Goal: Task Accomplishment & Management: Manage account settings

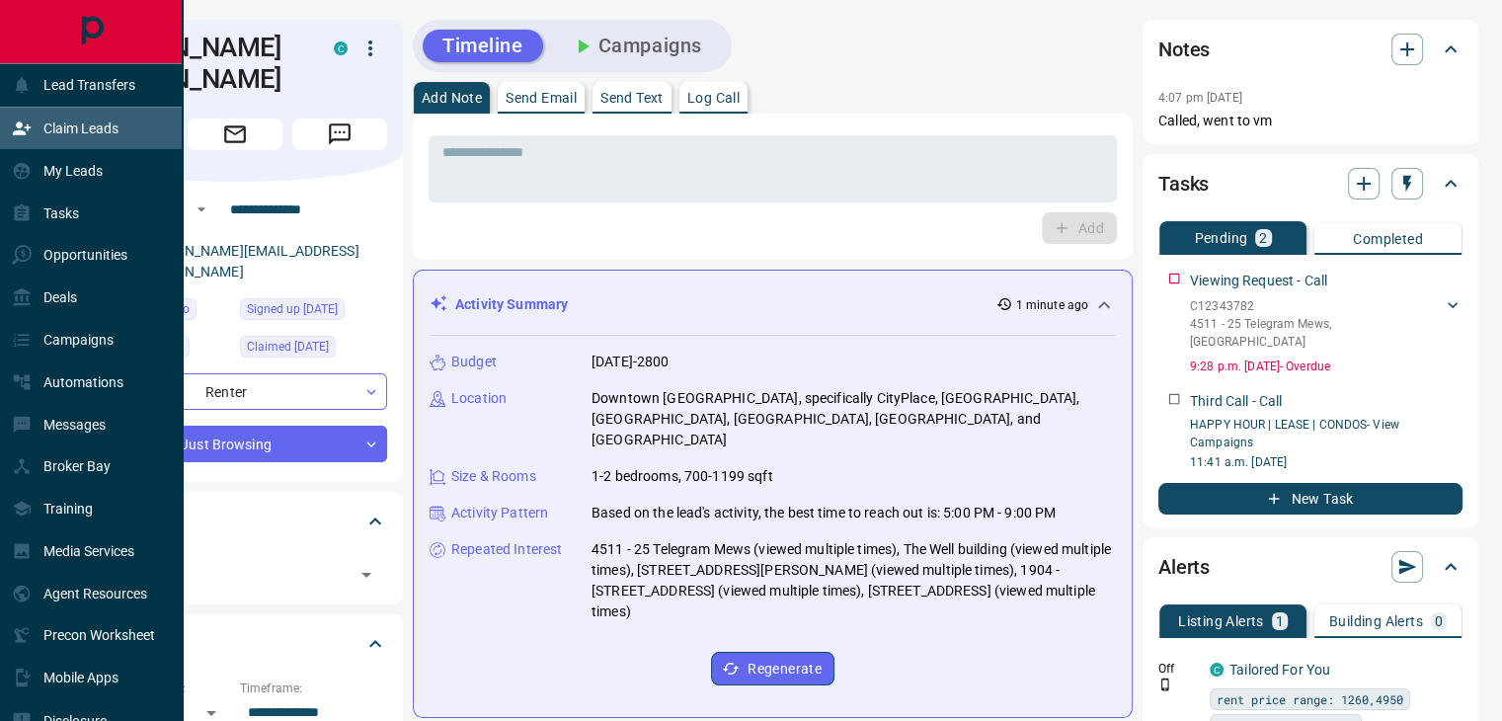
click at [93, 131] on p "Claim Leads" at bounding box center [80, 128] width 75 height 16
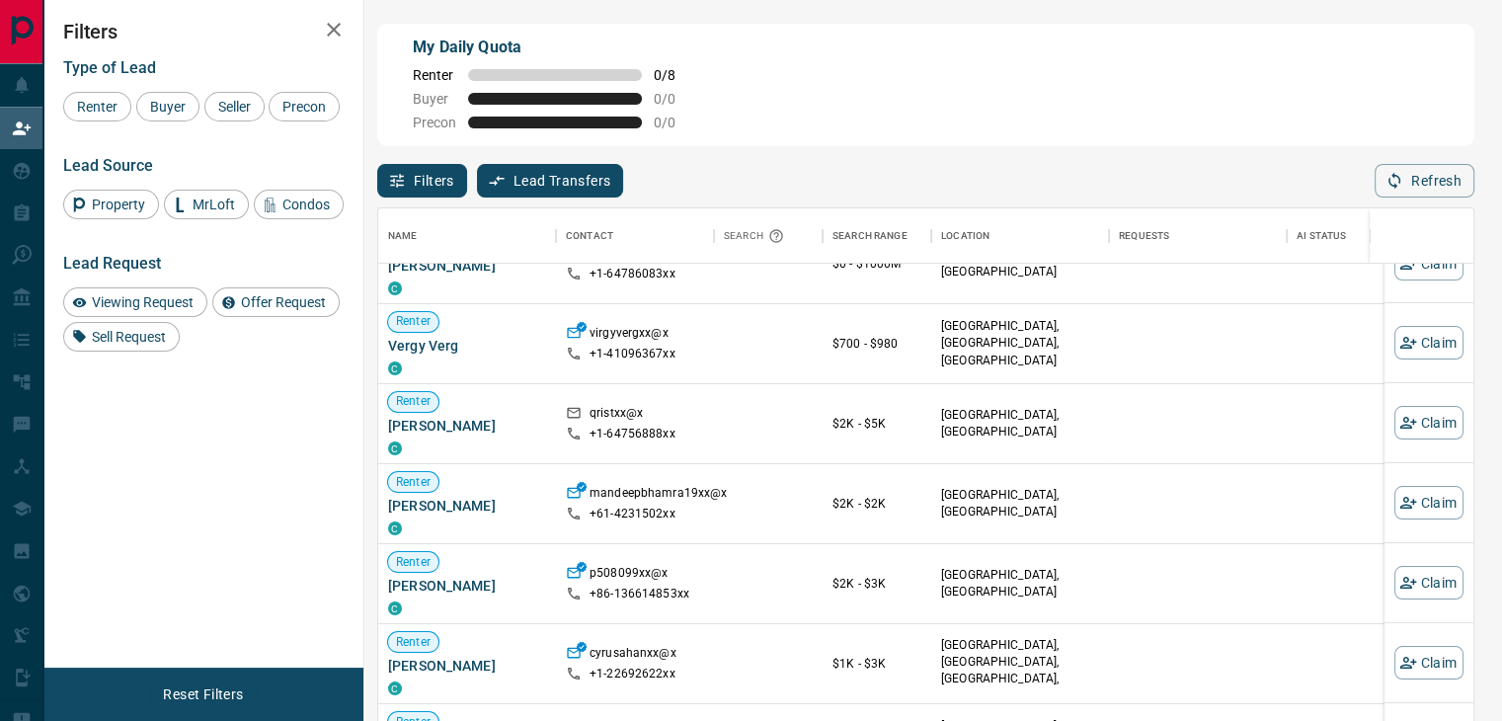
scroll to position [251, 0]
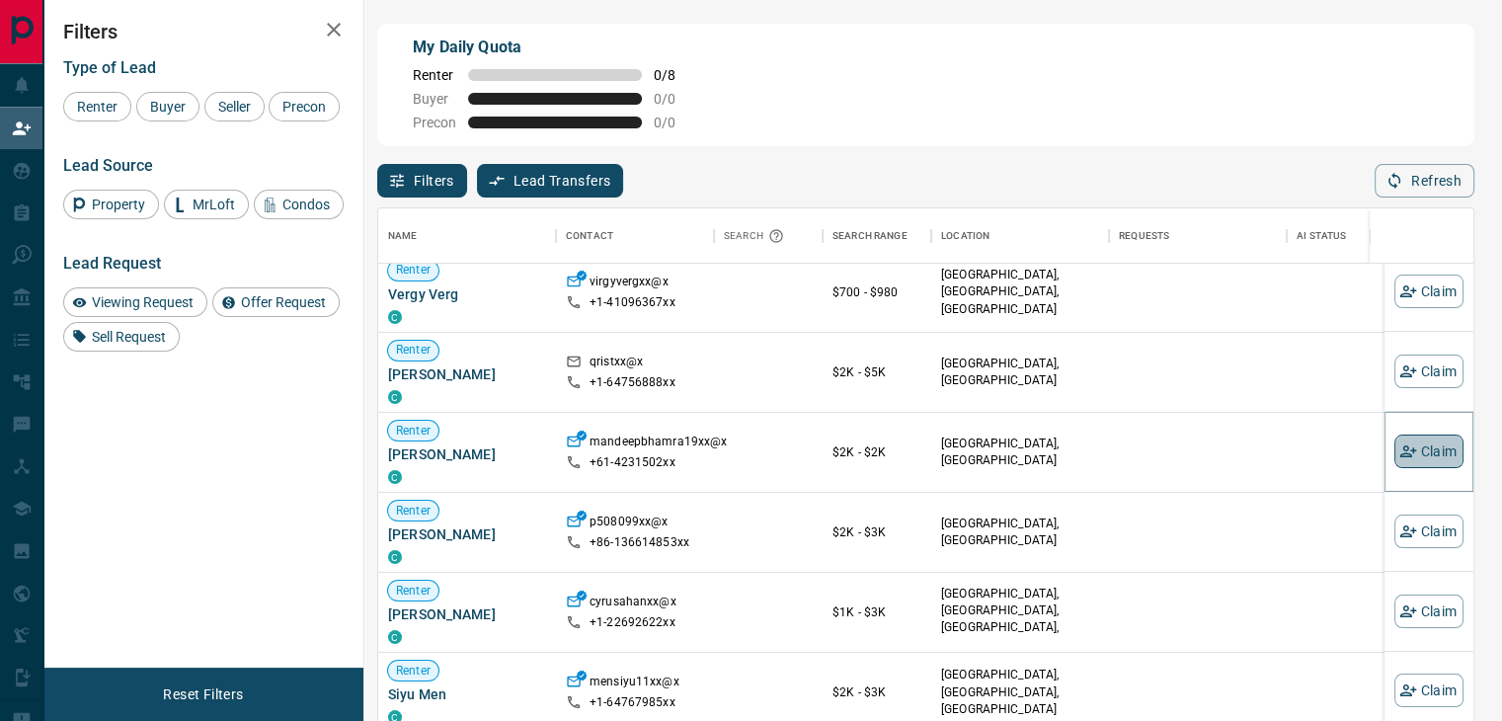
click at [1419, 451] on button "Claim" at bounding box center [1428, 451] width 69 height 34
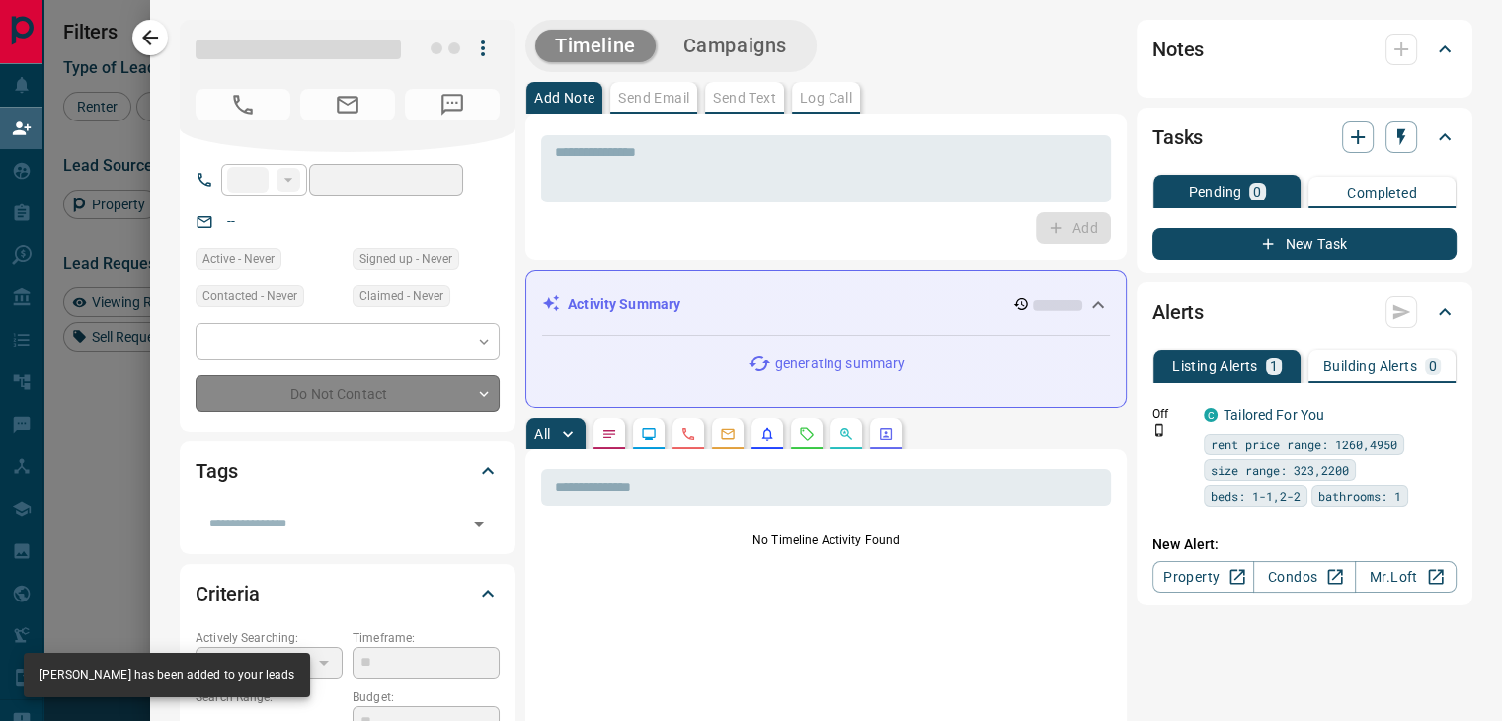
type input "***"
type input "**********"
type input "**"
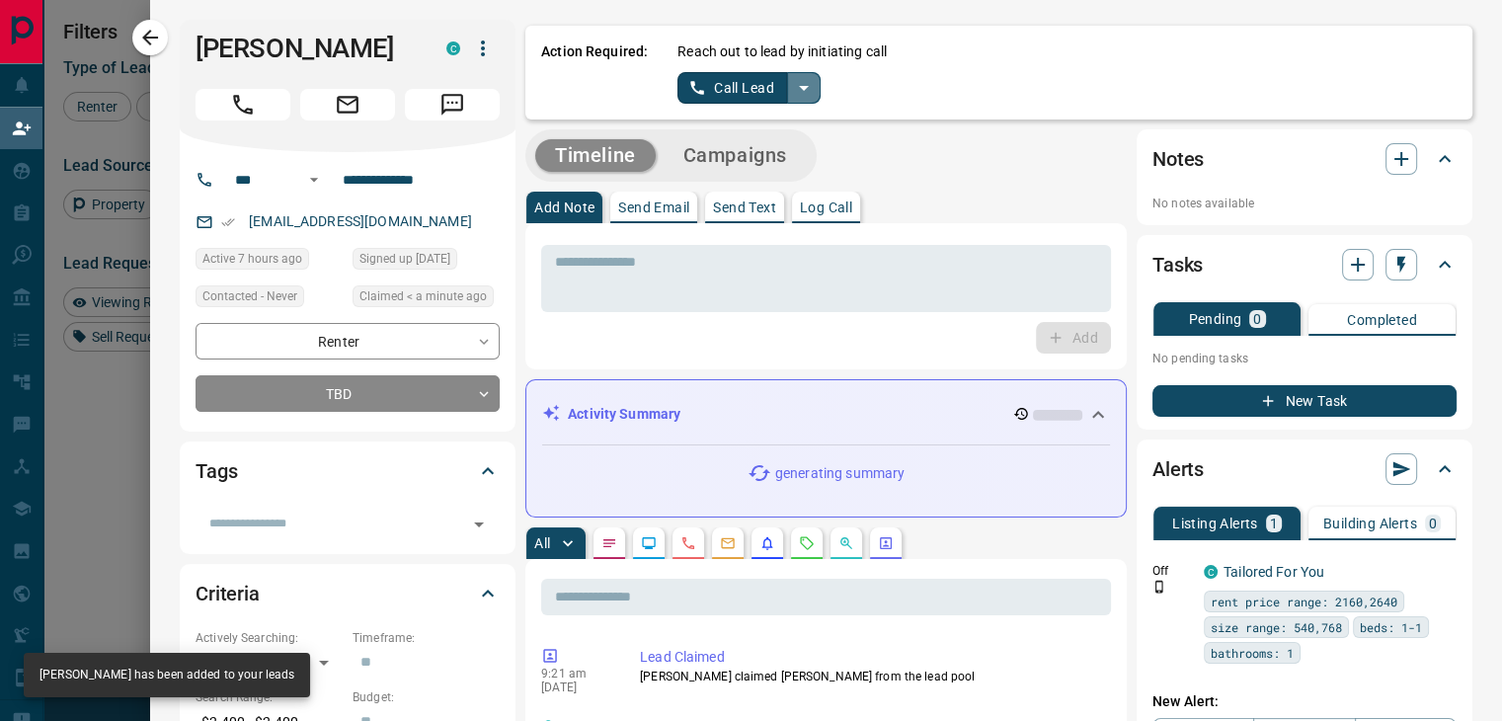
click at [792, 90] on icon "split button" at bounding box center [804, 88] width 24 height 24
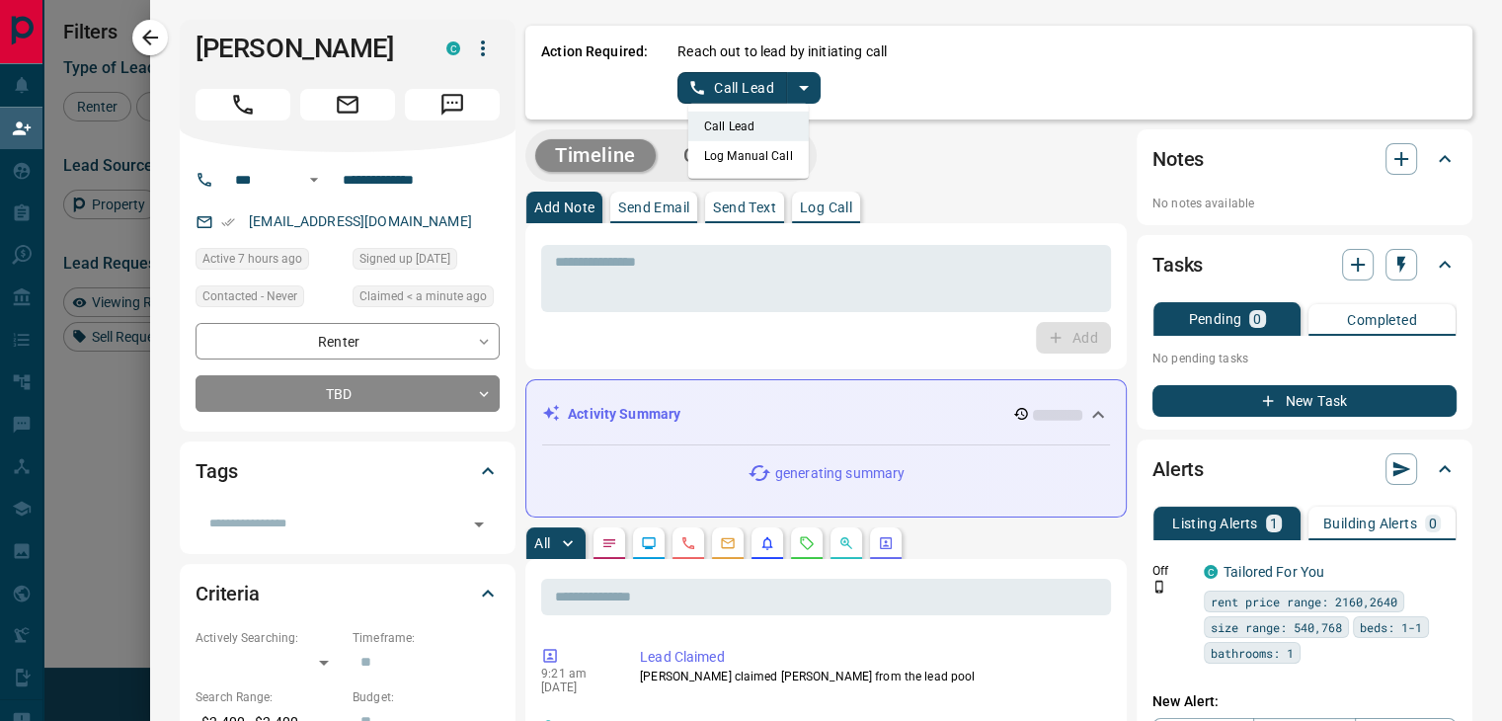
click at [720, 144] on li "Log Manual Call" at bounding box center [748, 156] width 120 height 30
click at [731, 91] on button "Log Manual Call" at bounding box center [742, 88] width 130 height 32
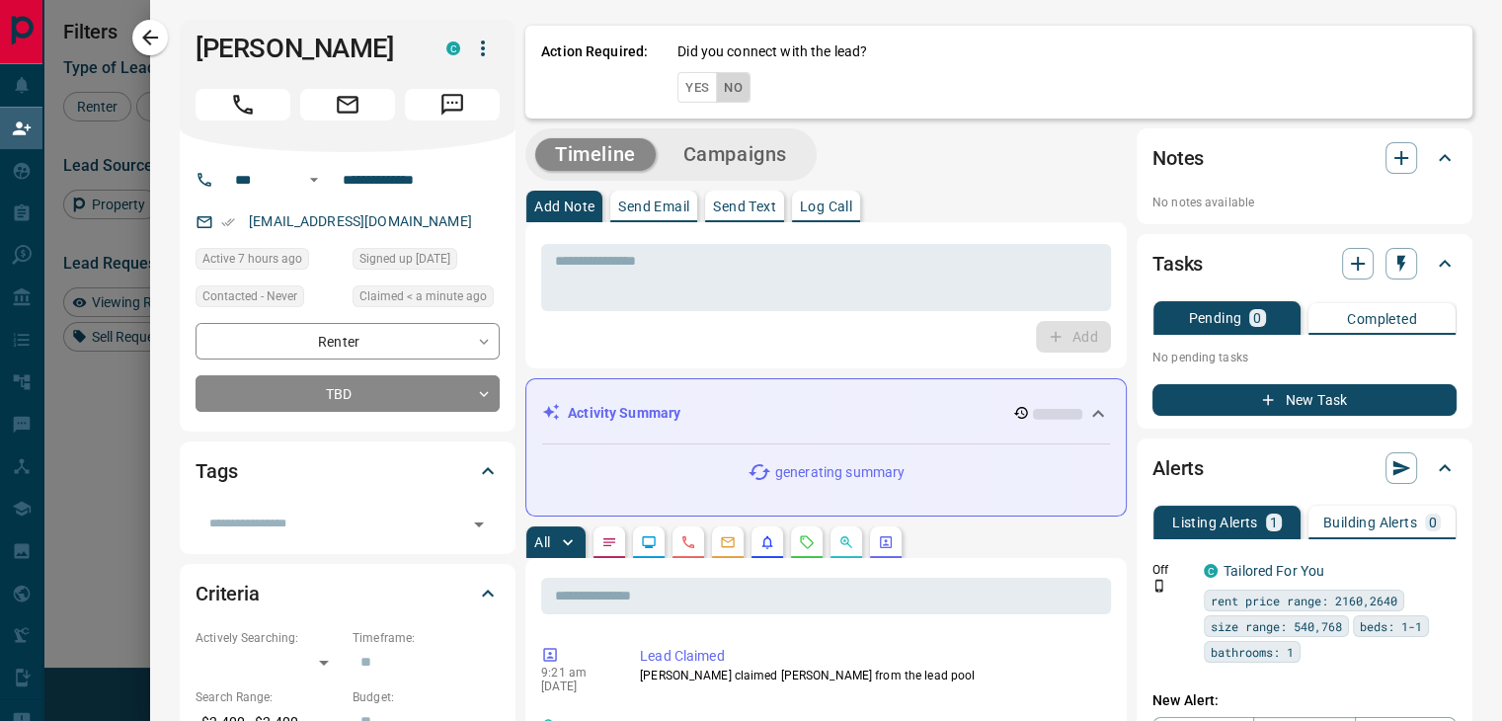
click at [716, 84] on button "No" at bounding box center [733, 87] width 35 height 31
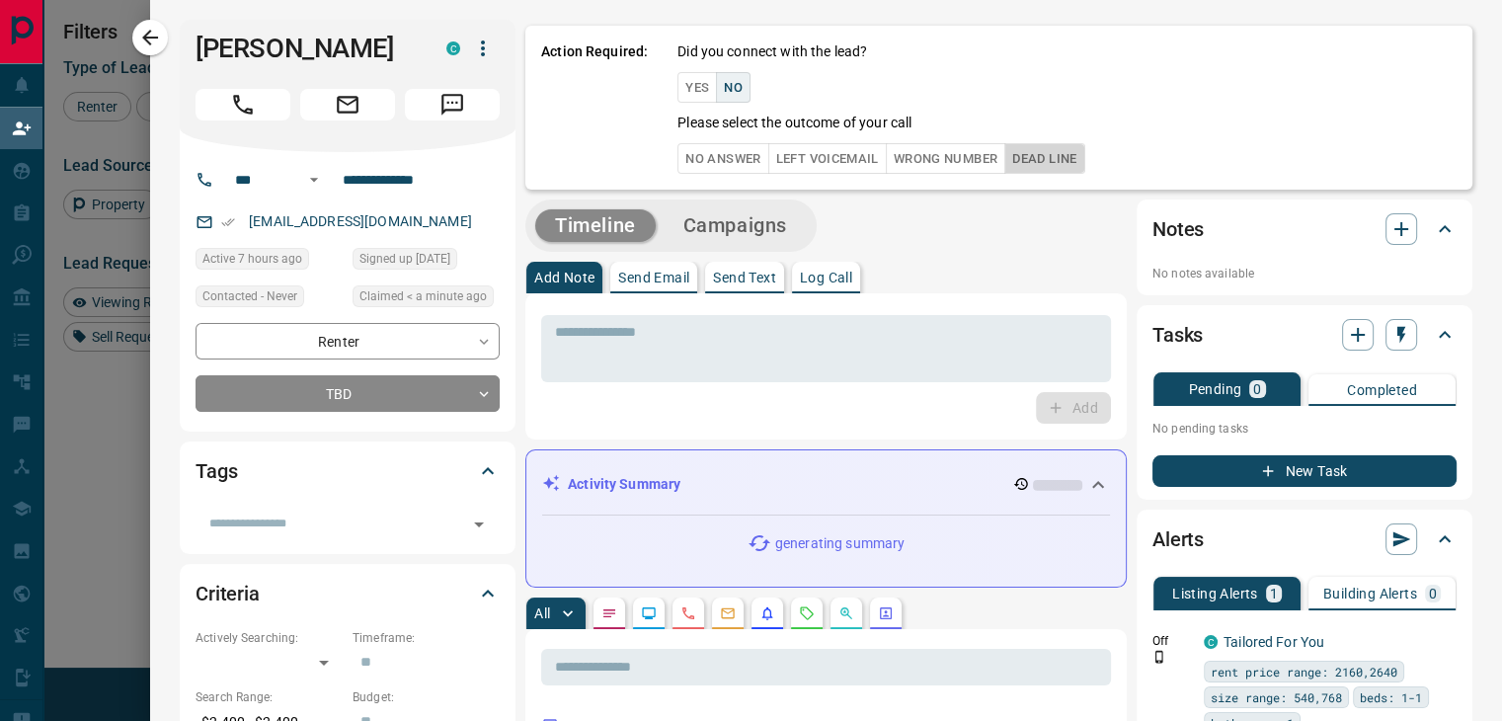
click at [1056, 168] on button "Dead Line" at bounding box center [1044, 158] width 80 height 31
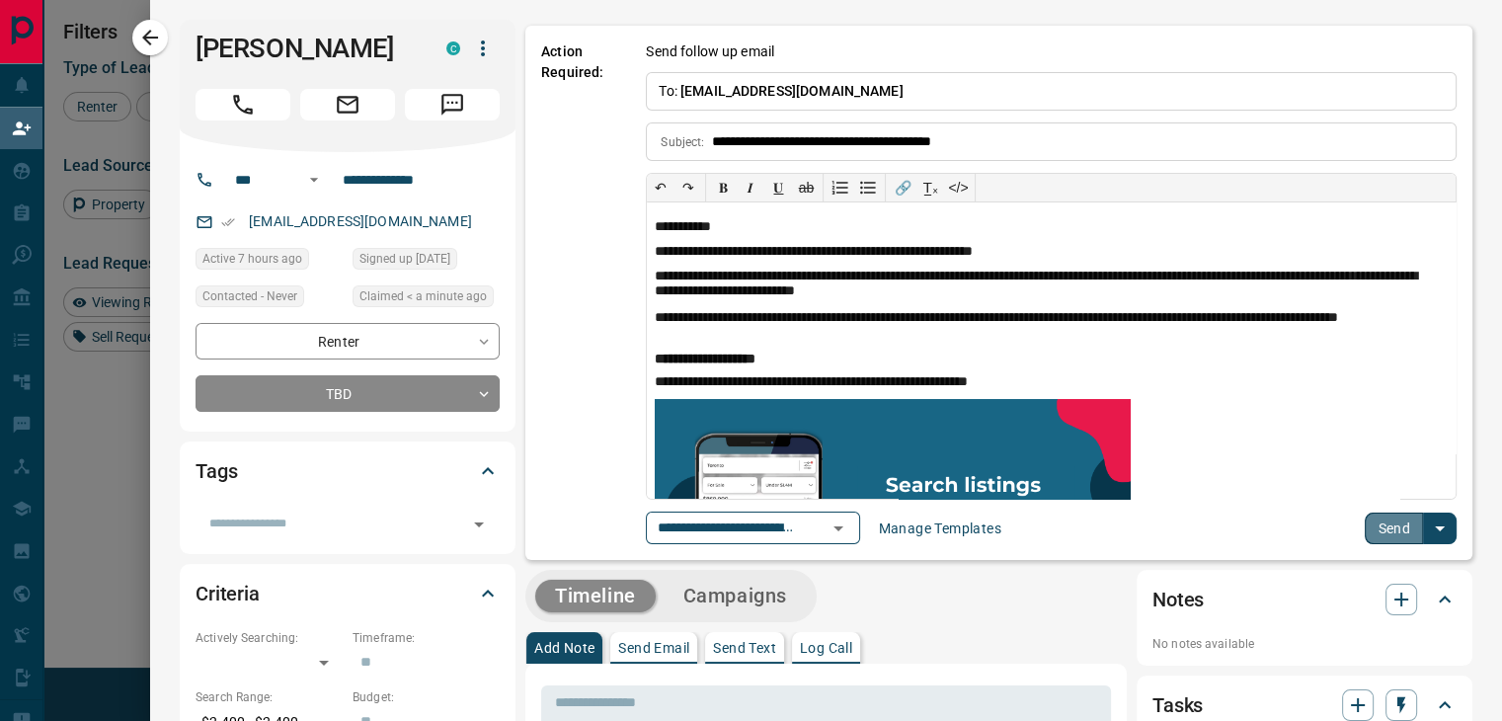
click at [1382, 528] on button "Send" at bounding box center [1394, 528] width 58 height 32
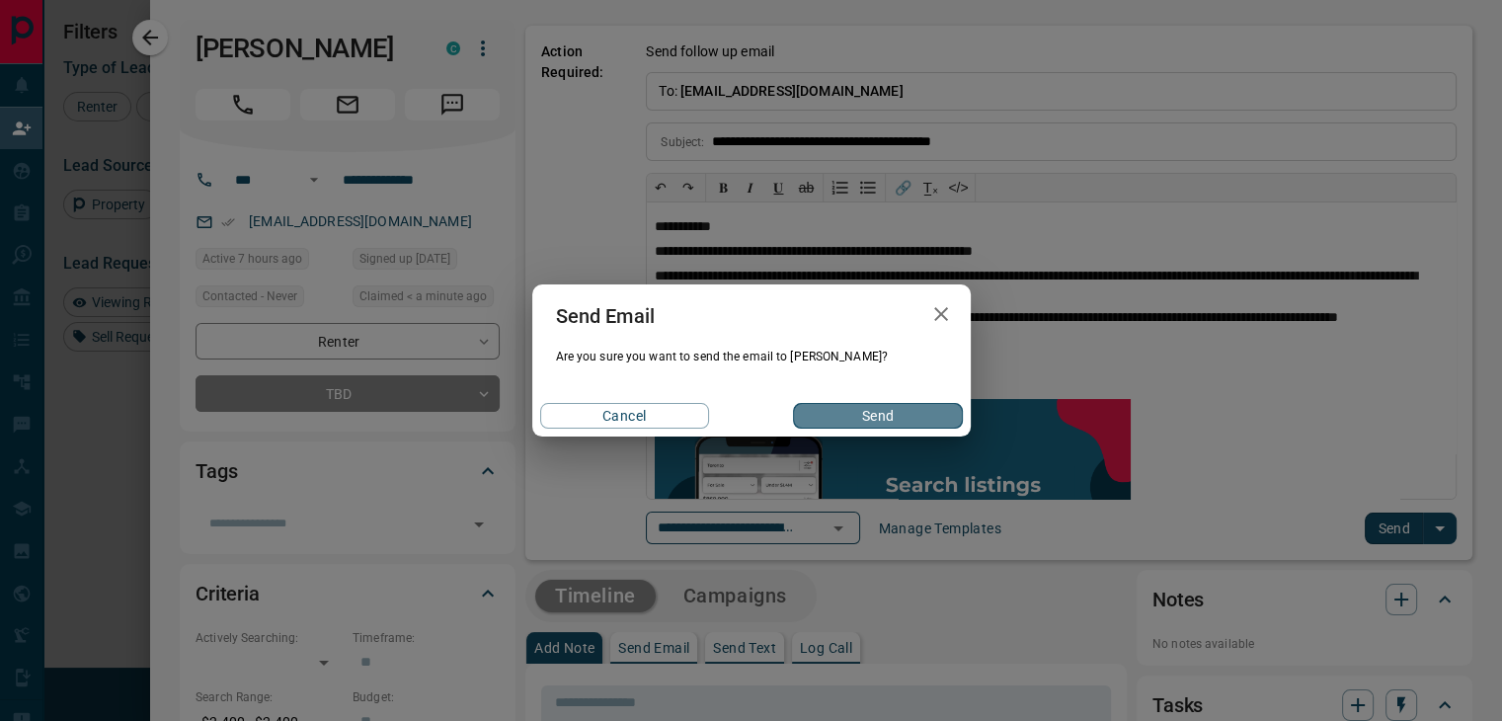
click at [840, 408] on button "Send" at bounding box center [877, 416] width 169 height 26
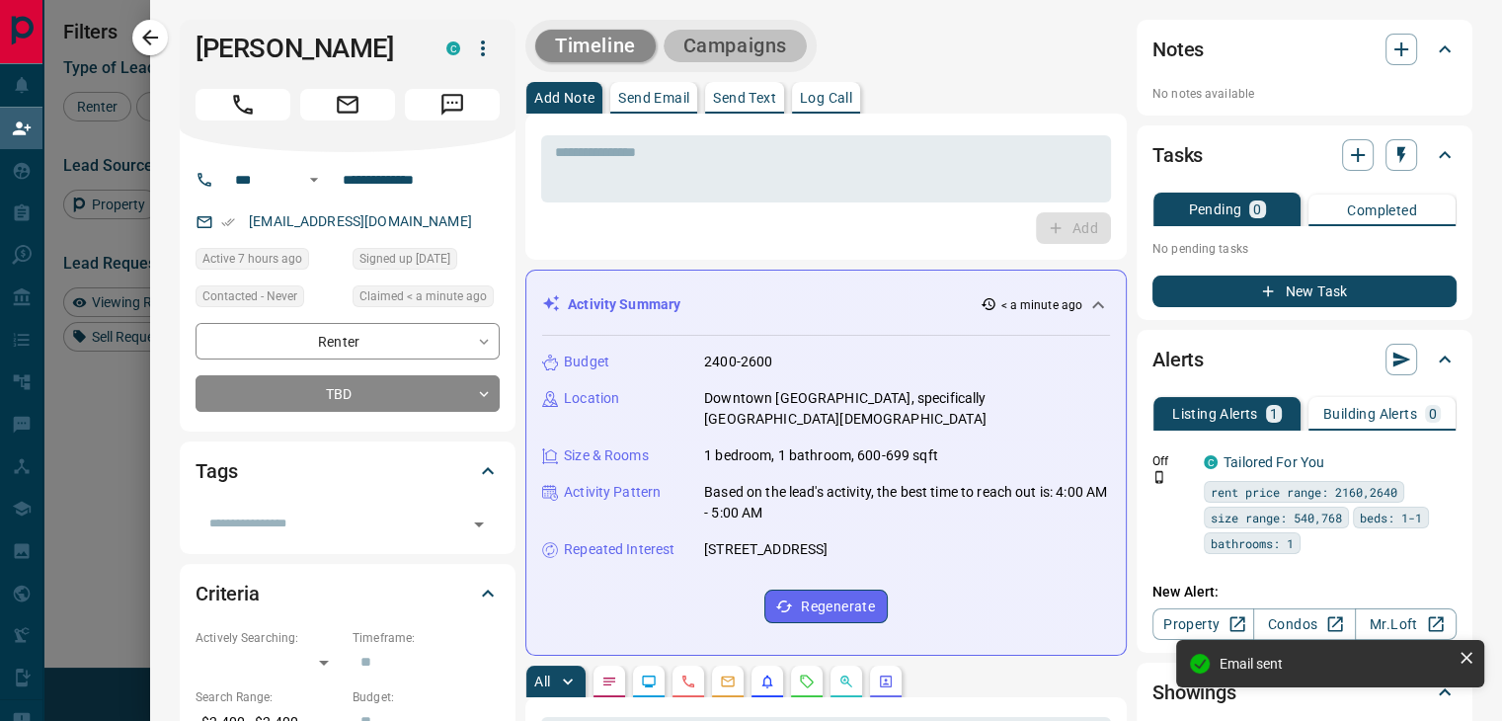
click at [745, 37] on button "Campaigns" at bounding box center [735, 46] width 143 height 33
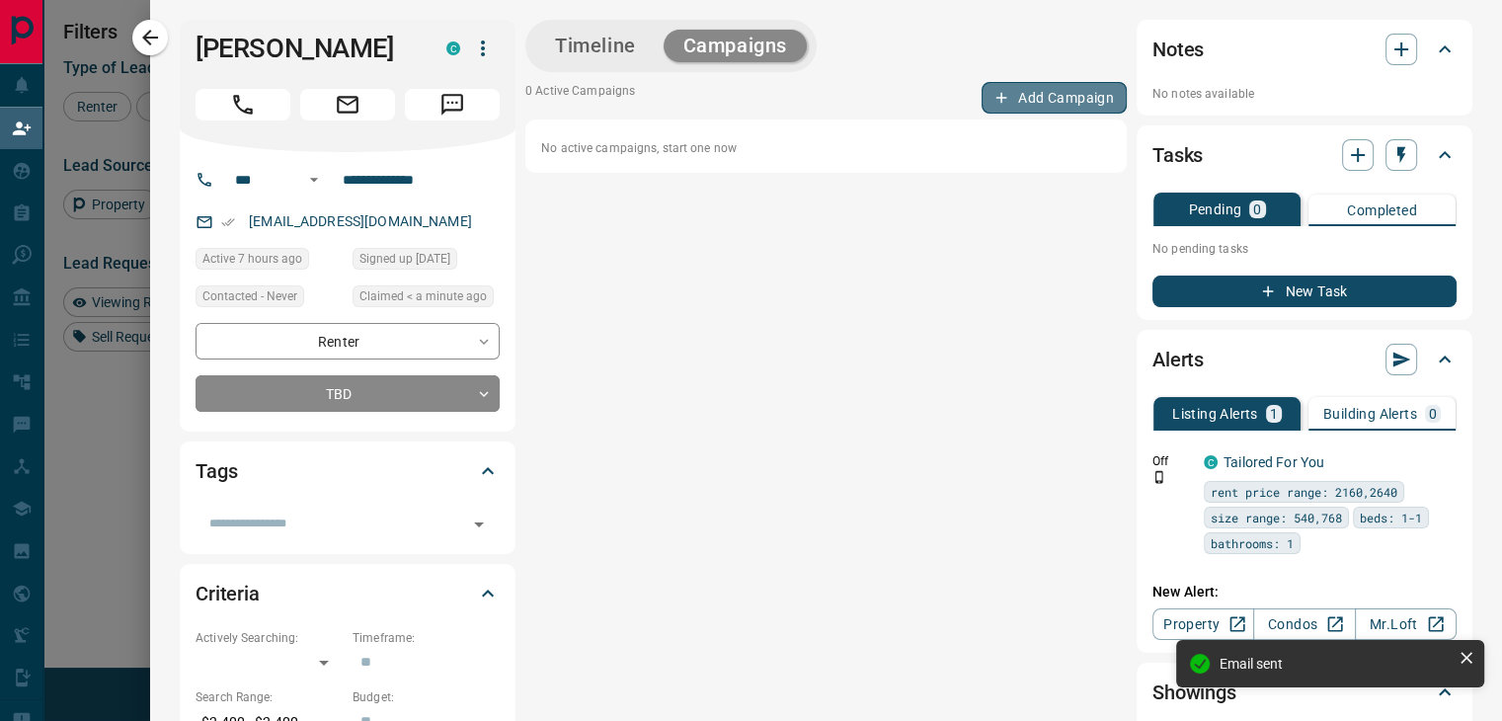
click at [1048, 105] on button "Add Campaign" at bounding box center [1053, 98] width 145 height 32
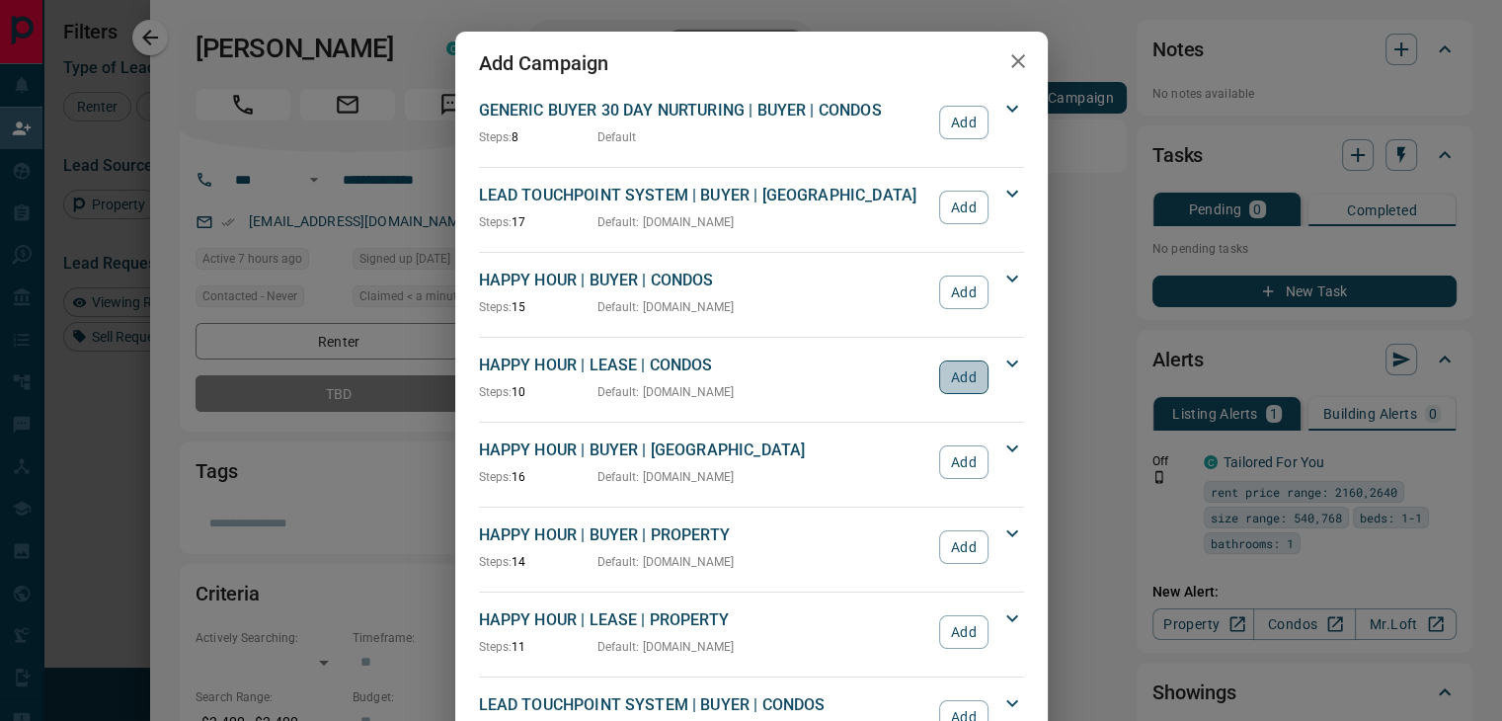
click at [950, 378] on button "Add" at bounding box center [963, 377] width 48 height 34
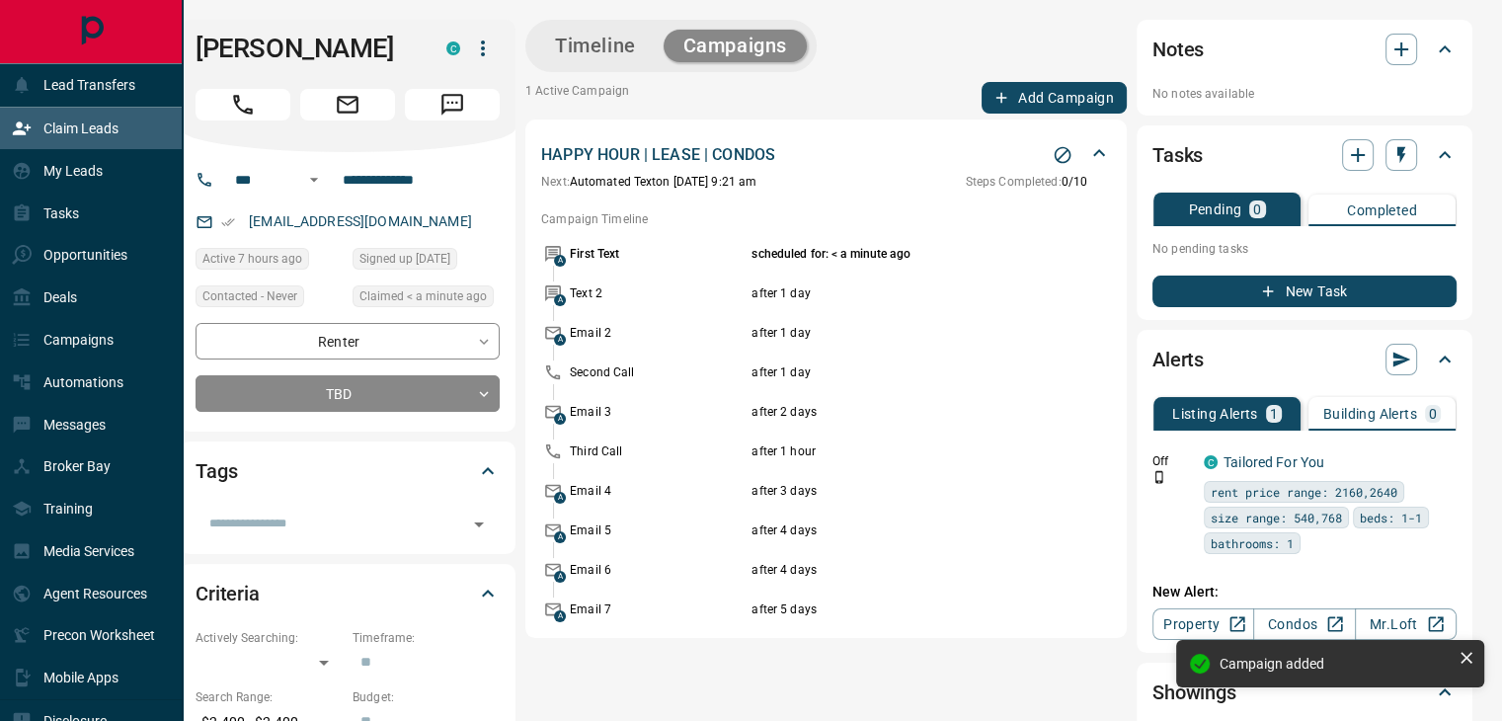
click at [102, 124] on p "Claim Leads" at bounding box center [80, 128] width 75 height 16
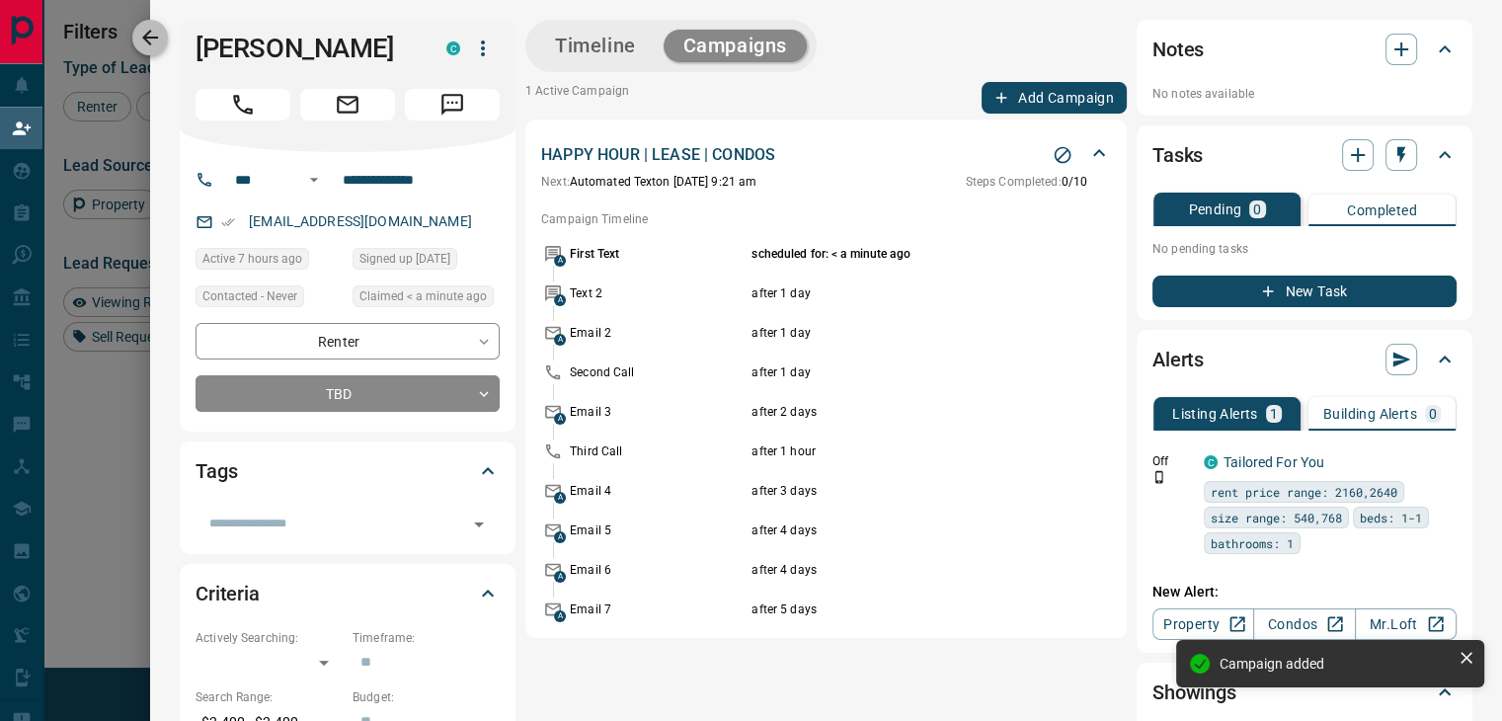
click at [154, 47] on icon "button" at bounding box center [150, 38] width 24 height 24
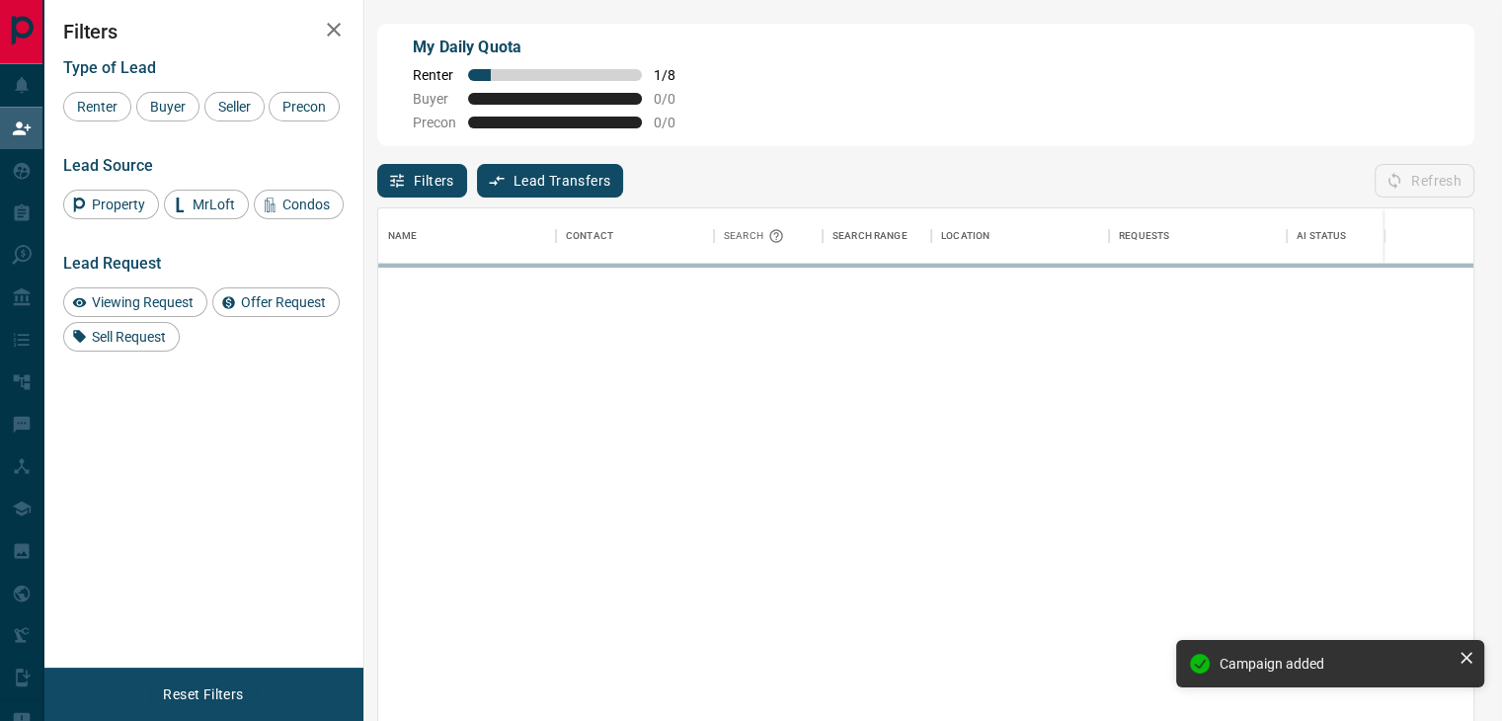
scroll to position [529, 1079]
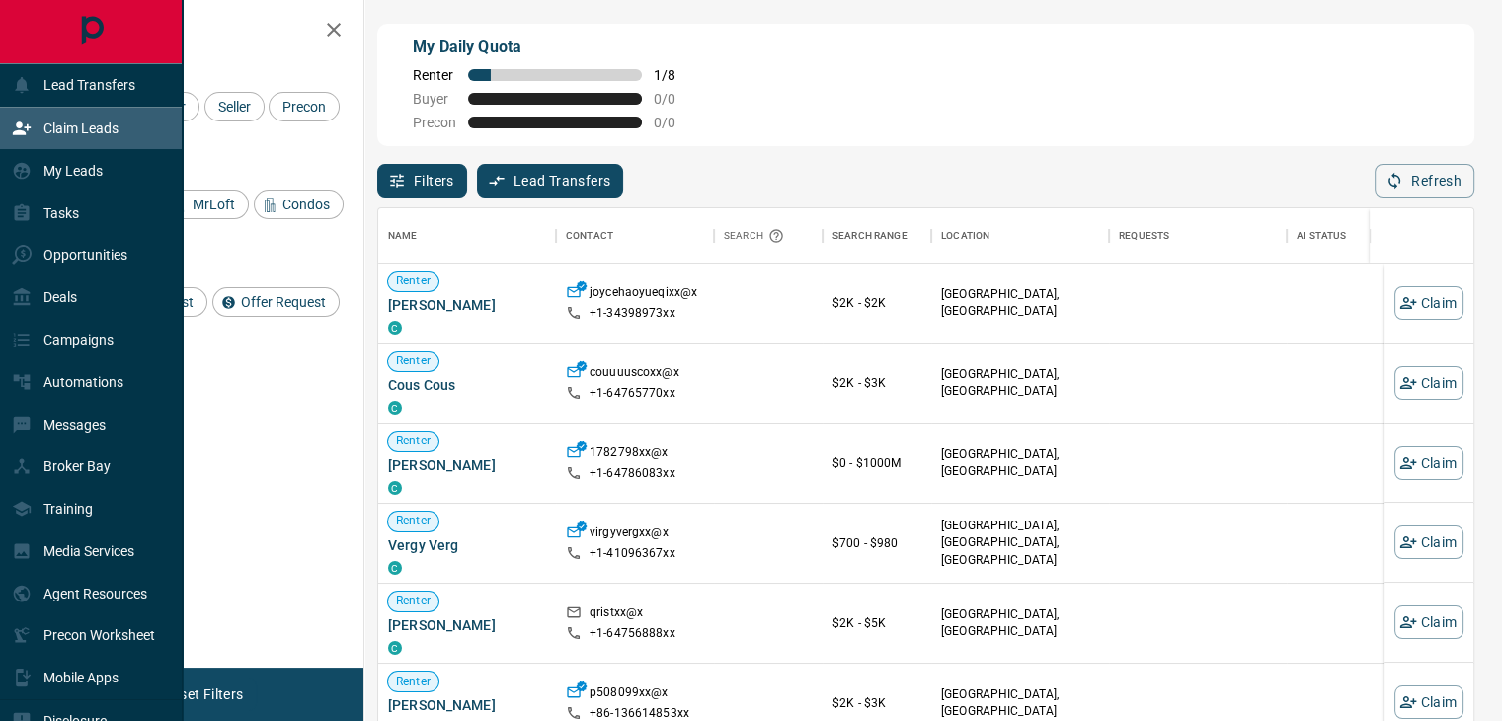
click at [114, 129] on p "Claim Leads" at bounding box center [80, 128] width 75 height 16
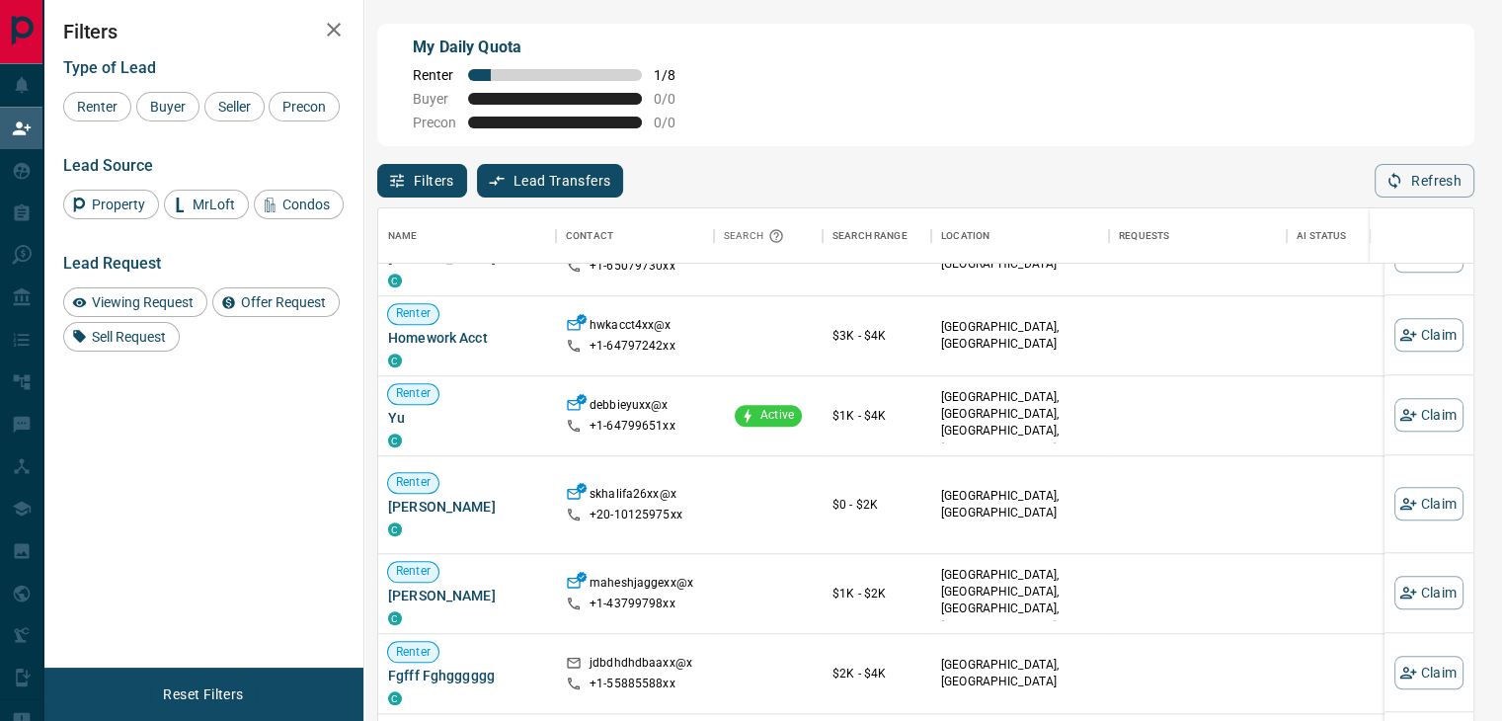
scroll to position [1114, 0]
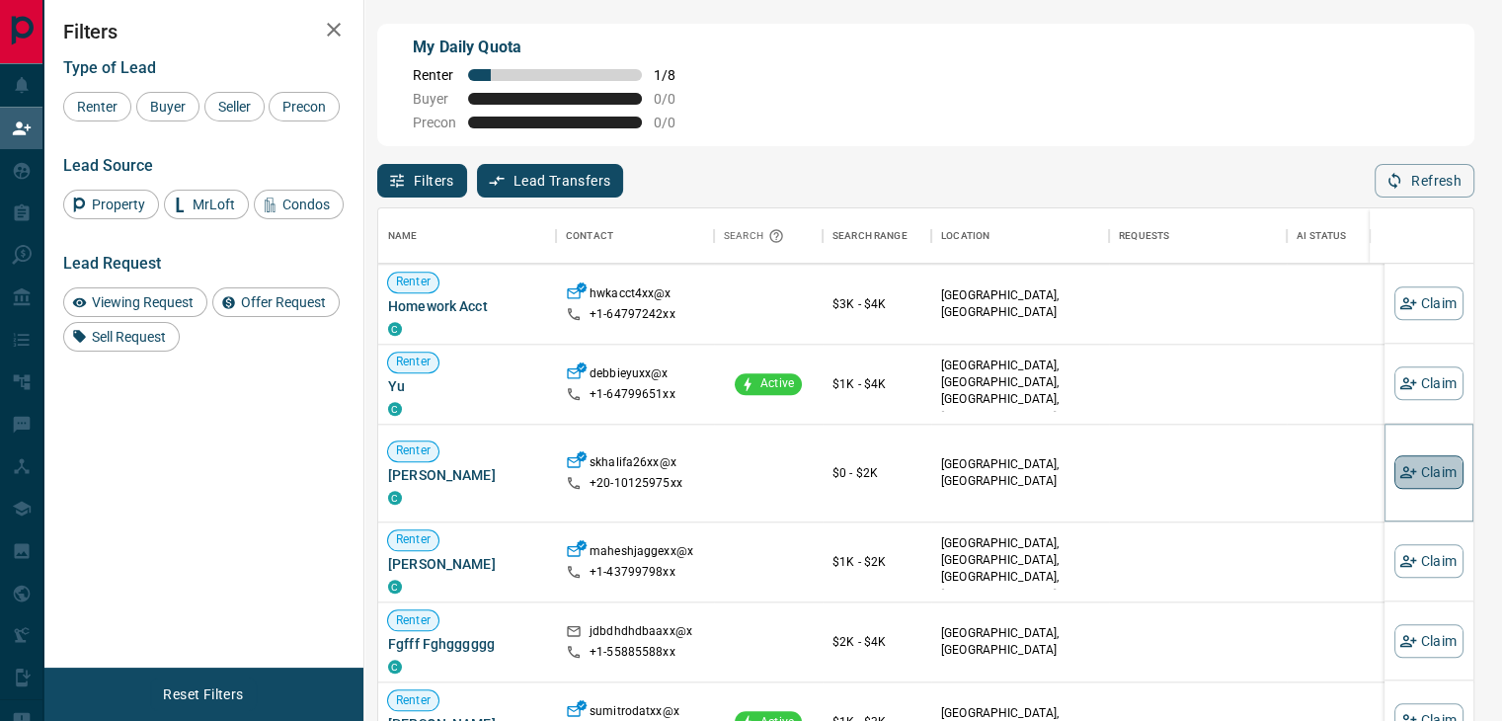
click at [1410, 471] on button "Claim" at bounding box center [1428, 472] width 69 height 34
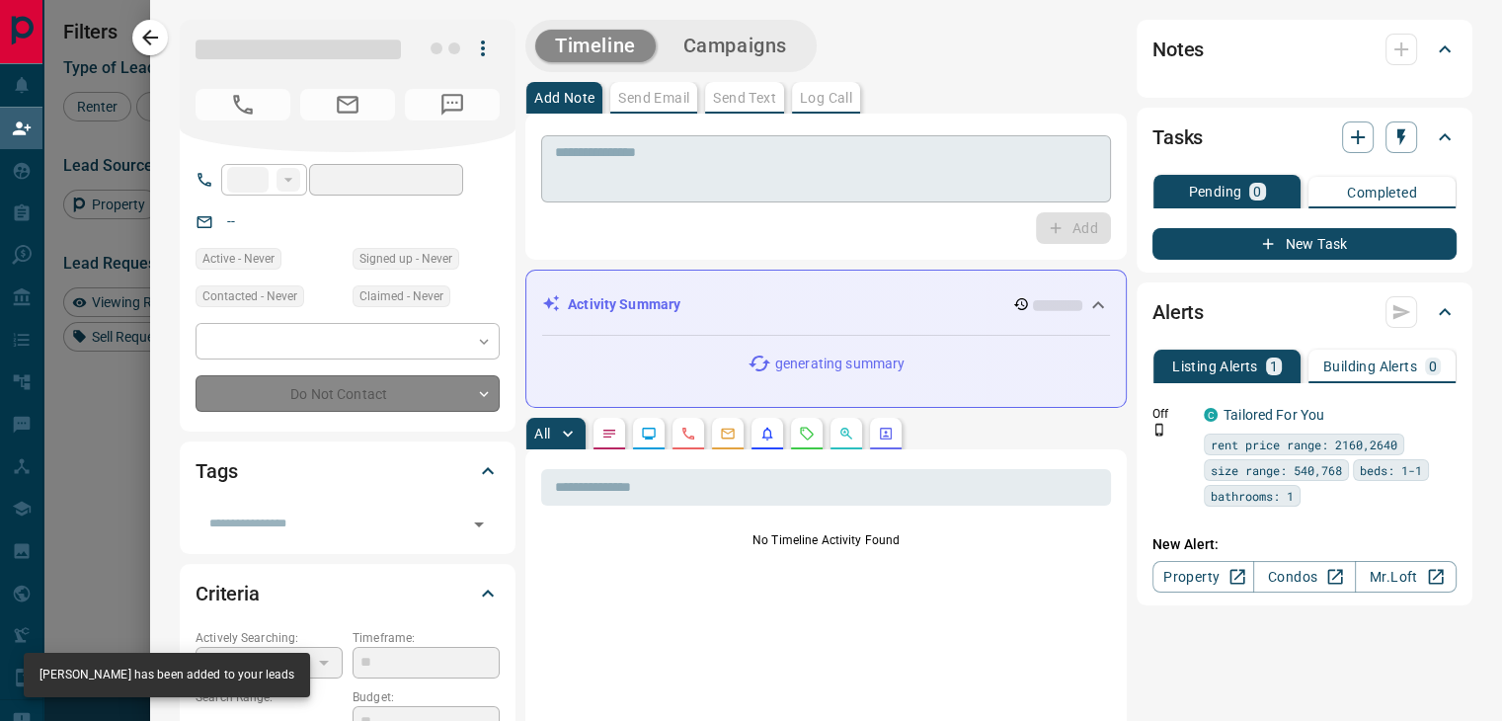
type input "***"
type input "**********"
type input "**"
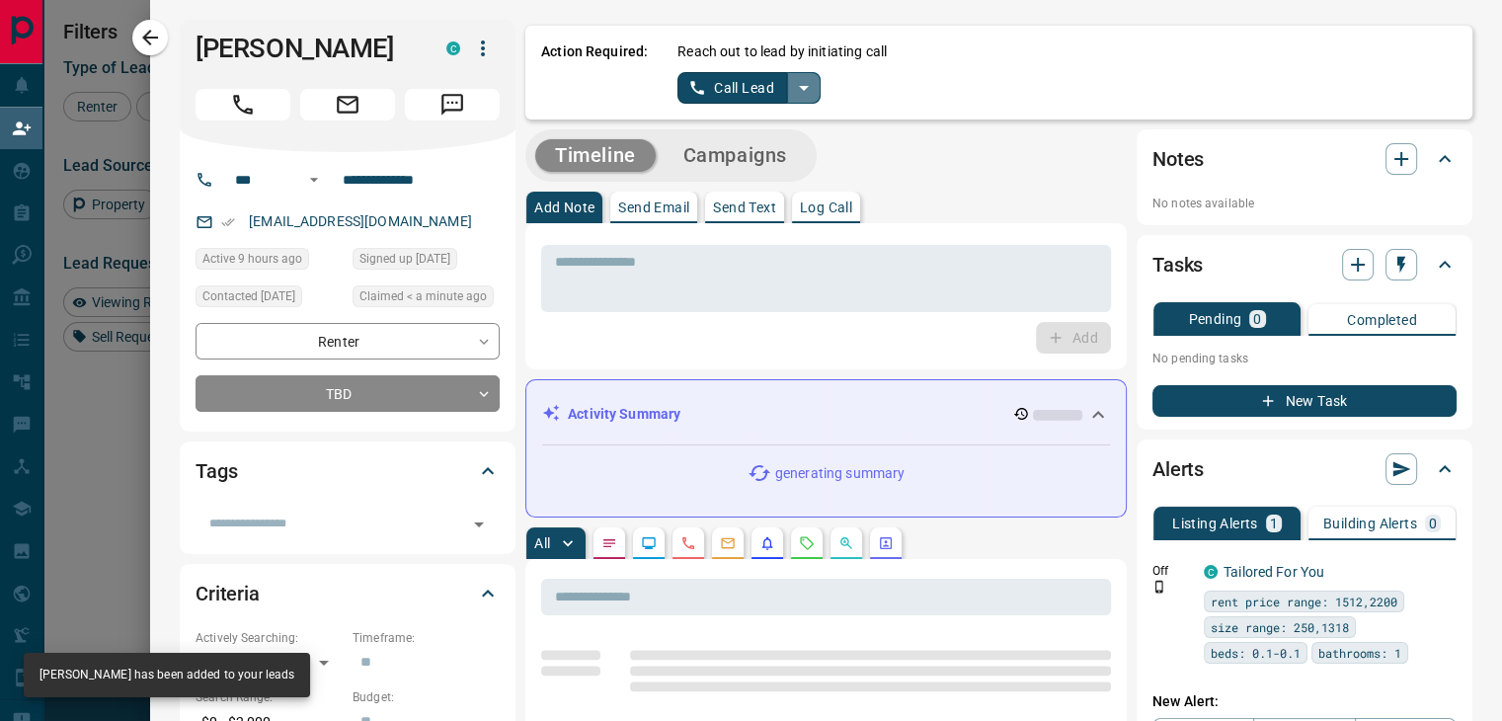
click at [797, 89] on icon "split button" at bounding box center [804, 88] width 24 height 24
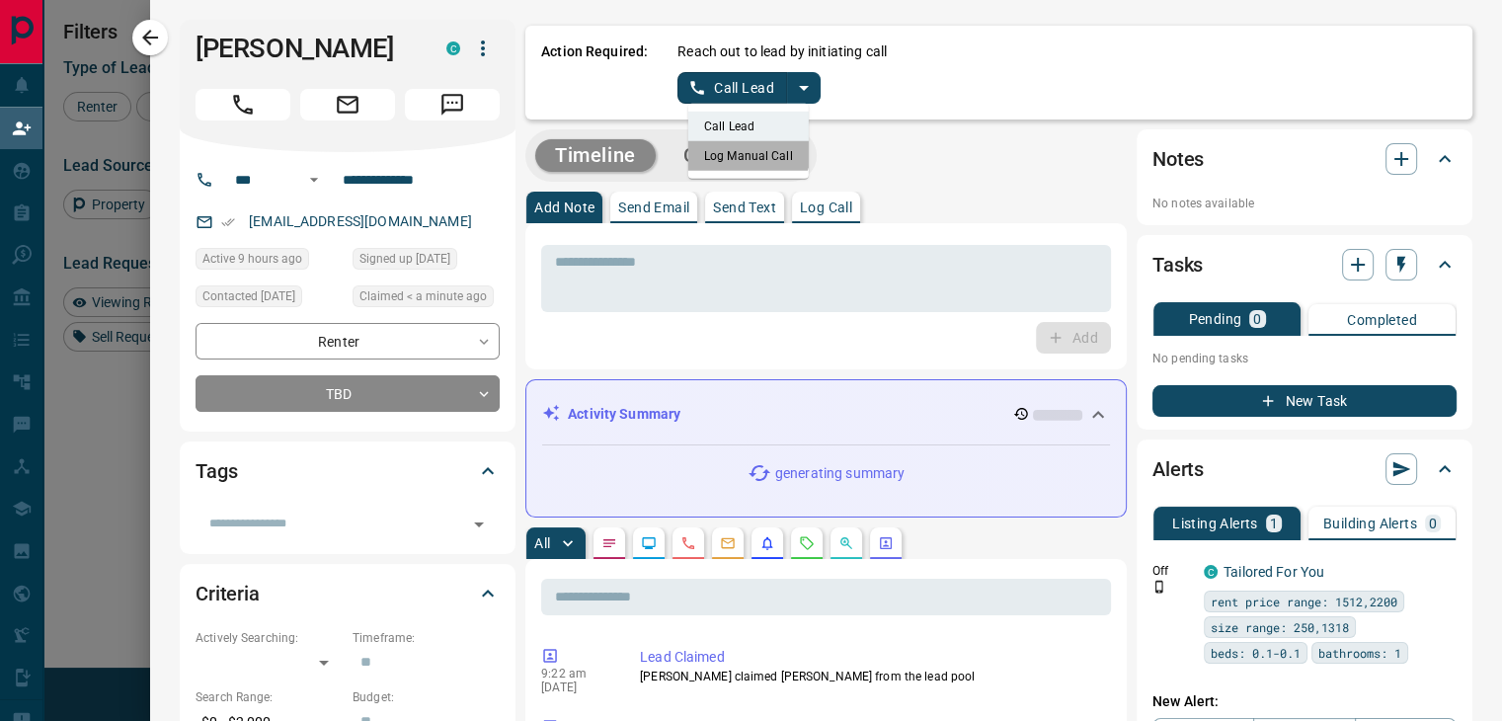
click at [731, 148] on li "Log Manual Call" at bounding box center [748, 156] width 120 height 30
click at [731, 88] on button "Log Manual Call" at bounding box center [742, 88] width 130 height 32
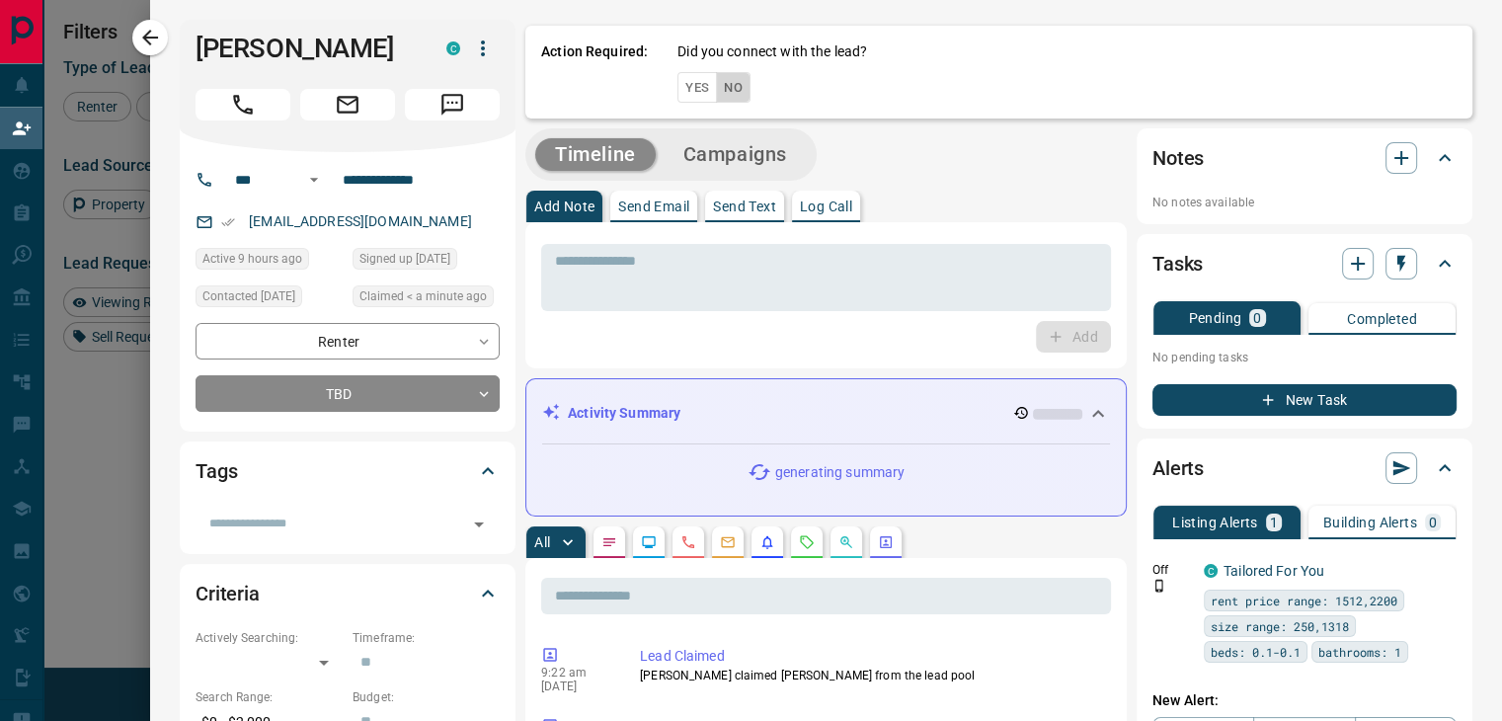
click at [719, 86] on button "No" at bounding box center [733, 87] width 35 height 31
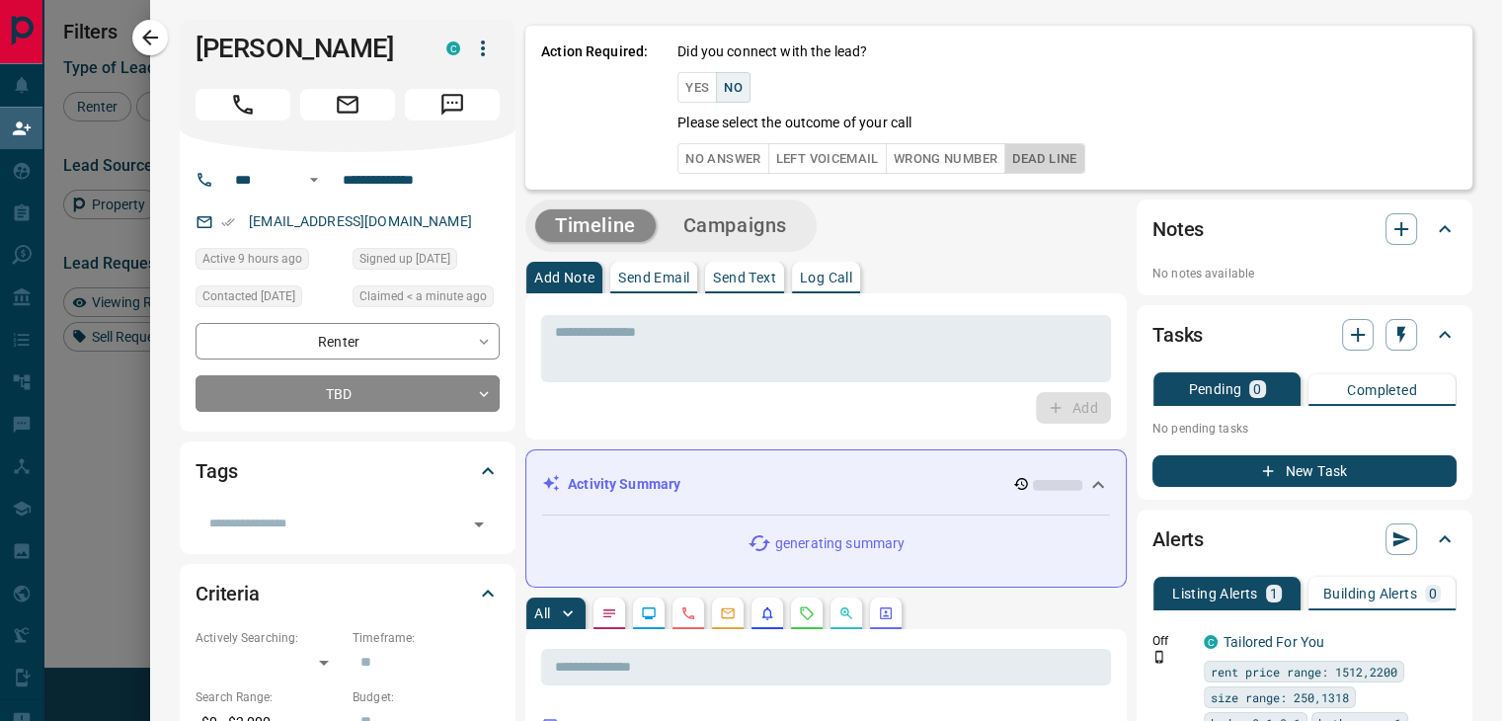
click at [1073, 156] on button "Dead Line" at bounding box center [1044, 158] width 80 height 31
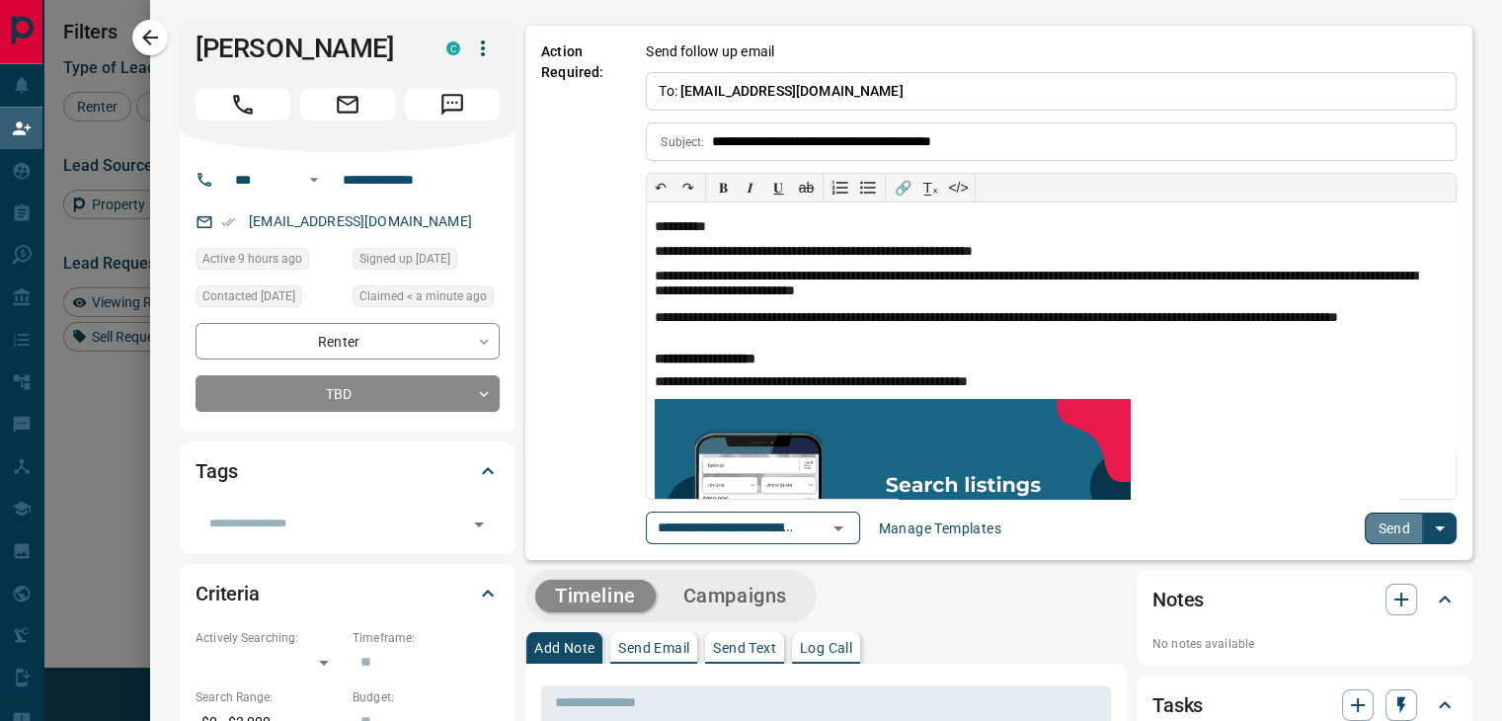
click at [1375, 521] on button "Send" at bounding box center [1394, 528] width 58 height 32
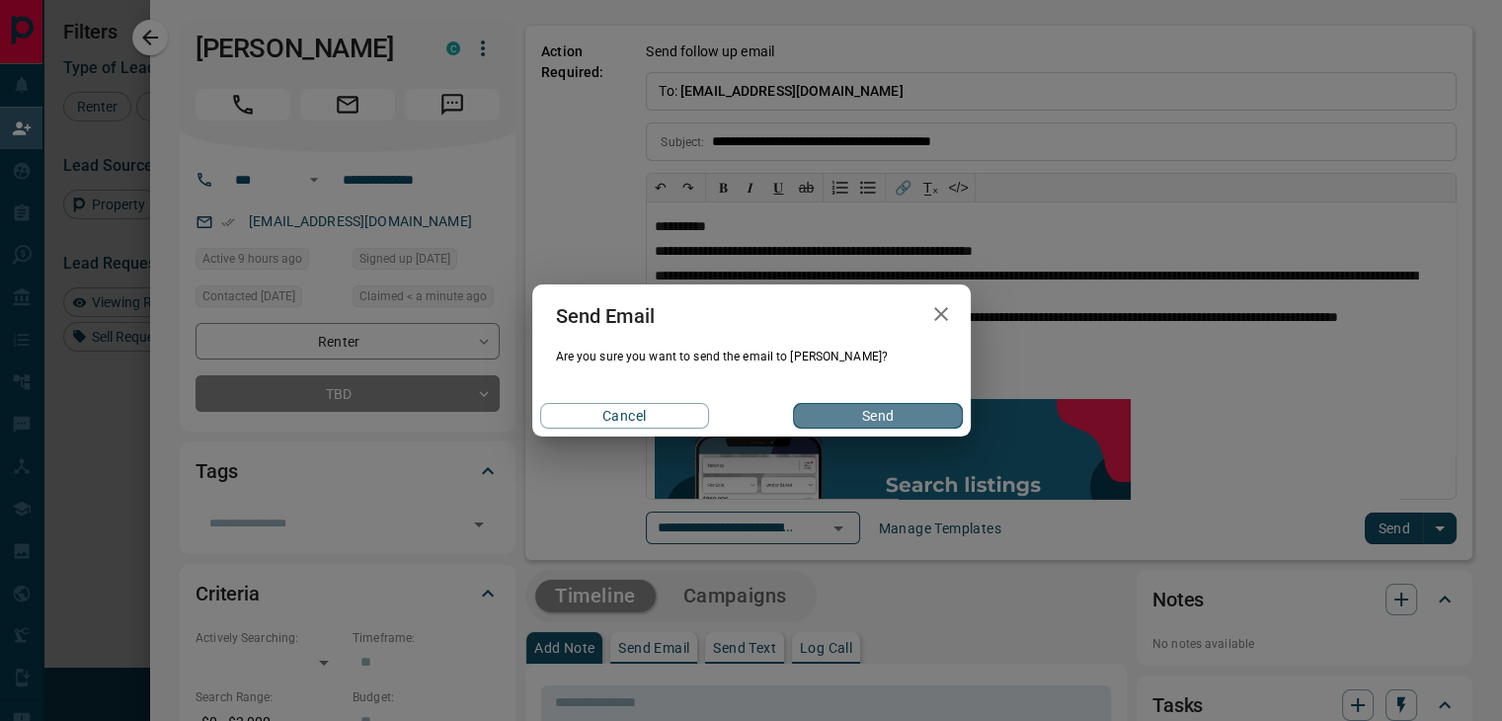
click at [876, 422] on button "Send" at bounding box center [877, 416] width 169 height 26
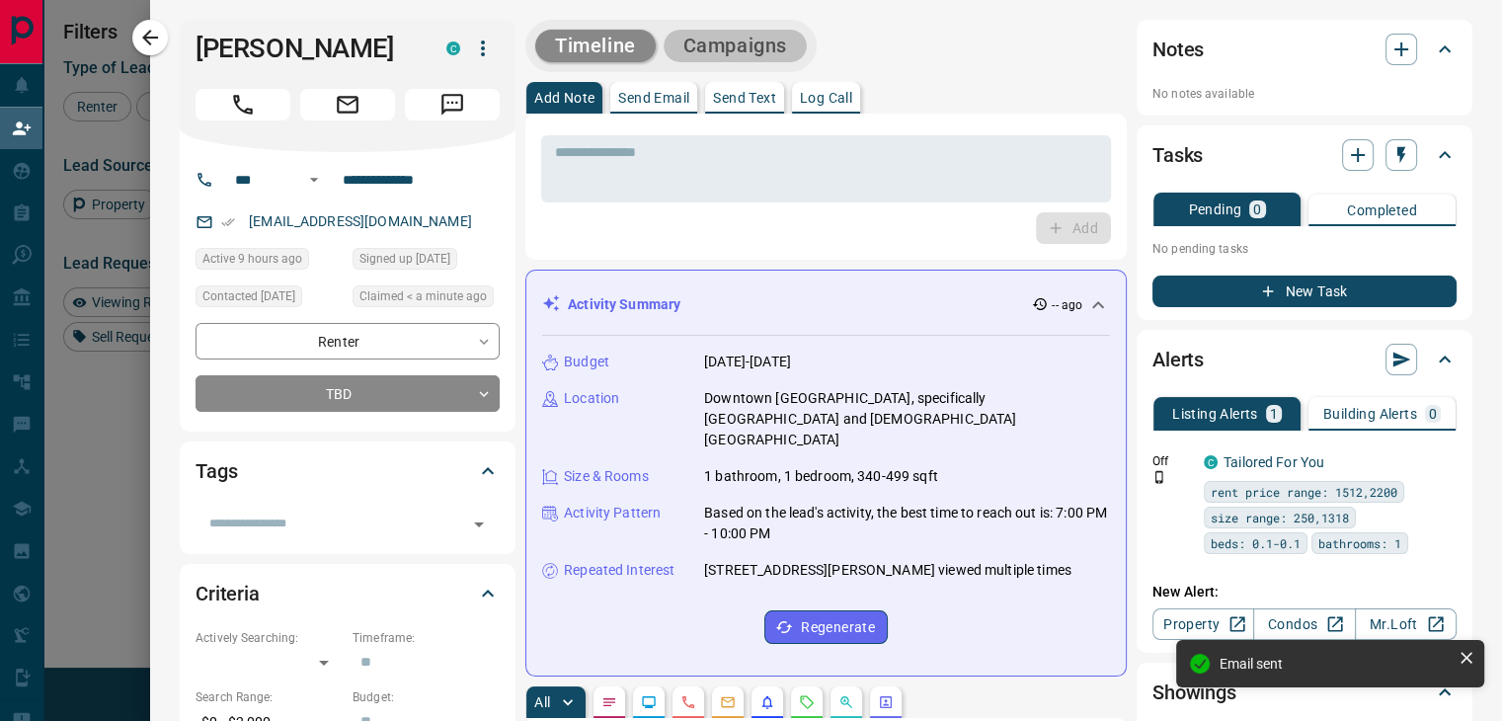
click at [691, 30] on button "Campaigns" at bounding box center [735, 46] width 143 height 33
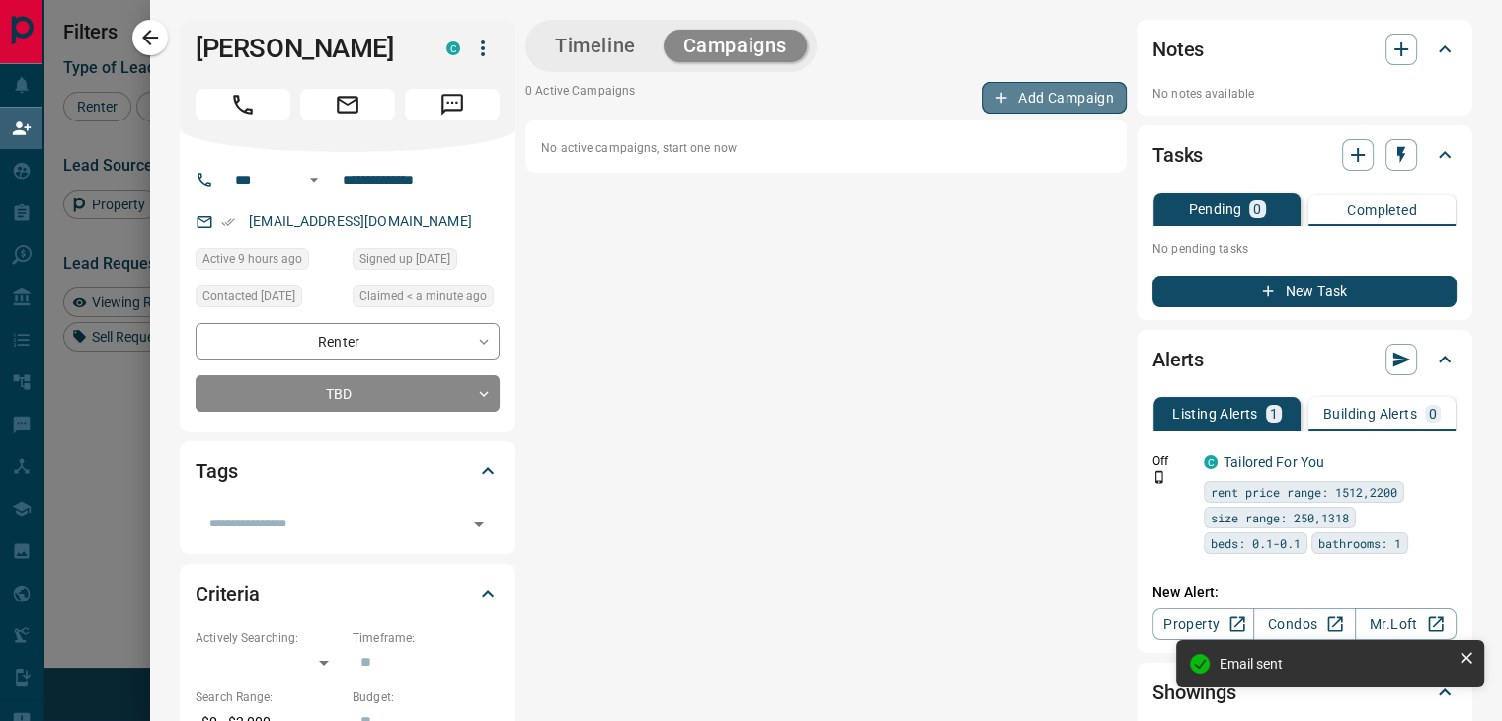
click at [1001, 83] on button "Add Campaign" at bounding box center [1053, 98] width 145 height 32
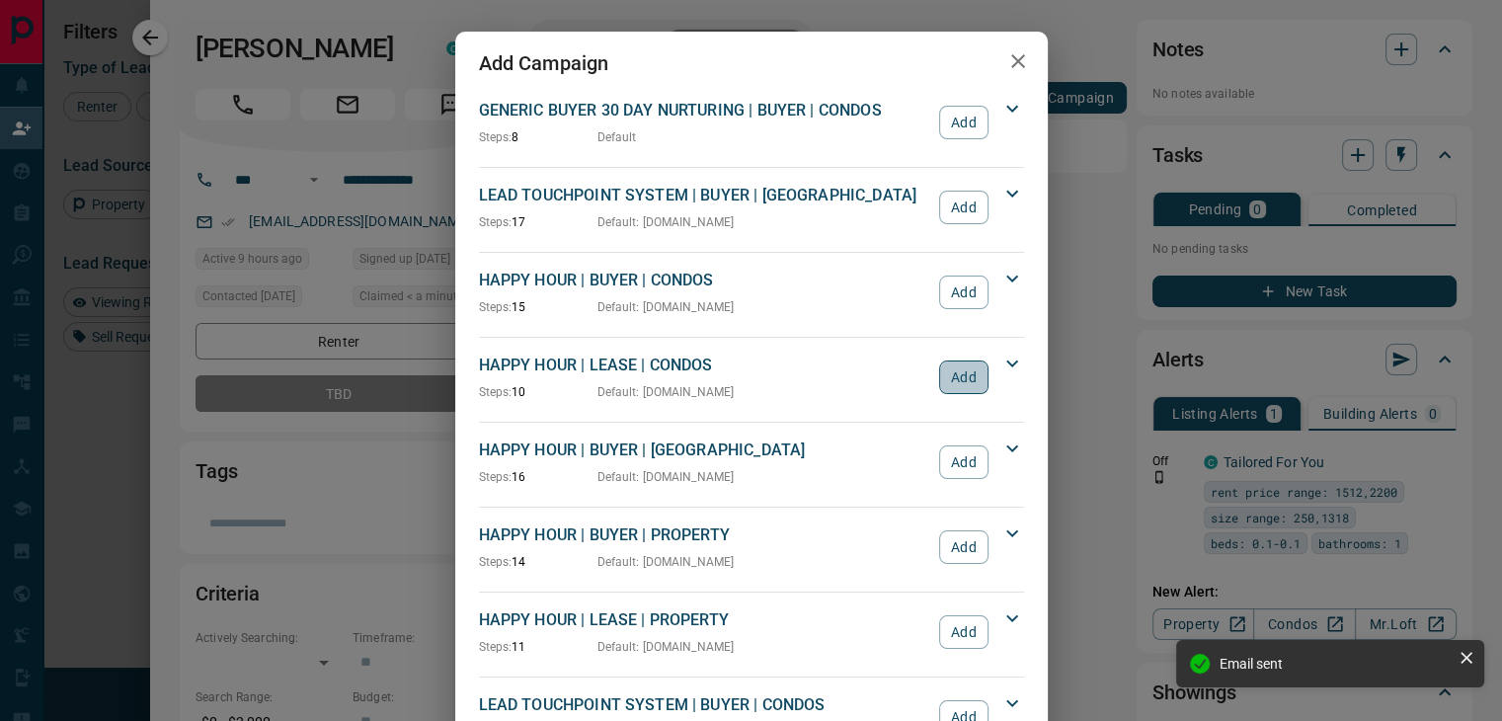
click at [954, 375] on button "Add" at bounding box center [963, 377] width 48 height 34
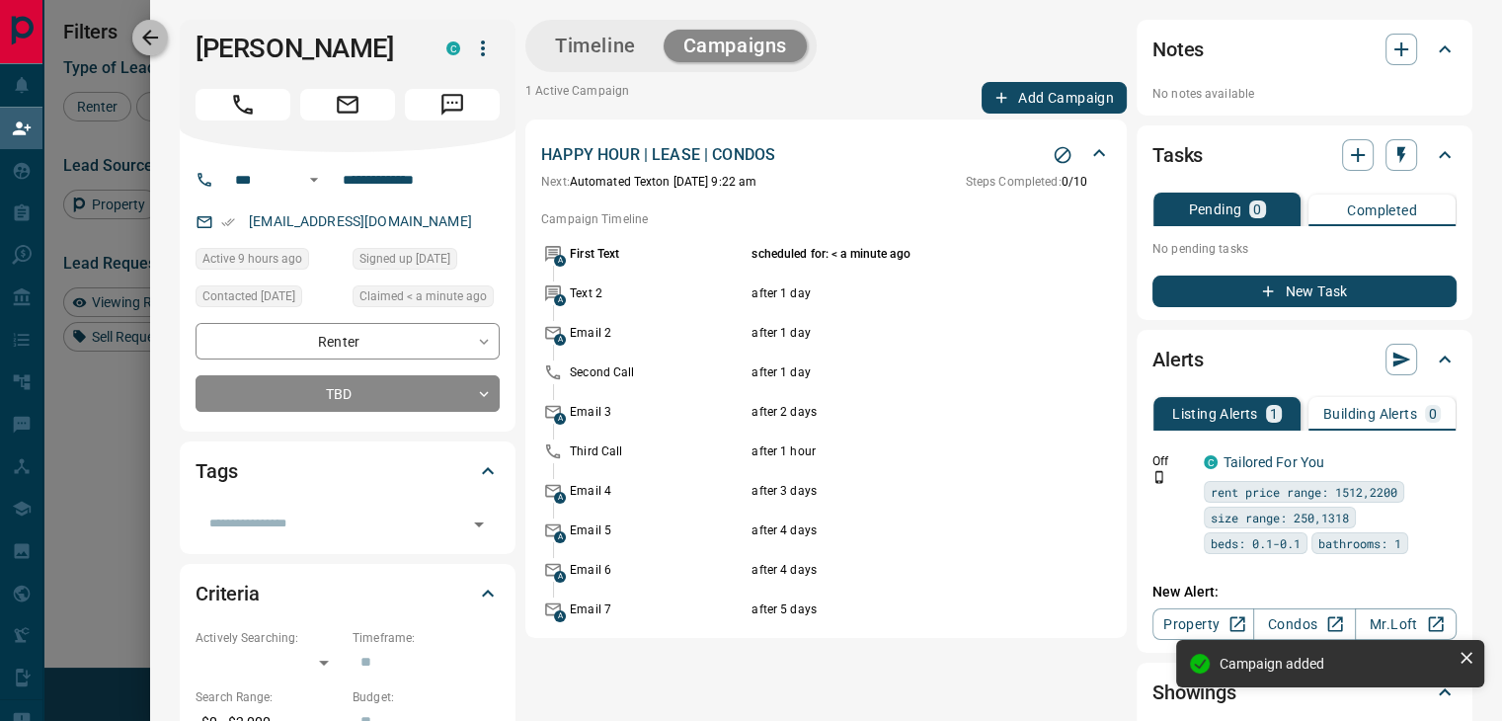
click at [149, 36] on icon "button" at bounding box center [150, 38] width 24 height 24
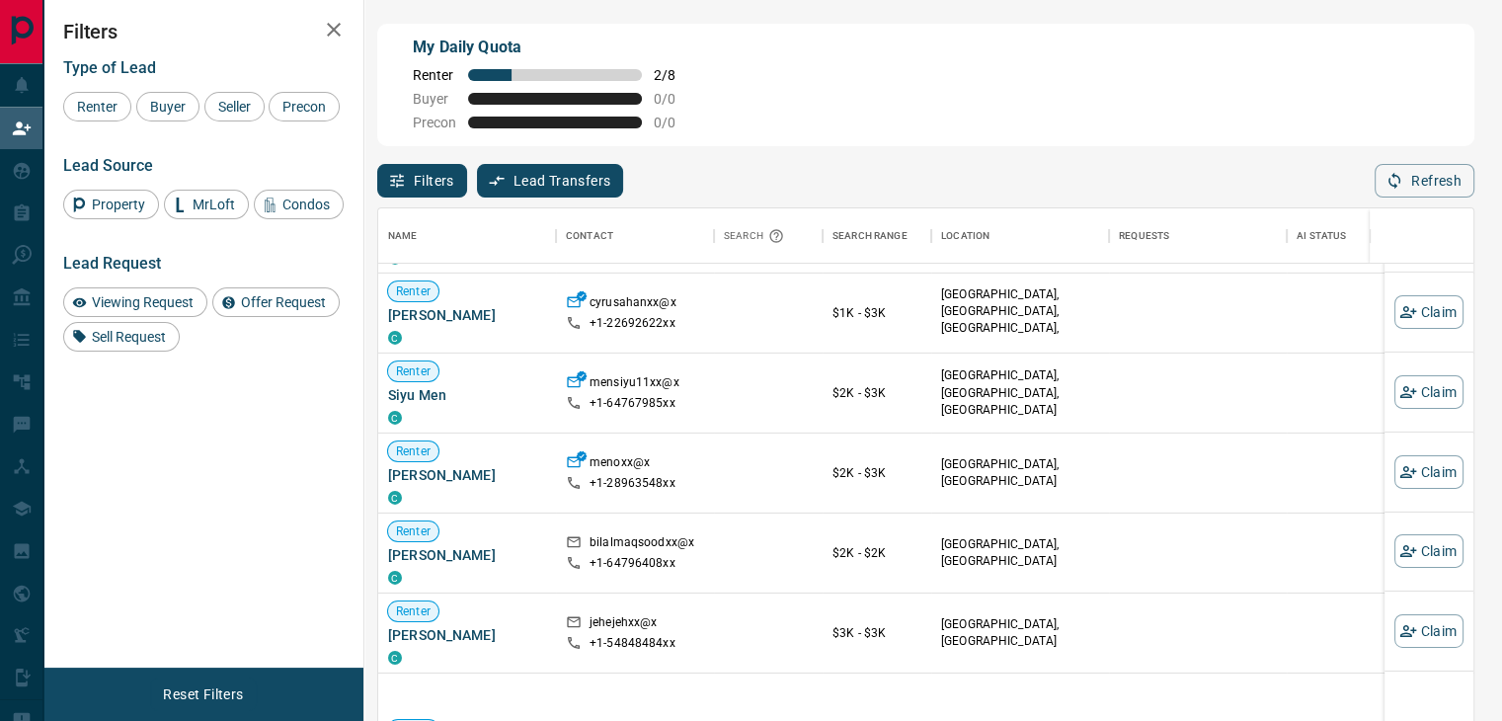
scroll to position [472, 0]
click at [1399, 471] on icon "button" at bounding box center [1408, 469] width 18 height 18
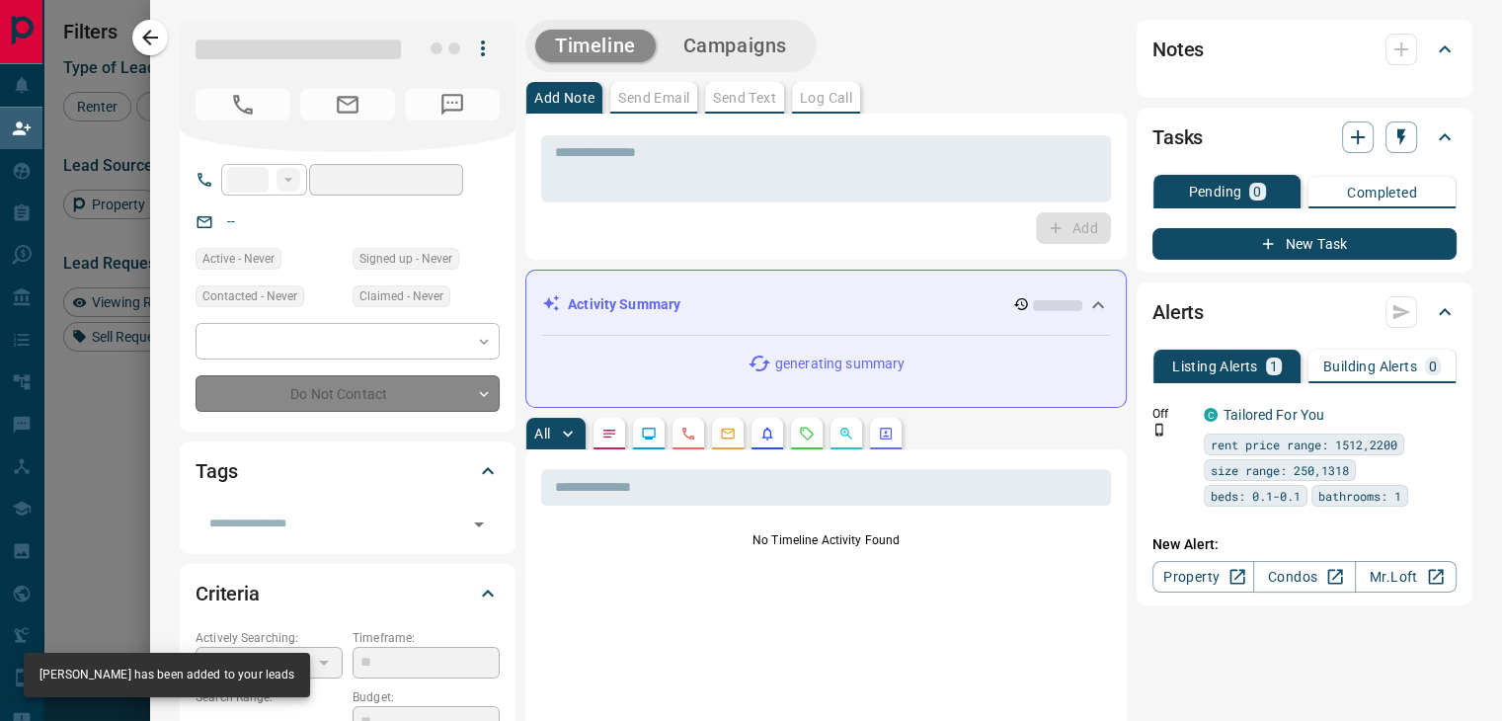
type input "**"
type input "**********"
type input "**"
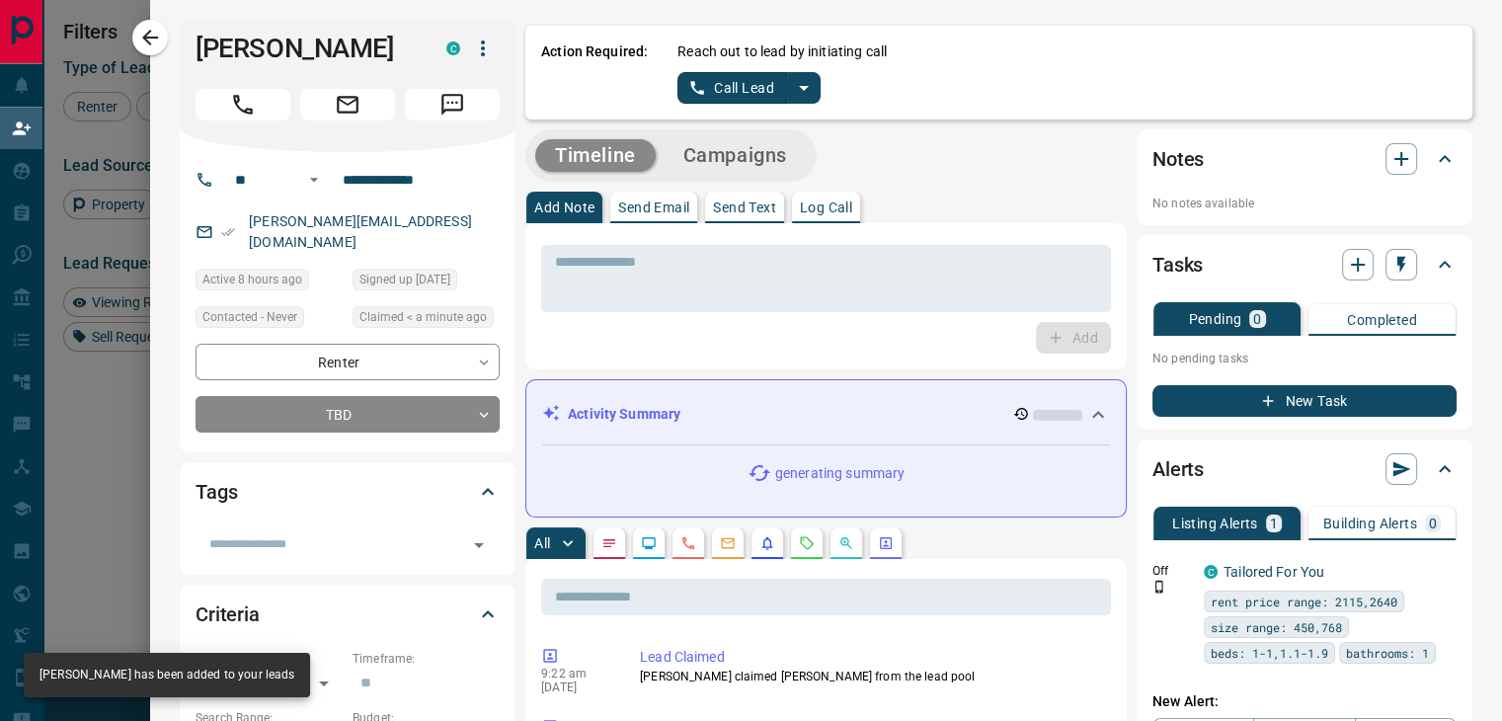
drag, startPoint x: 796, startPoint y: 86, endPoint x: 726, endPoint y: 78, distance: 70.5
click at [726, 78] on div "Call Lead" at bounding box center [748, 88] width 143 height 32
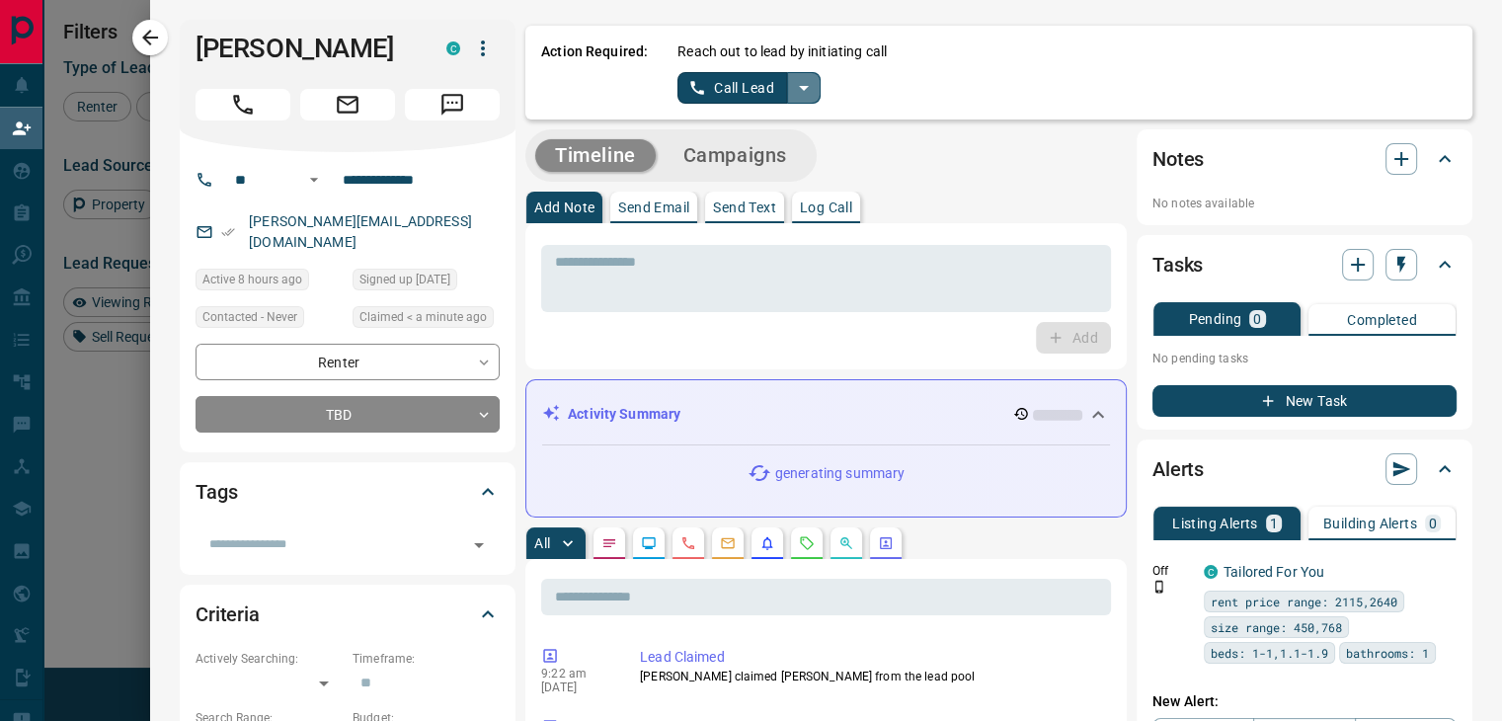
click at [792, 95] on icon "split button" at bounding box center [804, 88] width 24 height 24
click at [741, 156] on li "Log Manual Call" at bounding box center [748, 156] width 120 height 30
click at [752, 78] on button "Log Manual Call" at bounding box center [742, 88] width 130 height 32
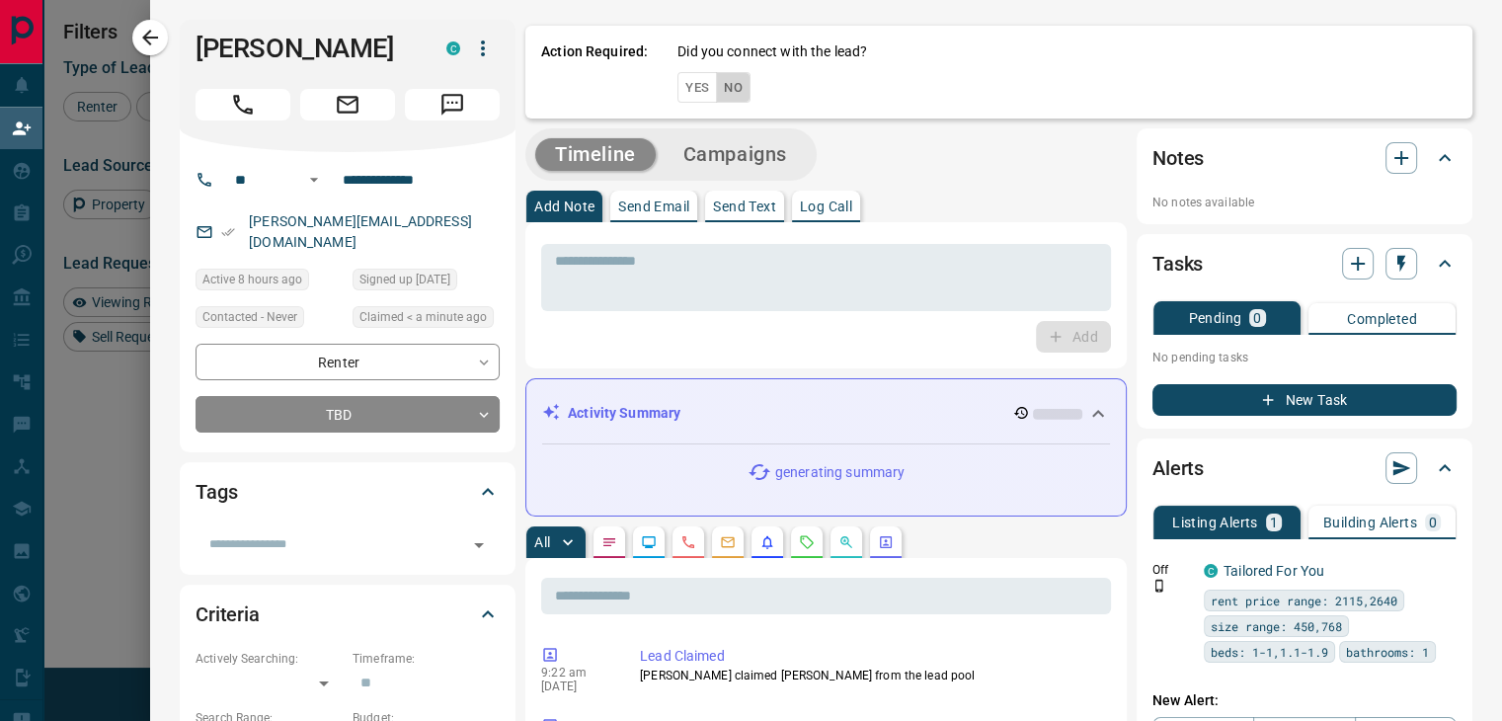
click at [719, 100] on button "No" at bounding box center [733, 87] width 35 height 31
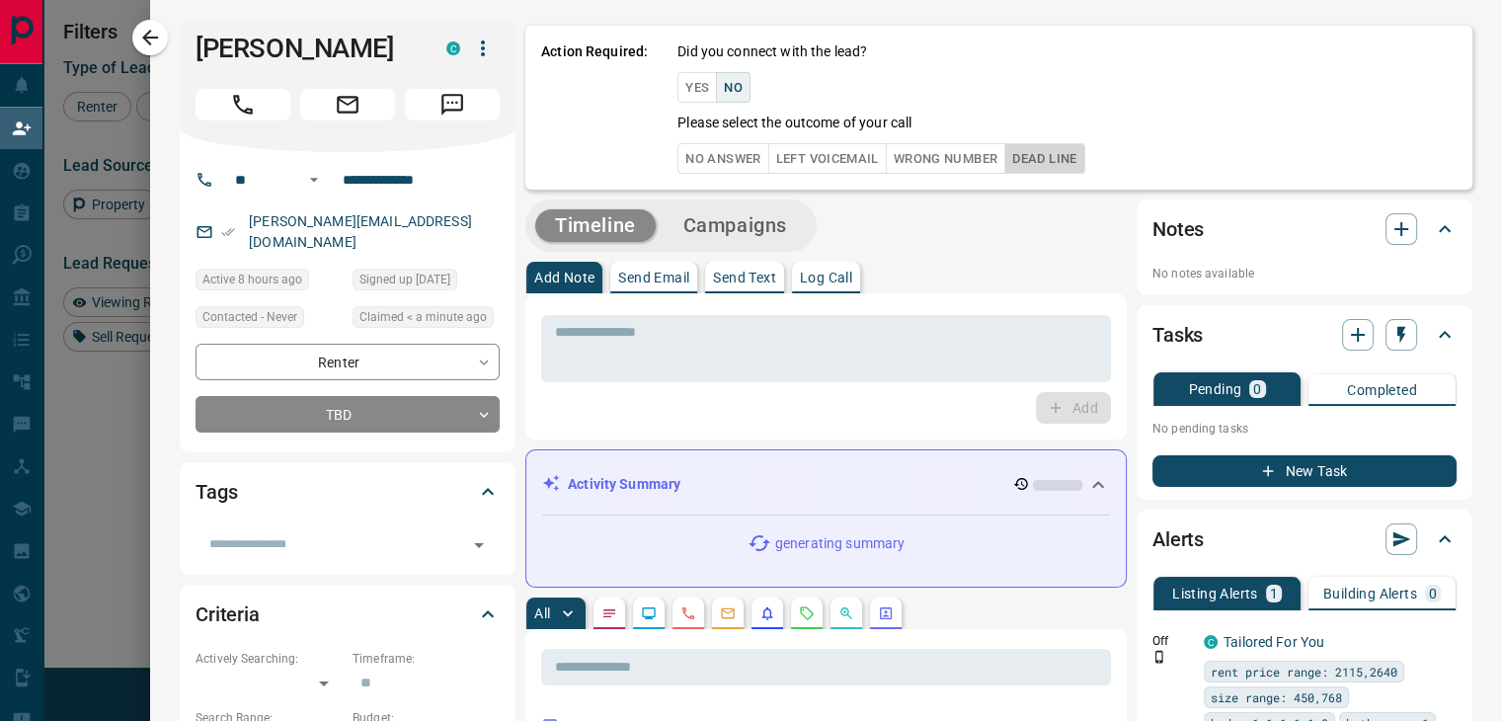
click at [1044, 150] on button "Dead Line" at bounding box center [1044, 158] width 80 height 31
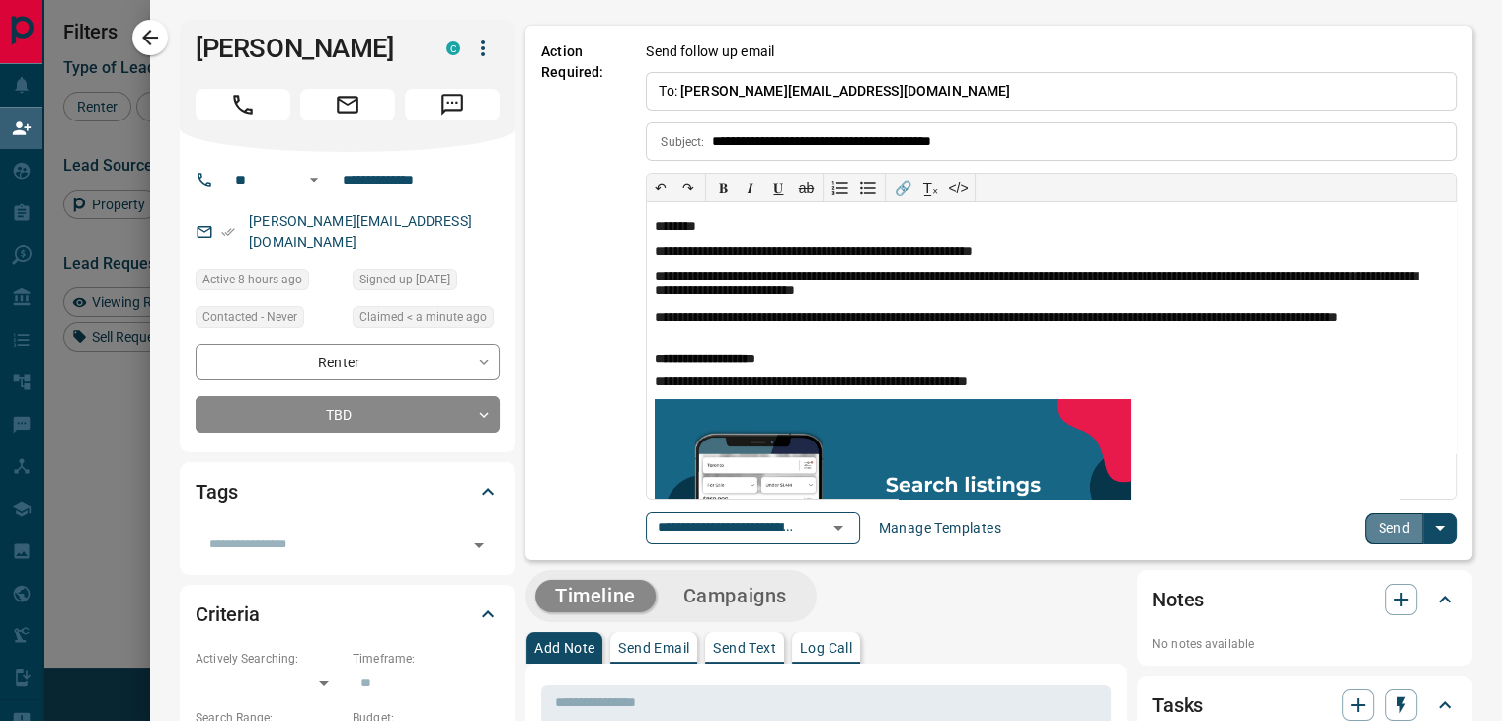
click at [1365, 526] on button "Send" at bounding box center [1394, 528] width 58 height 32
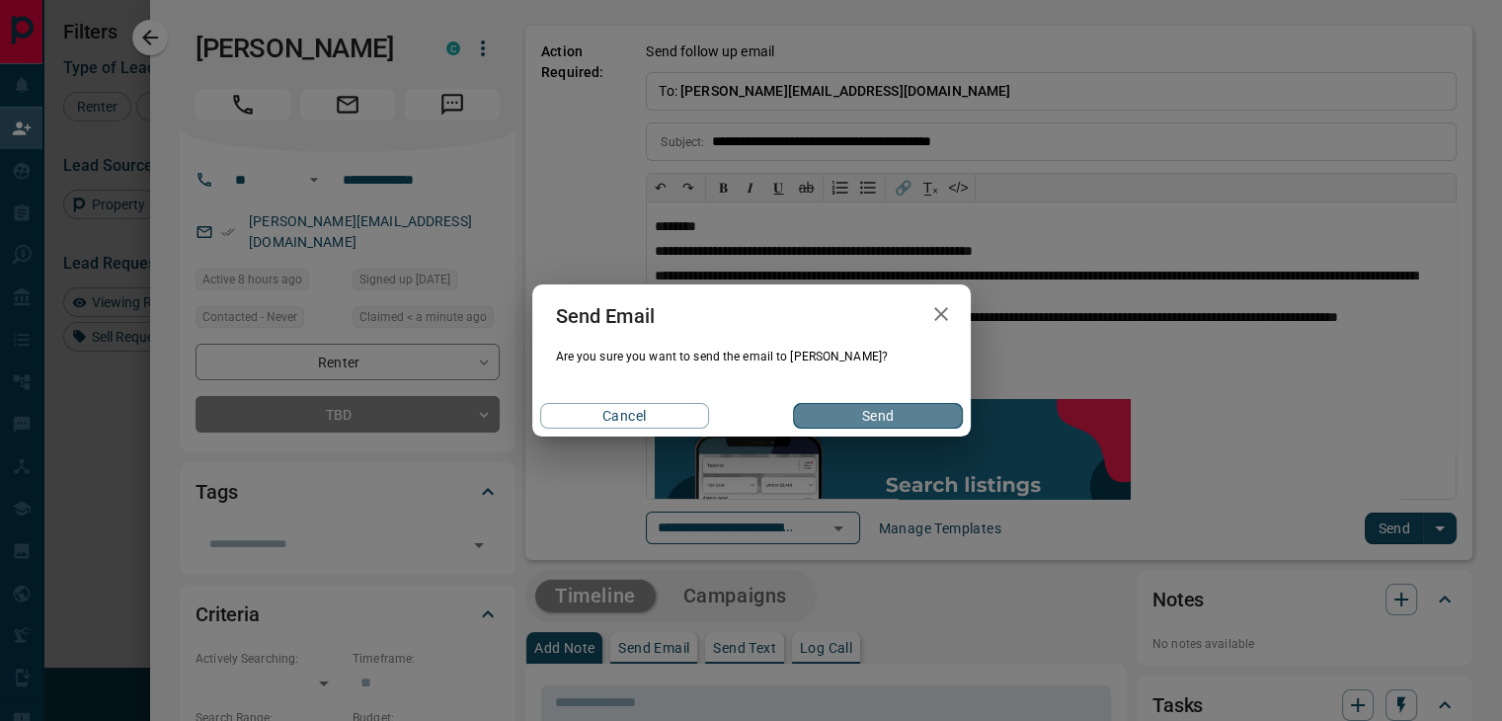
click at [823, 416] on button "Send" at bounding box center [877, 416] width 169 height 26
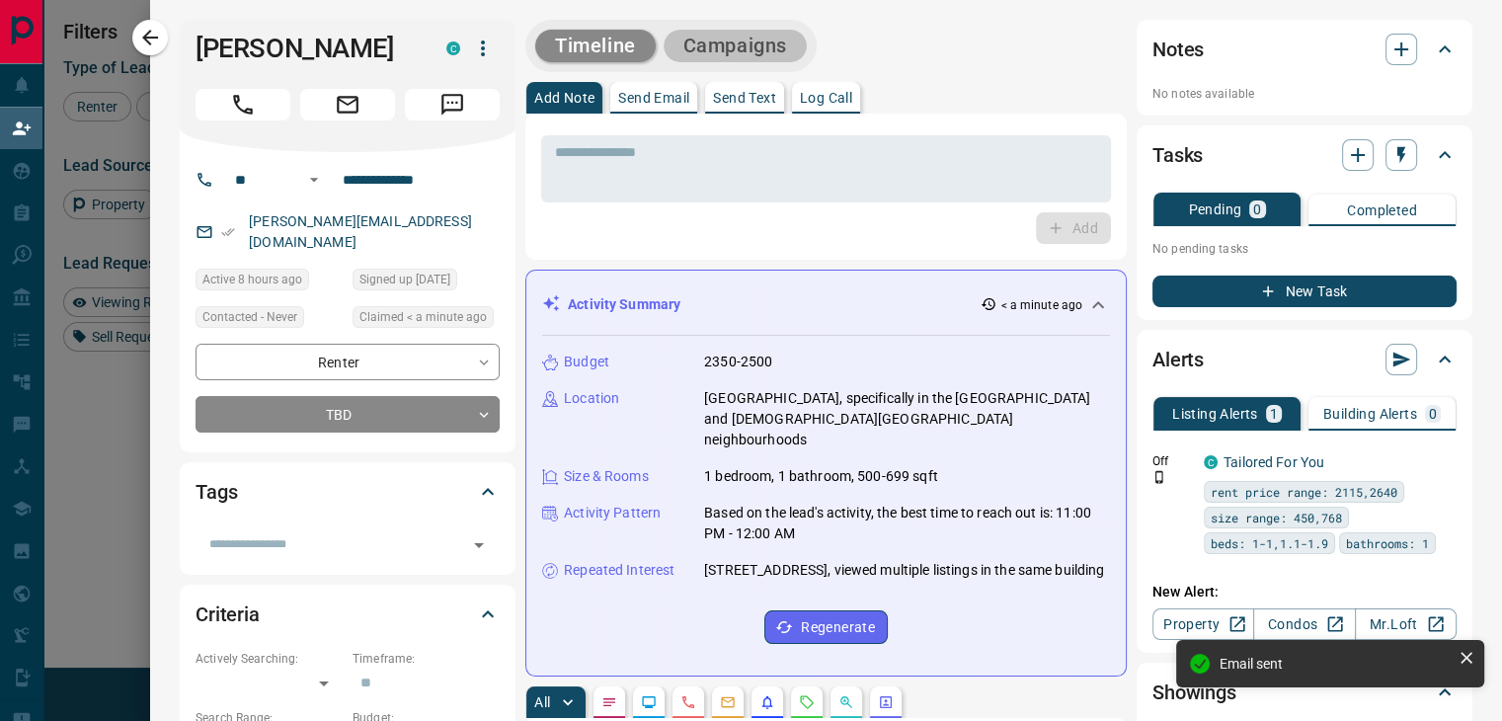
click at [739, 46] on button "Campaigns" at bounding box center [735, 46] width 143 height 33
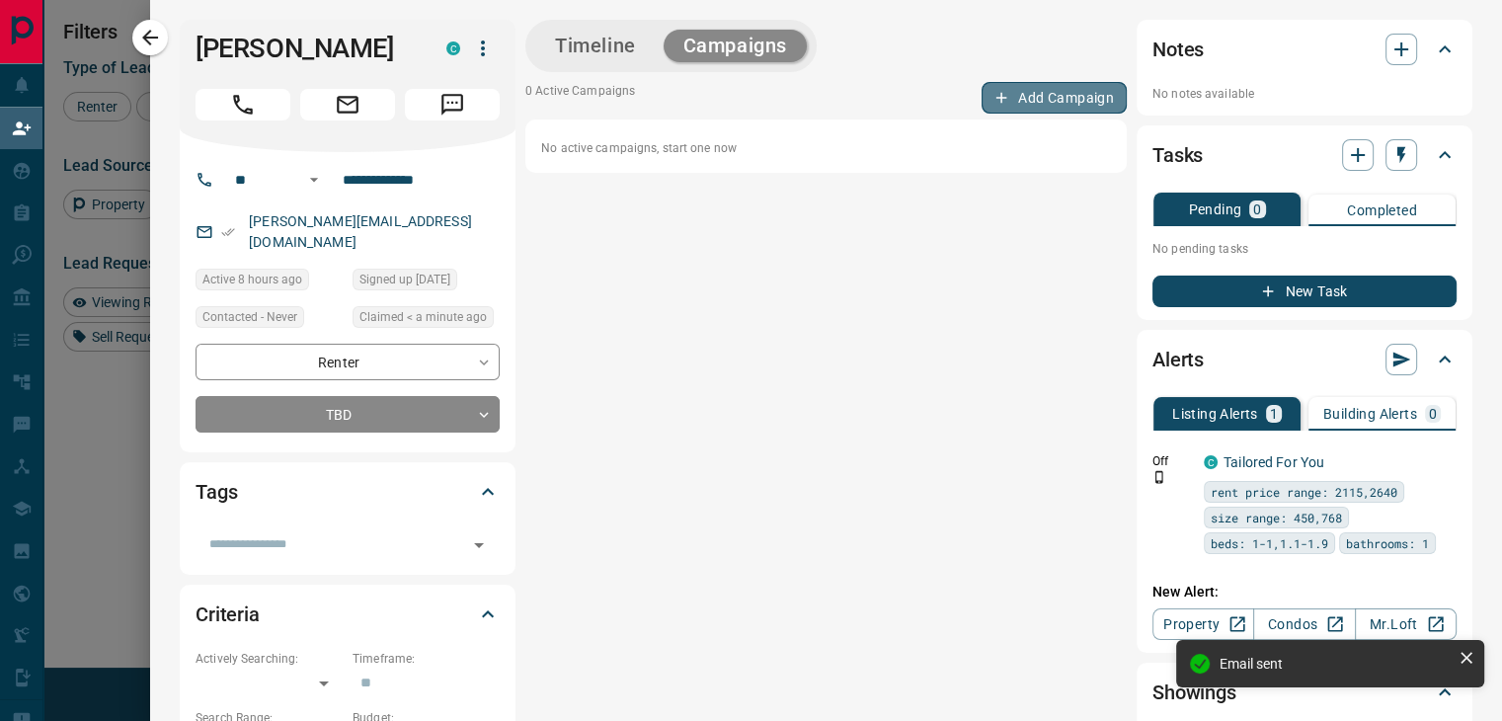
click at [1049, 92] on button "Add Campaign" at bounding box center [1053, 98] width 145 height 32
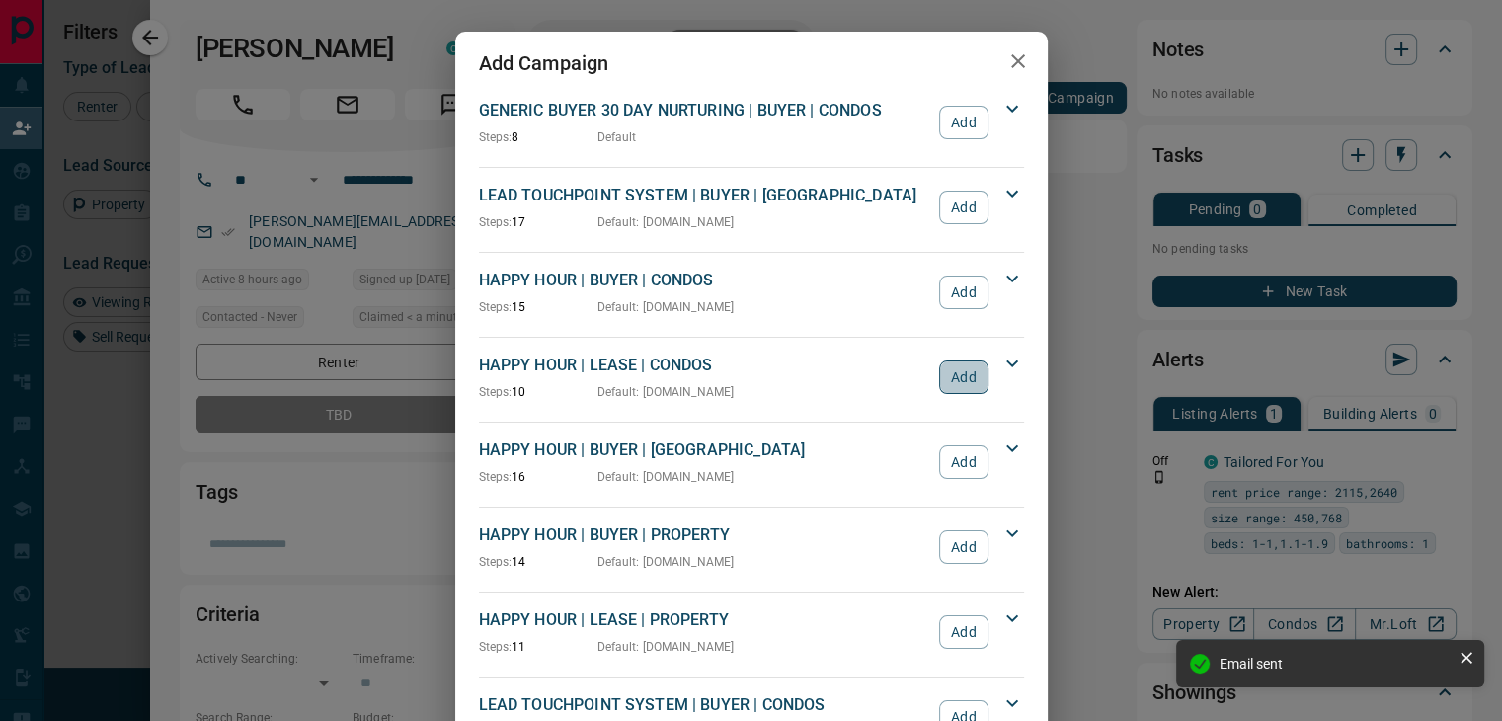
click at [952, 370] on button "Add" at bounding box center [963, 377] width 48 height 34
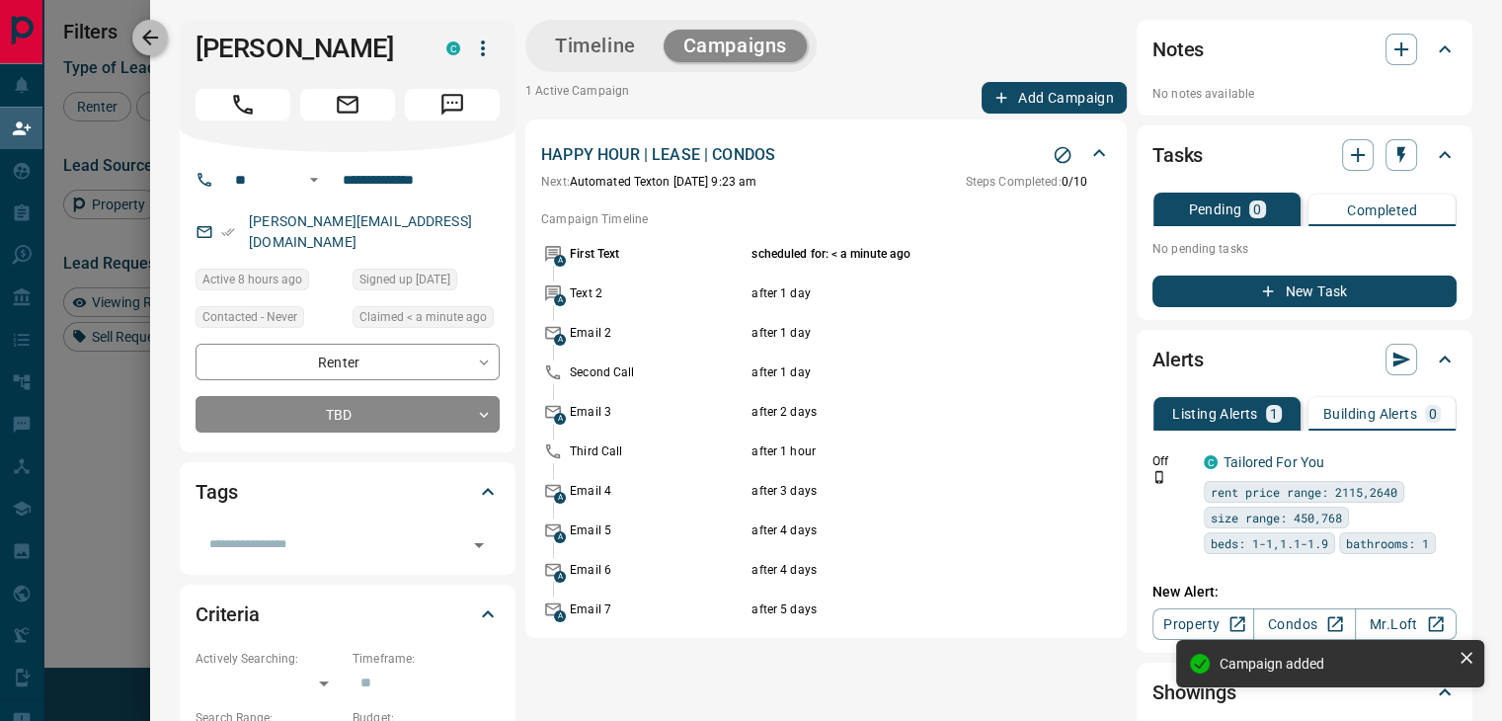
click at [143, 44] on icon "button" at bounding box center [150, 38] width 24 height 24
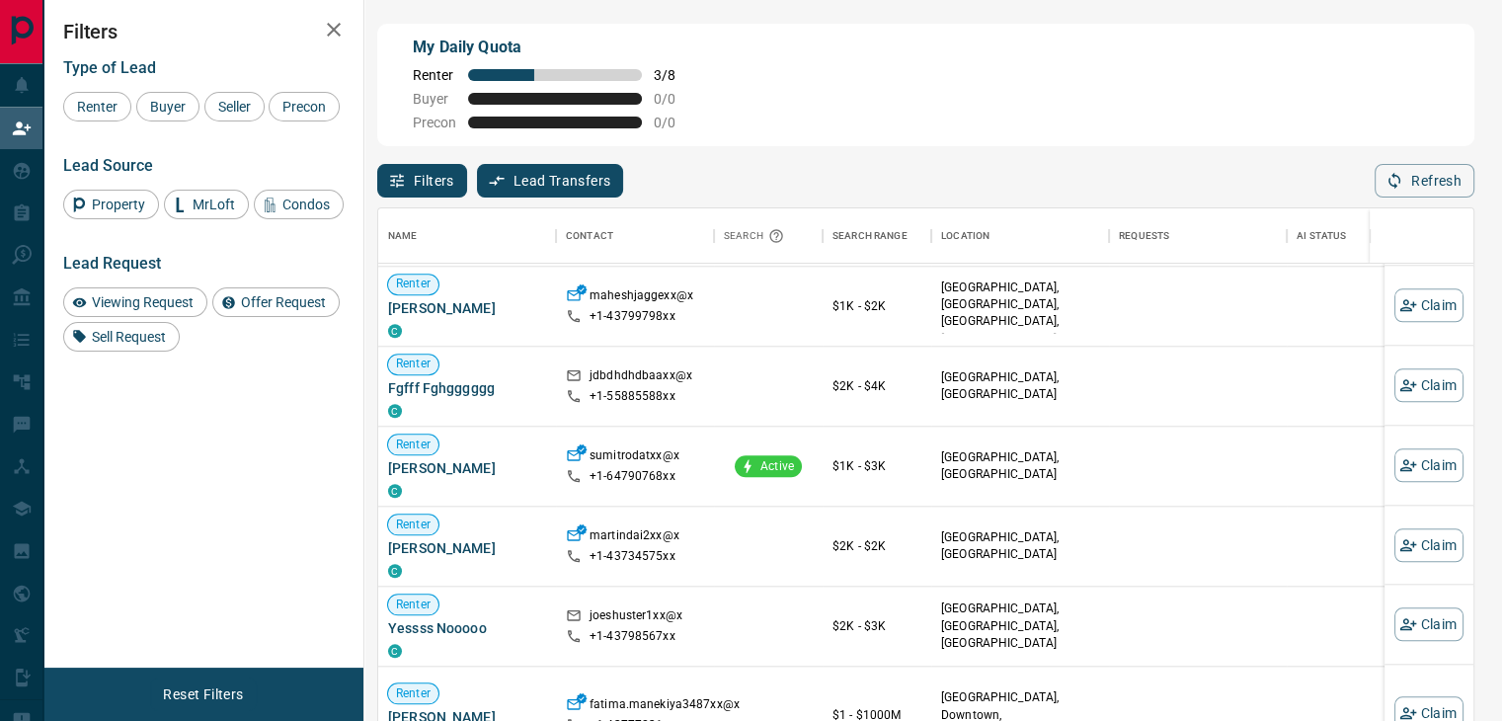
scroll to position [1193, 0]
click at [1417, 465] on button "Claim" at bounding box center [1428, 464] width 69 height 34
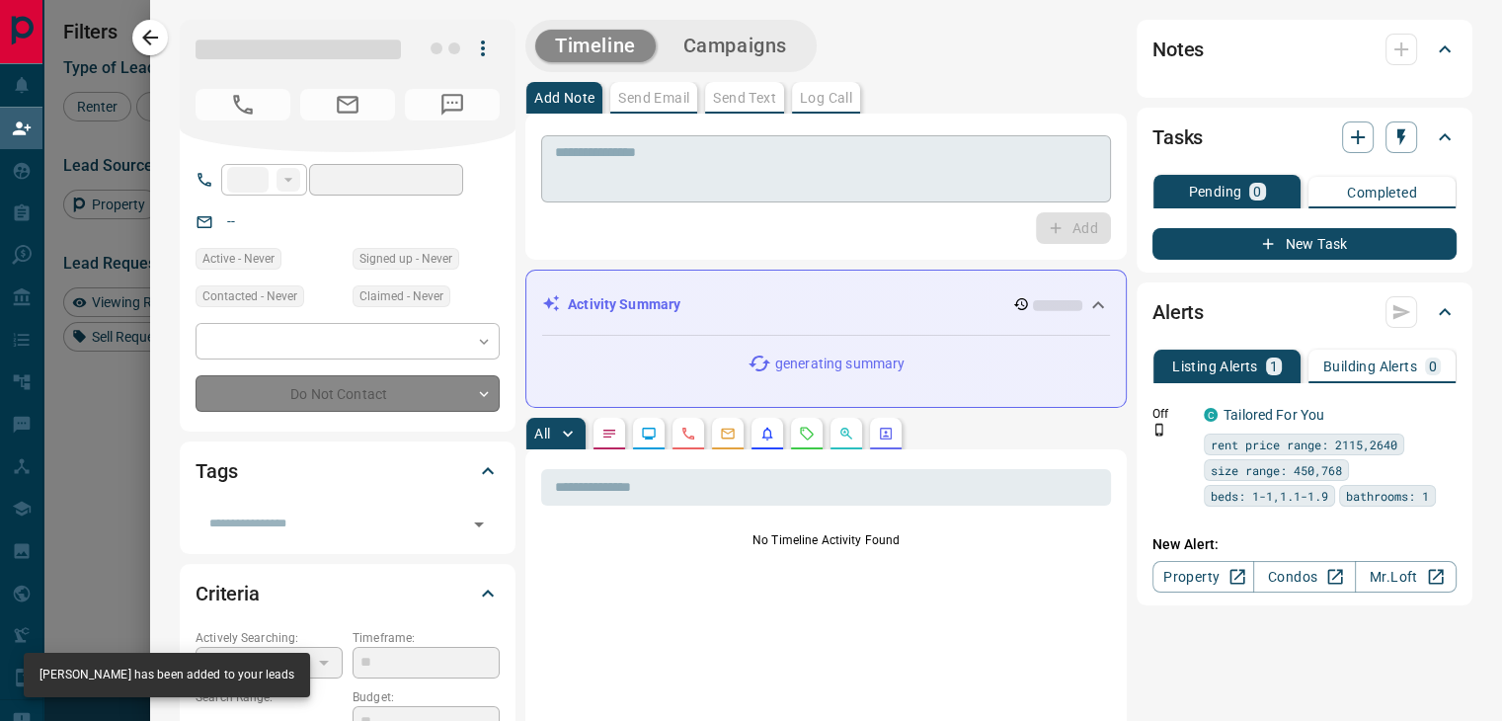
type input "**"
type input "**********"
type input "**"
type input "*"
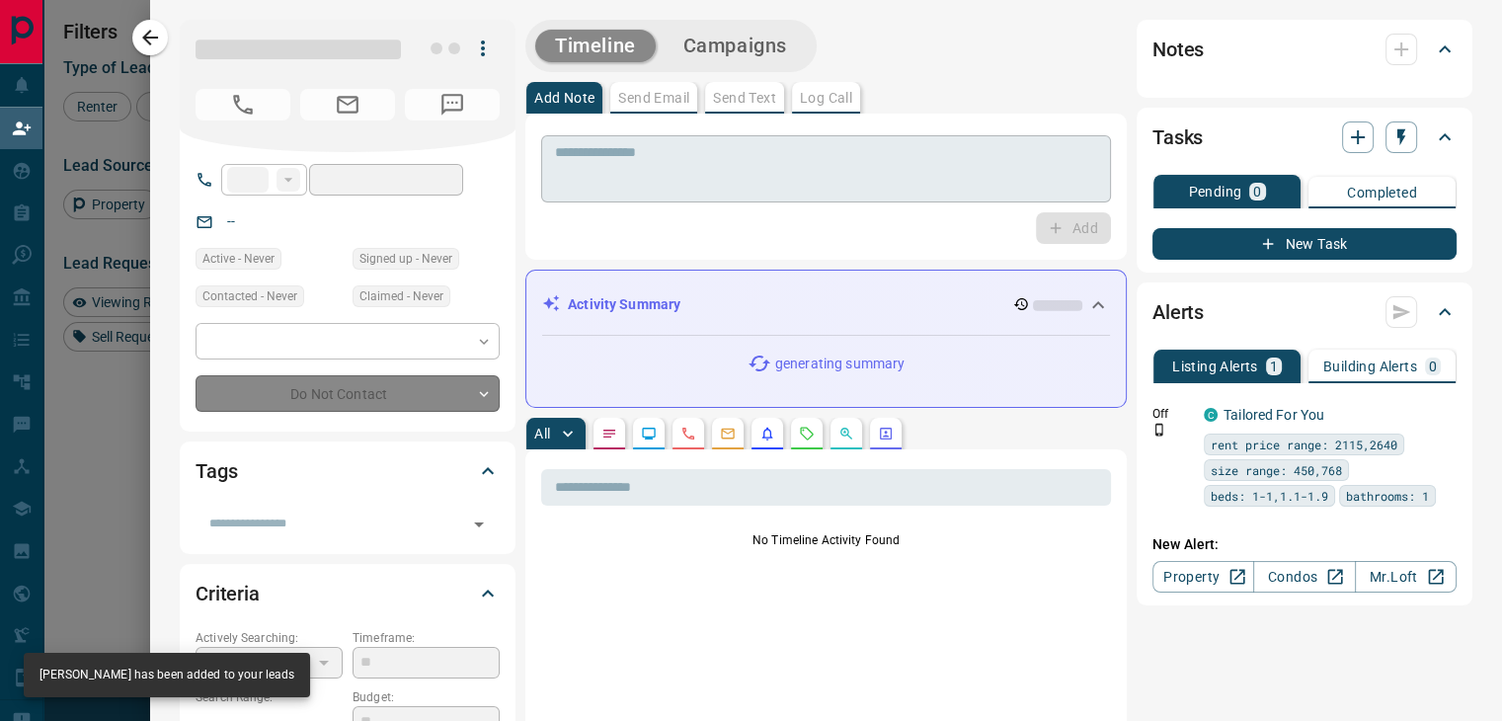
type input "**********"
type input "*******"
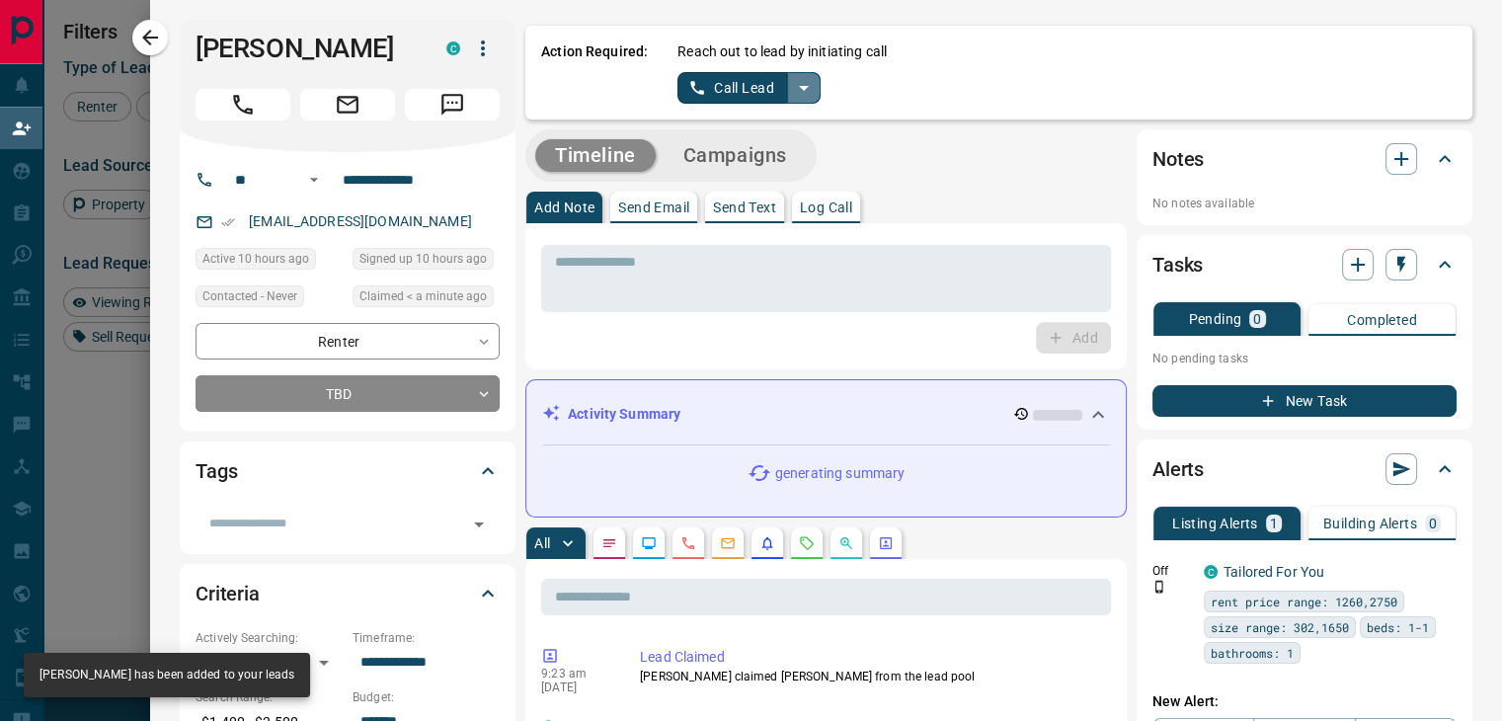
click at [794, 92] on icon "split button" at bounding box center [804, 88] width 24 height 24
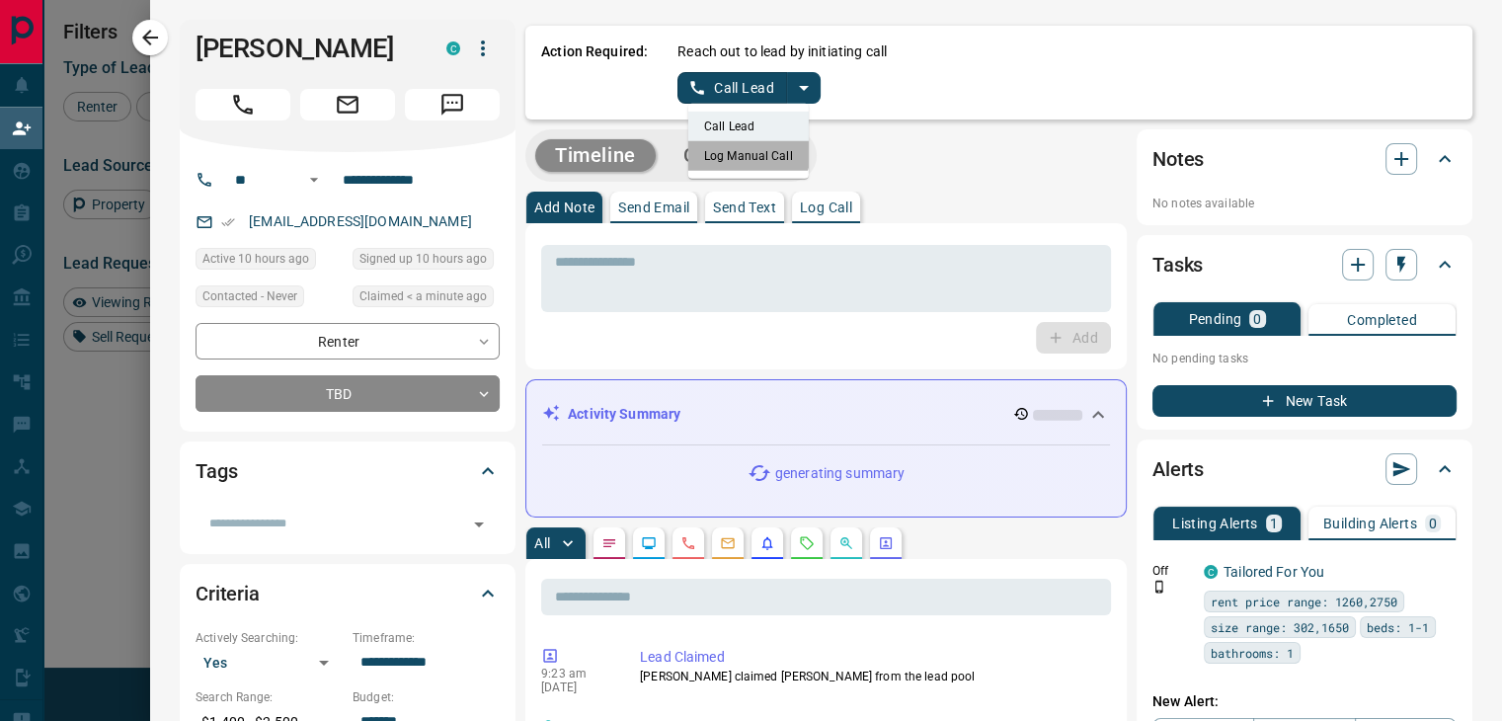
click at [715, 146] on li "Log Manual Call" at bounding box center [748, 156] width 120 height 30
click at [738, 82] on button "Log Manual Call" at bounding box center [742, 88] width 130 height 32
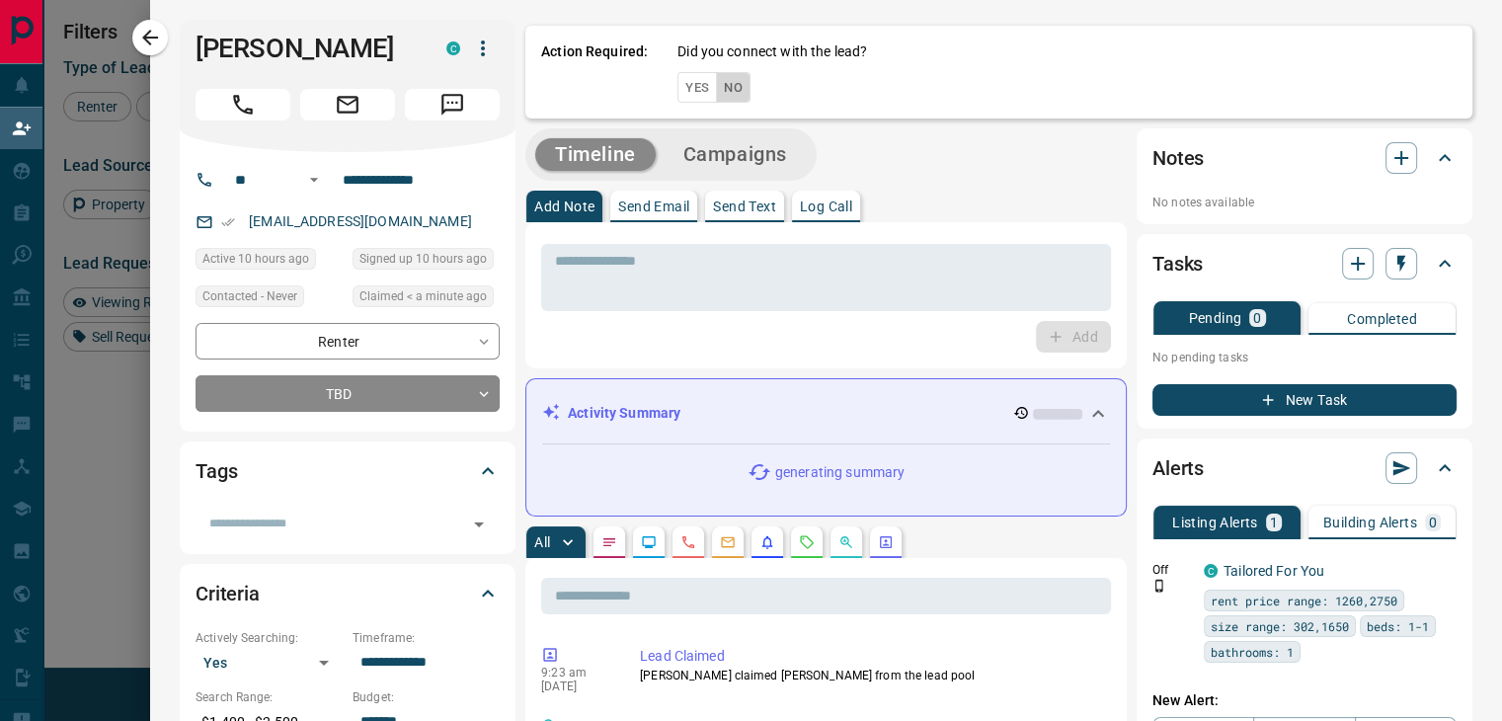
click at [737, 87] on button "No" at bounding box center [733, 87] width 35 height 31
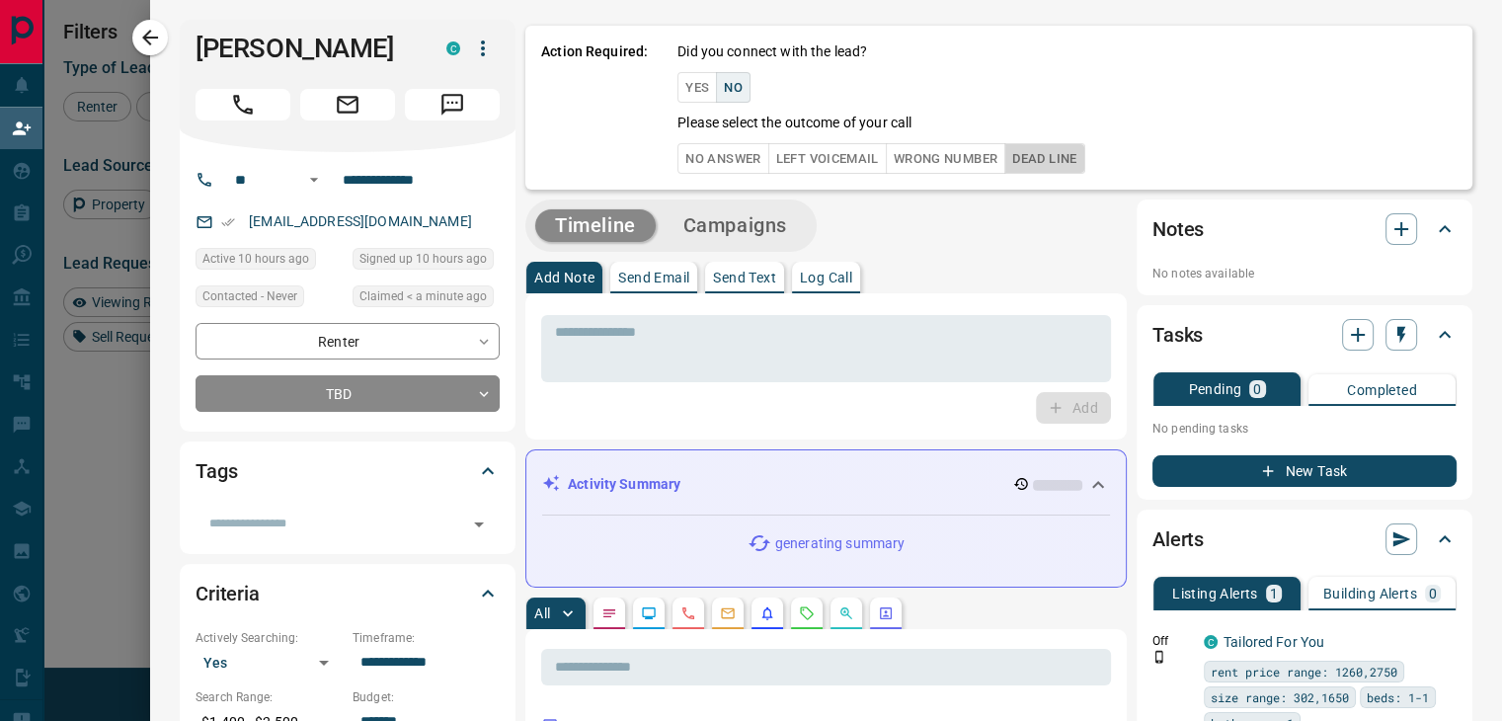
click at [1066, 161] on button "Dead Line" at bounding box center [1044, 158] width 80 height 31
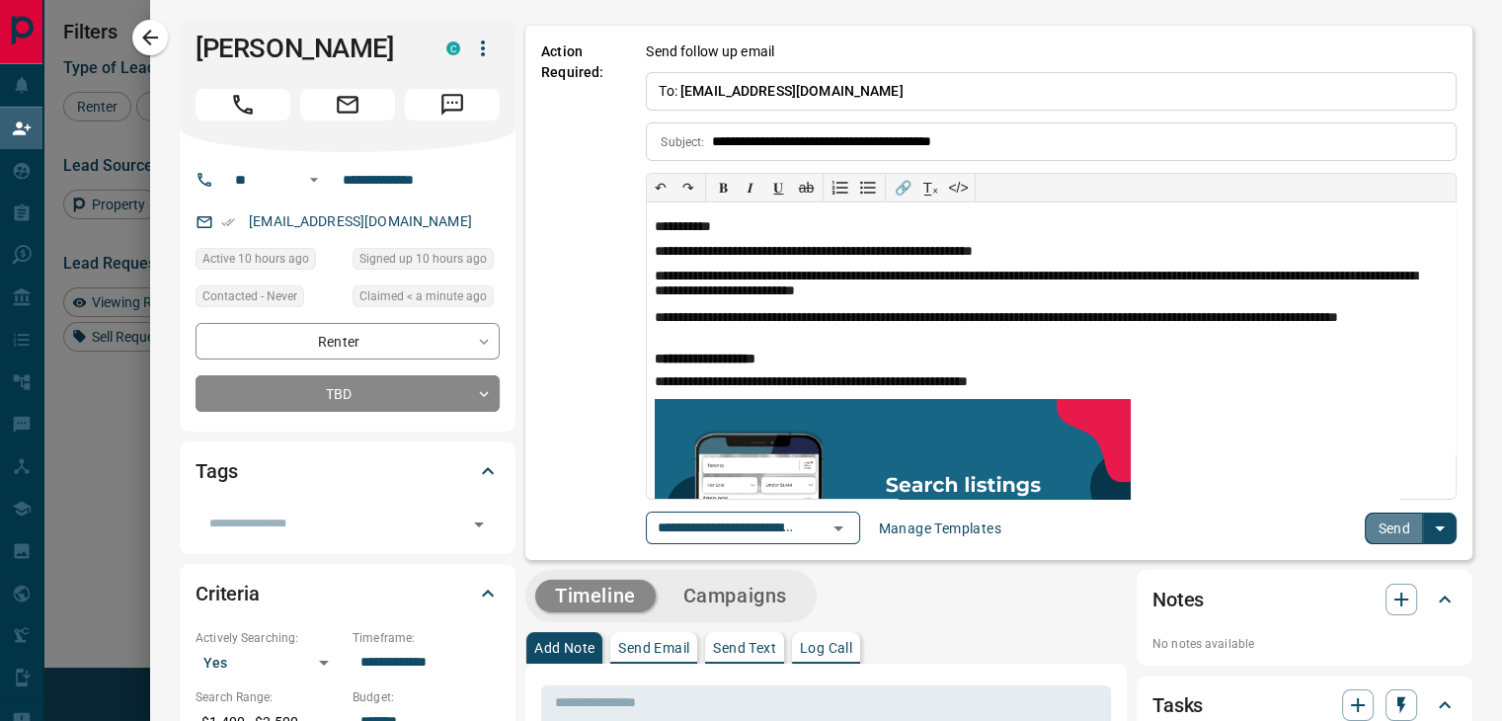
click at [1368, 528] on button "Send" at bounding box center [1394, 528] width 58 height 32
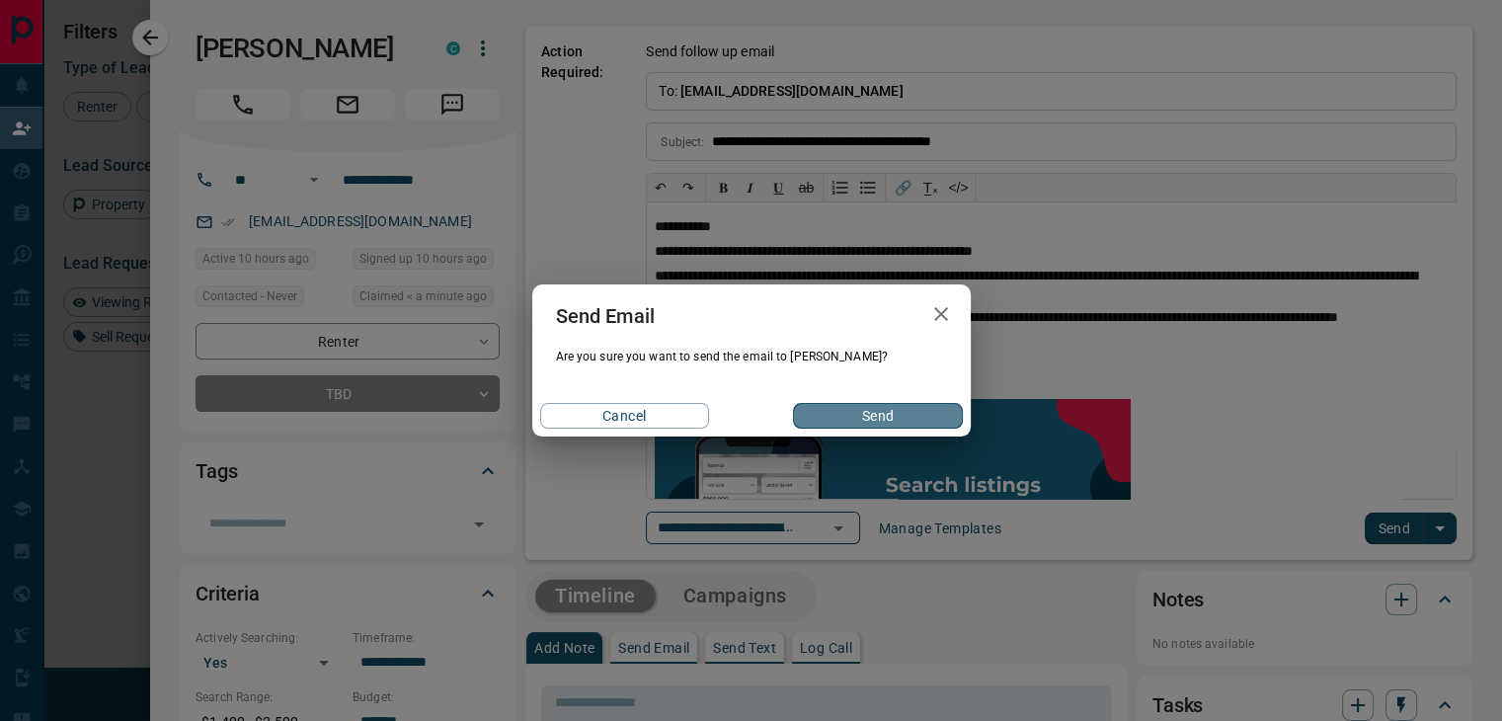
click at [878, 413] on button "Send" at bounding box center [877, 416] width 169 height 26
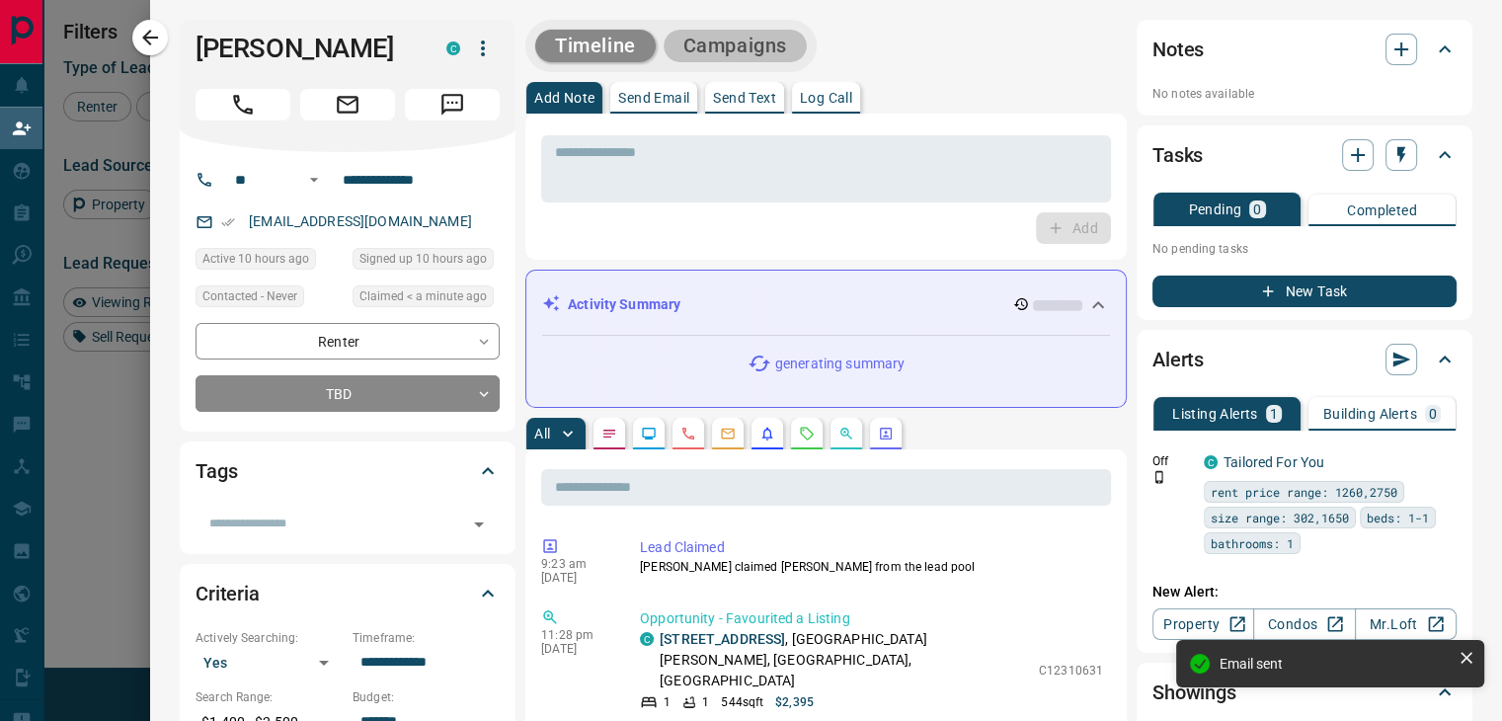
click at [769, 38] on button "Campaigns" at bounding box center [735, 46] width 143 height 33
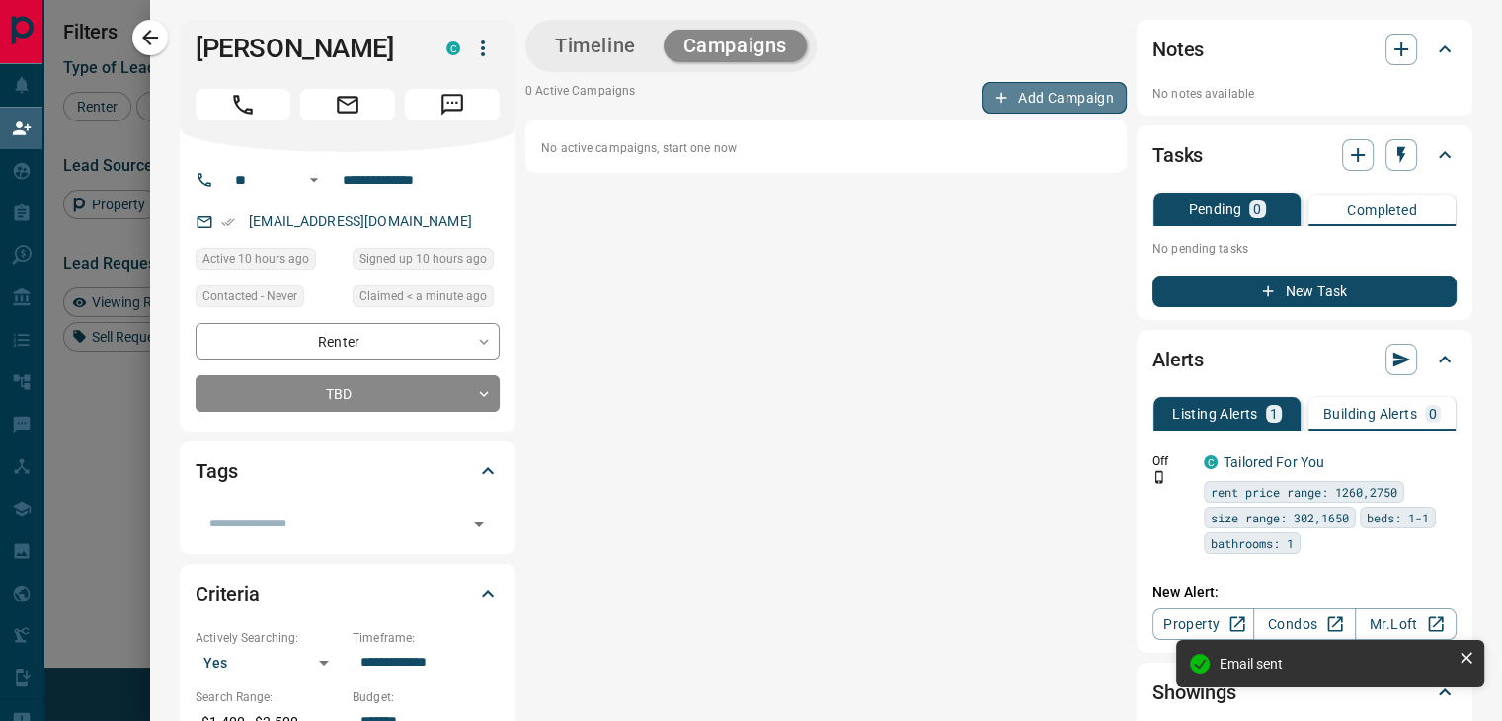
click at [1037, 93] on button "Add Campaign" at bounding box center [1053, 98] width 145 height 32
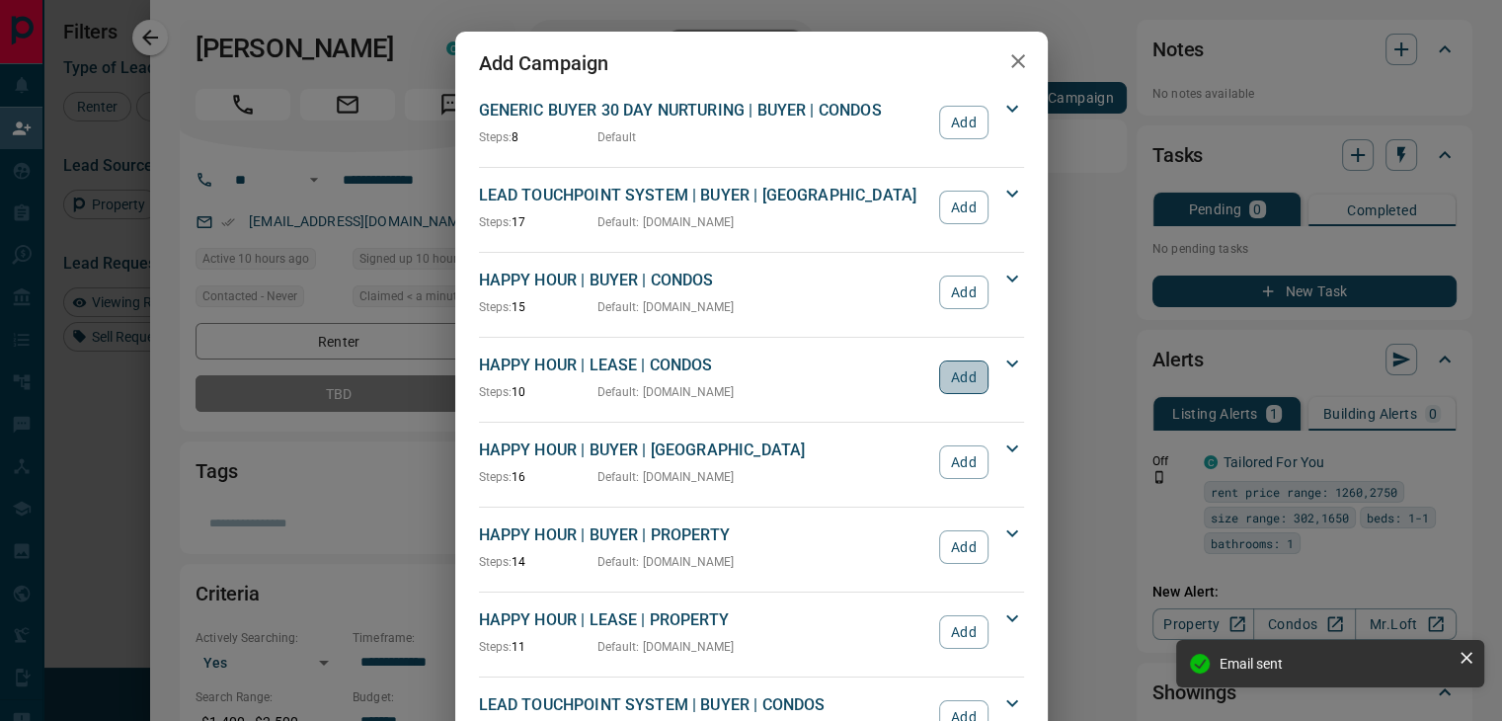
click at [952, 361] on button "Add" at bounding box center [963, 377] width 48 height 34
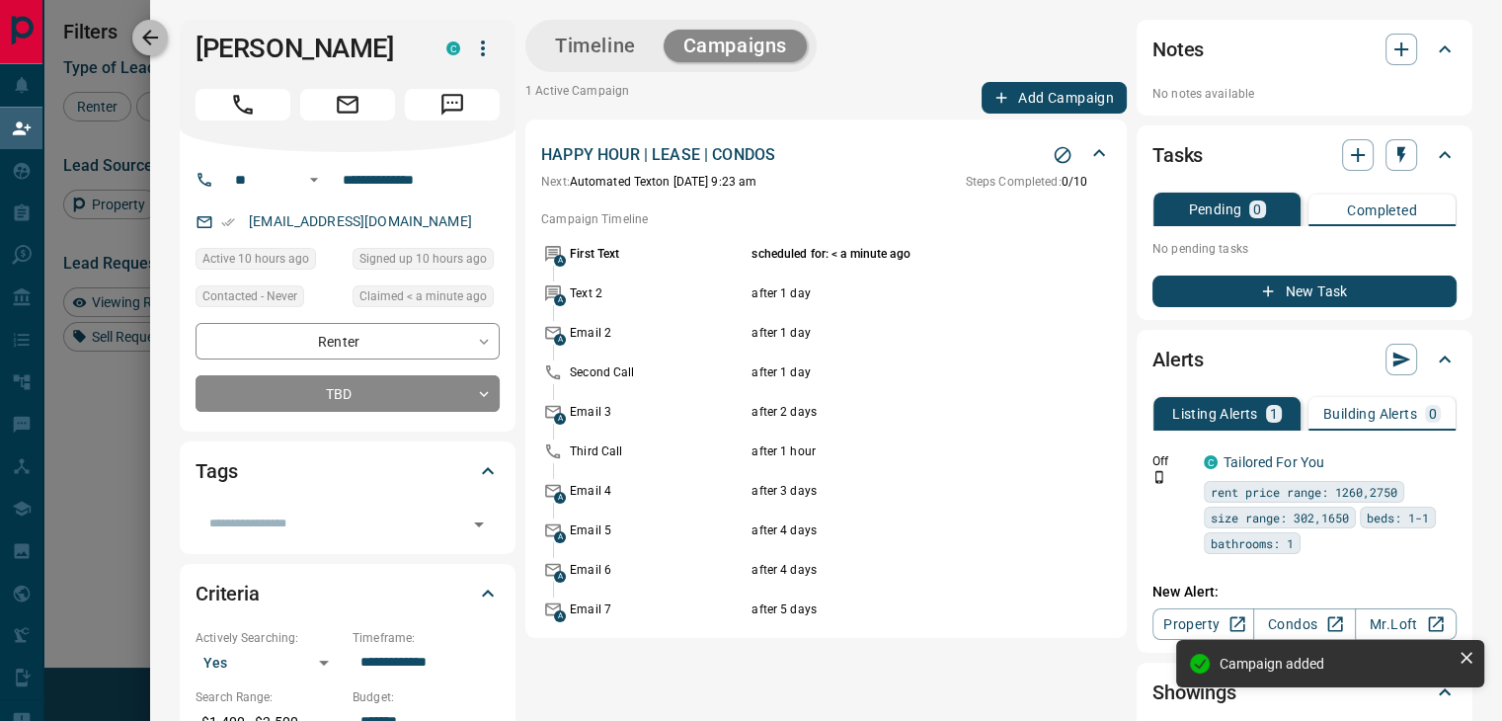
click at [158, 37] on icon "button" at bounding box center [150, 38] width 16 height 16
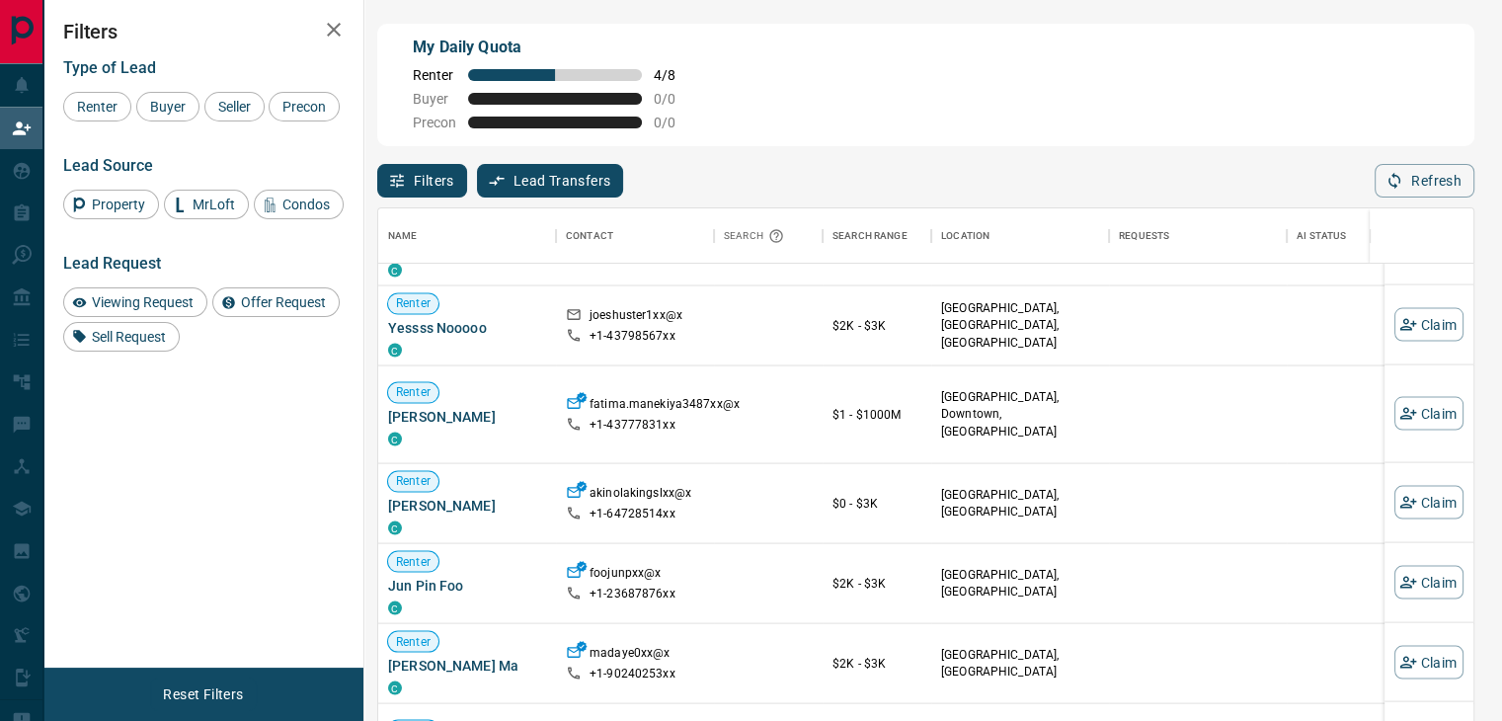
scroll to position [1472, 0]
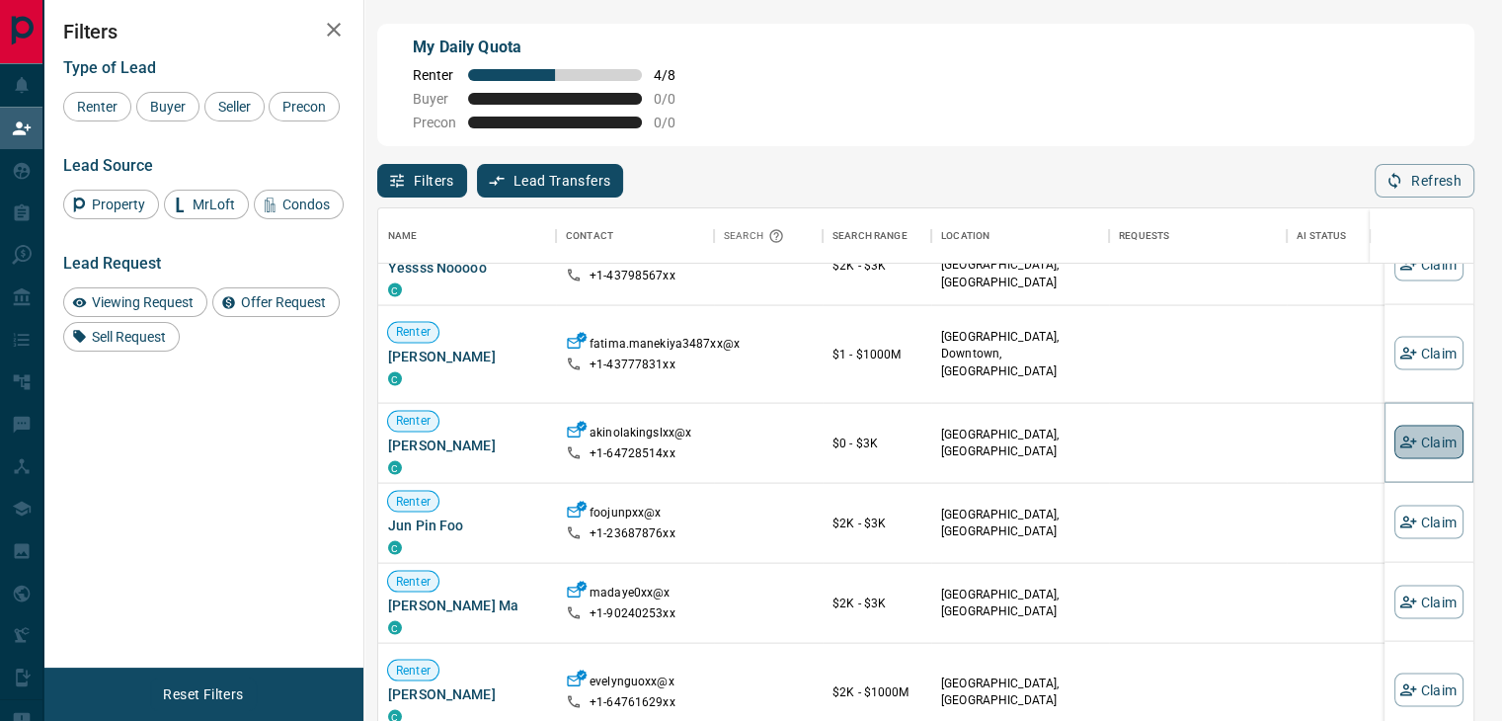
click at [1404, 449] on button "Claim" at bounding box center [1428, 442] width 69 height 34
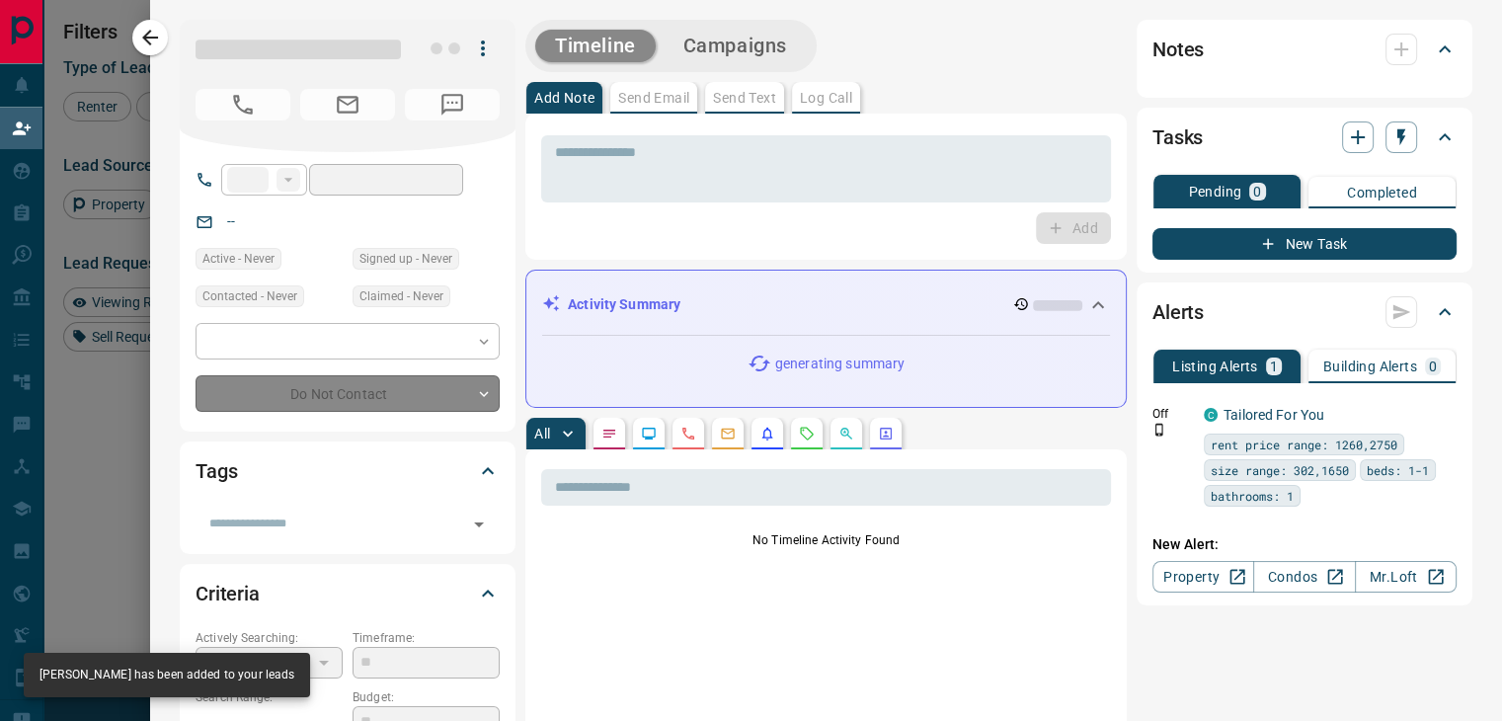
type input "**"
type input "**********"
type input "**"
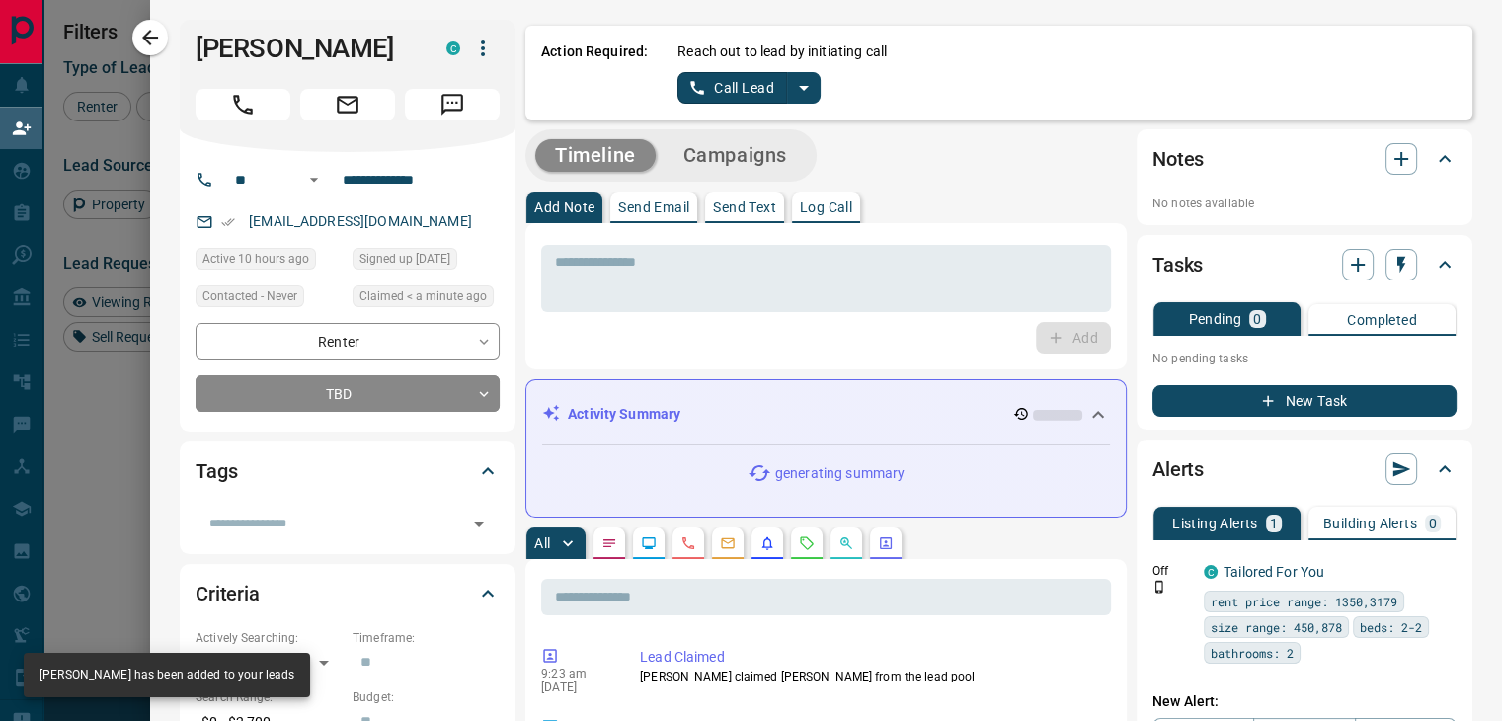
click at [765, 52] on p "Reach out to lead by initiating call" at bounding box center [781, 51] width 209 height 21
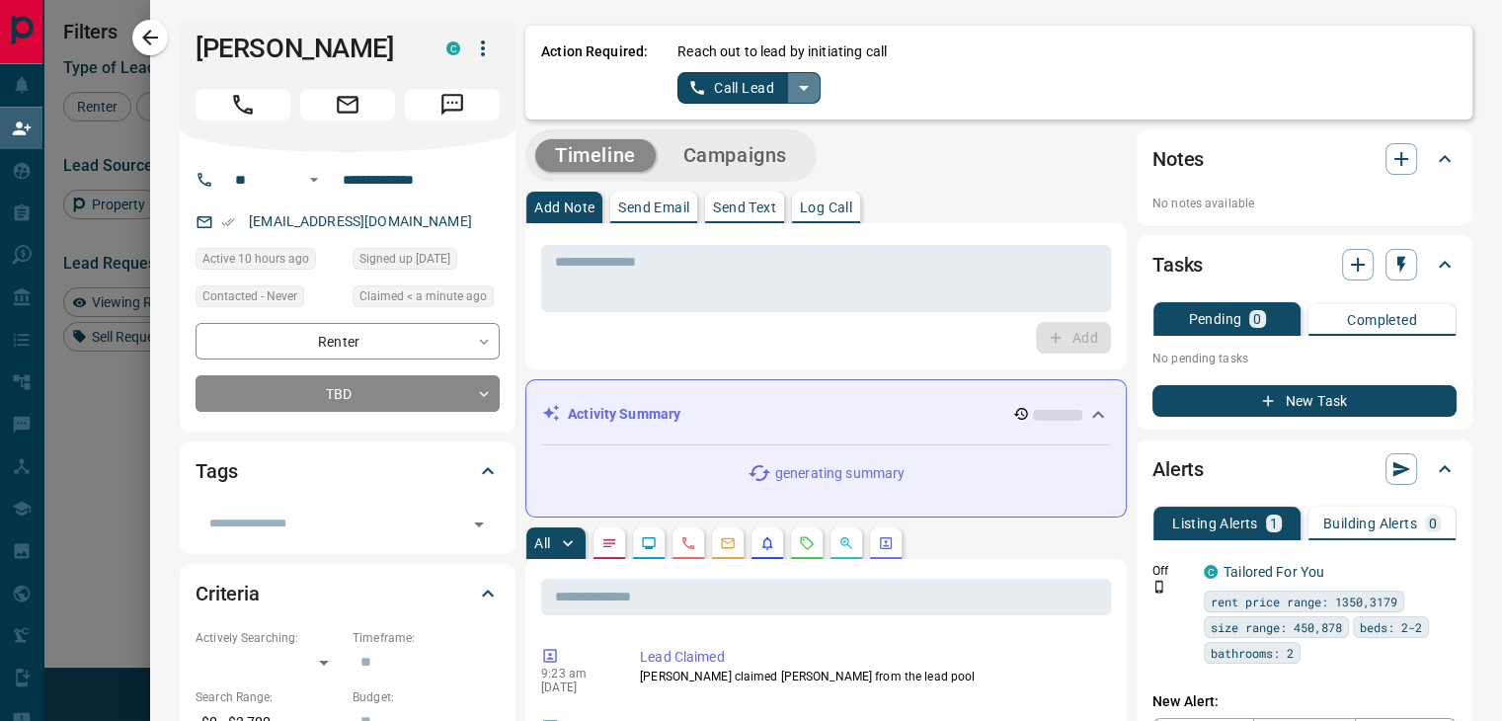
click at [794, 92] on icon "split button" at bounding box center [804, 88] width 24 height 24
click at [749, 153] on li "Log Manual Call" at bounding box center [748, 156] width 120 height 30
click at [726, 79] on button "Log Manual Call" at bounding box center [742, 88] width 130 height 32
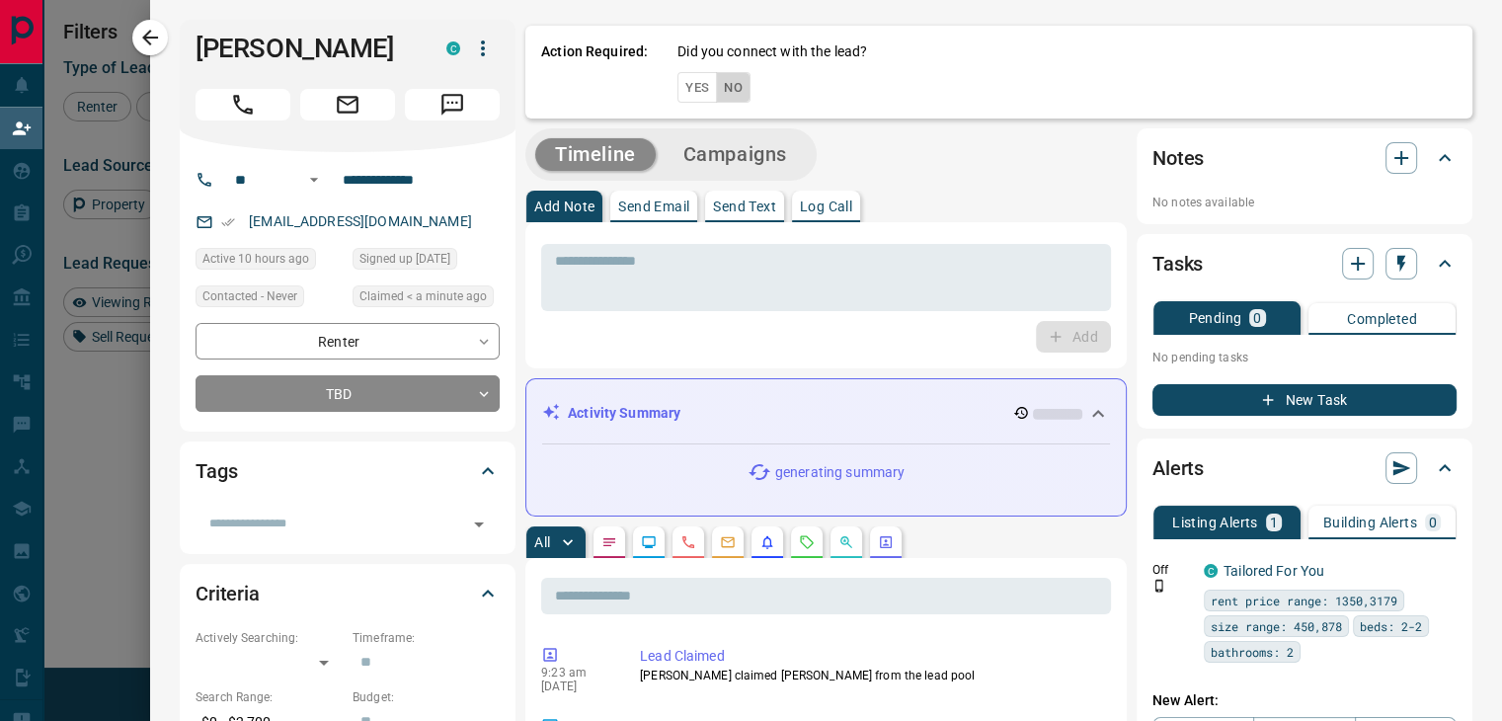
click at [736, 80] on button "No" at bounding box center [733, 87] width 35 height 31
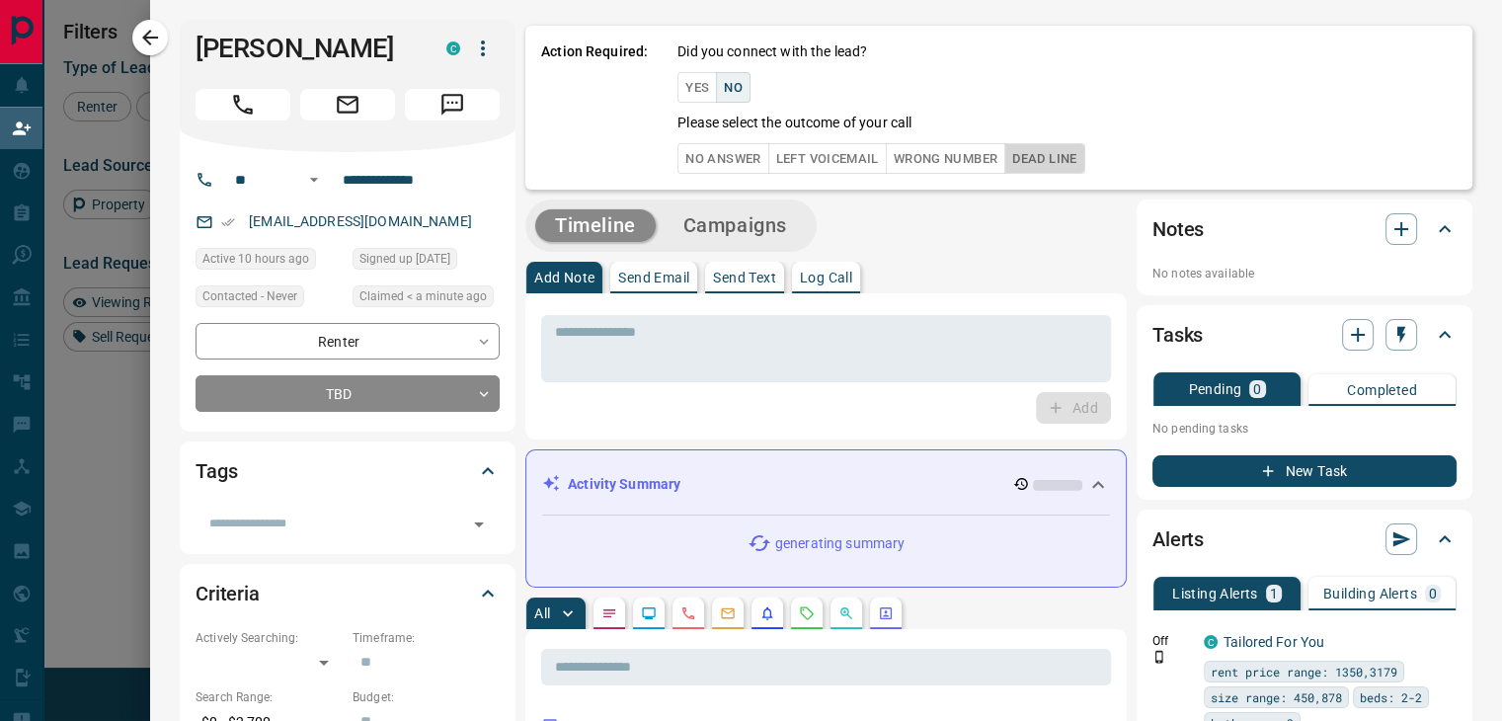
click at [1065, 163] on button "Dead Line" at bounding box center [1044, 158] width 80 height 31
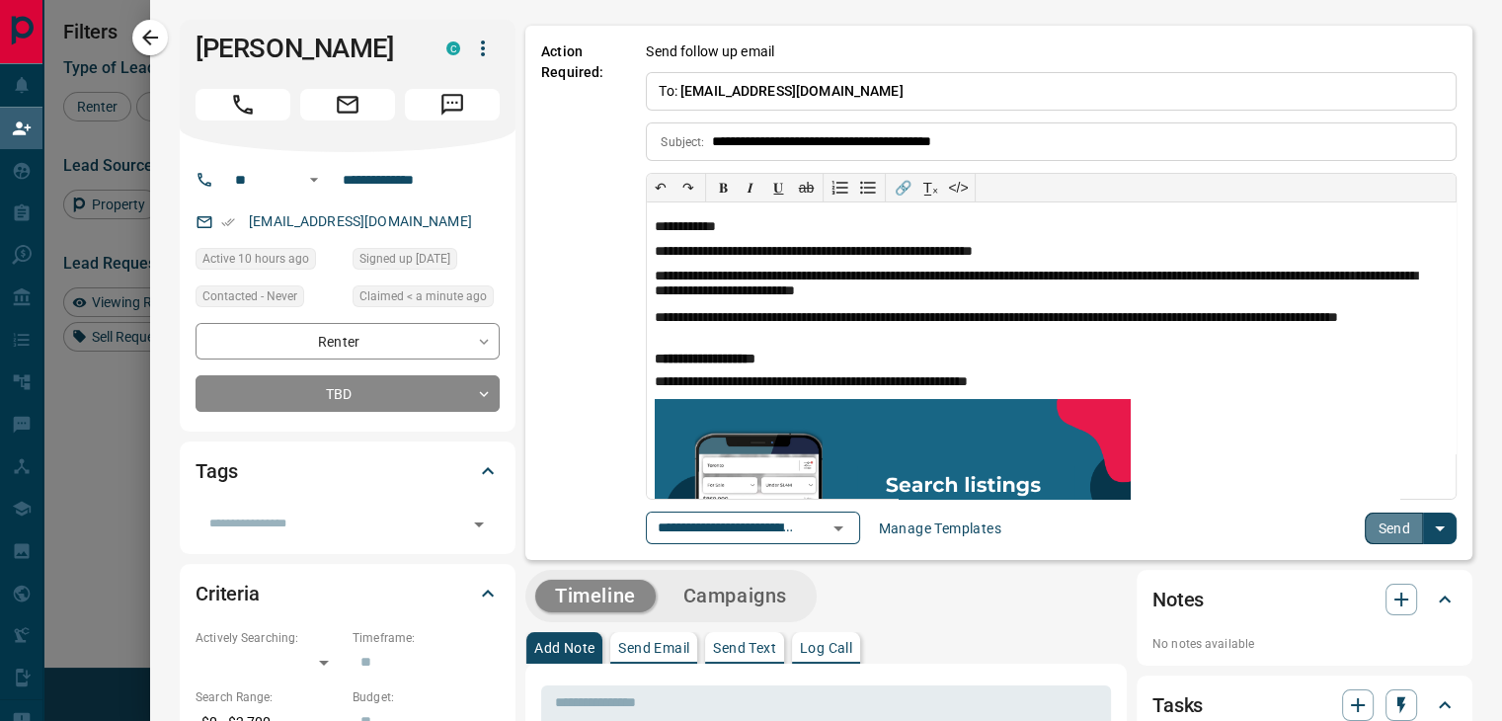
click at [1376, 524] on button "Send" at bounding box center [1394, 528] width 58 height 32
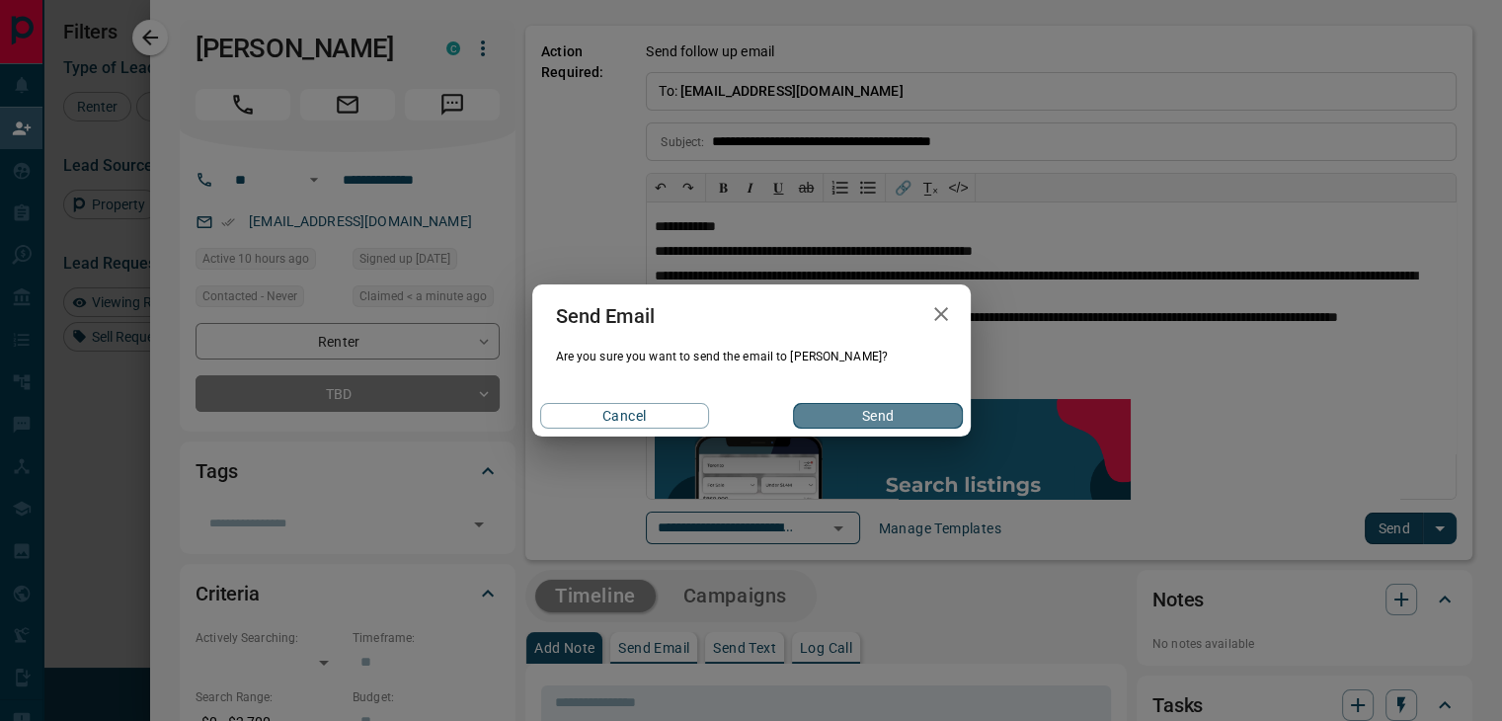
click at [935, 420] on button "Send" at bounding box center [877, 416] width 169 height 26
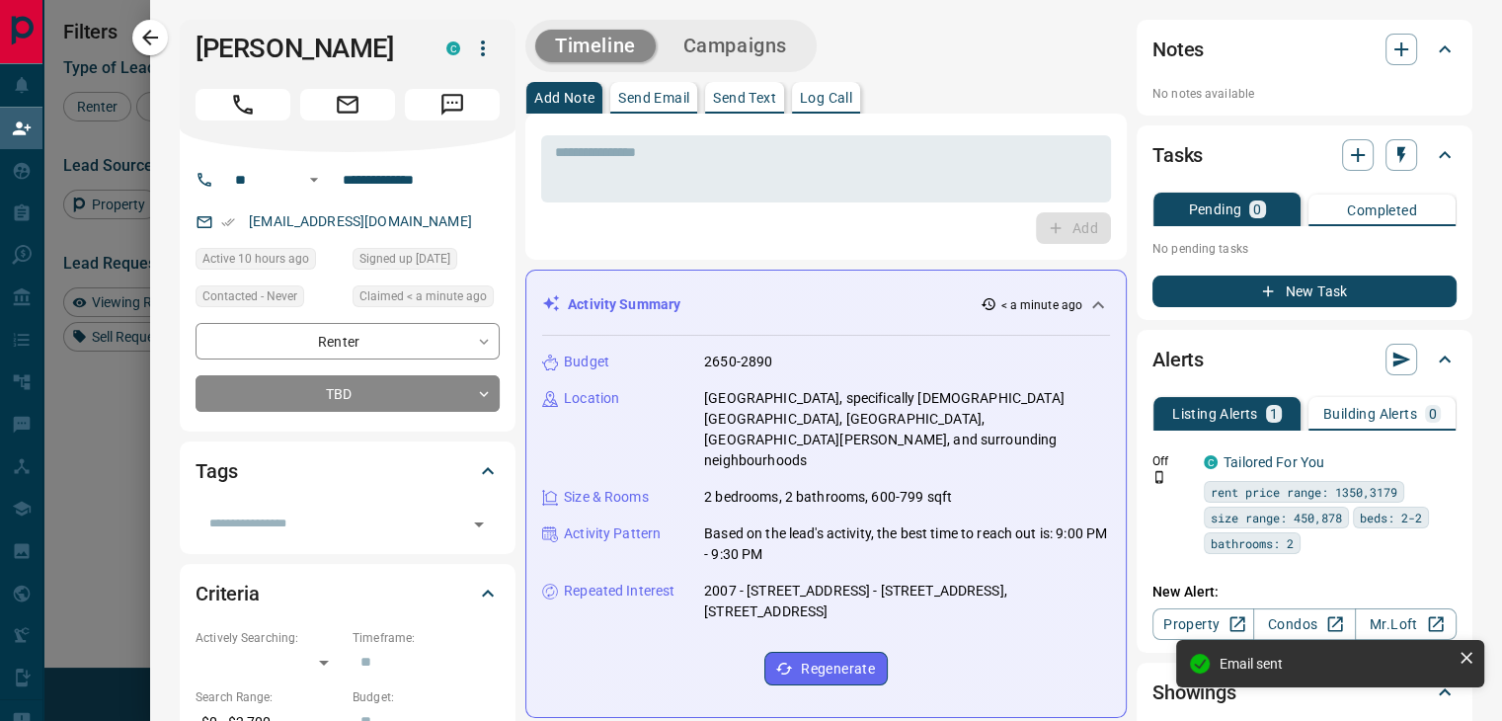
click at [748, 58] on button "Campaigns" at bounding box center [735, 46] width 143 height 33
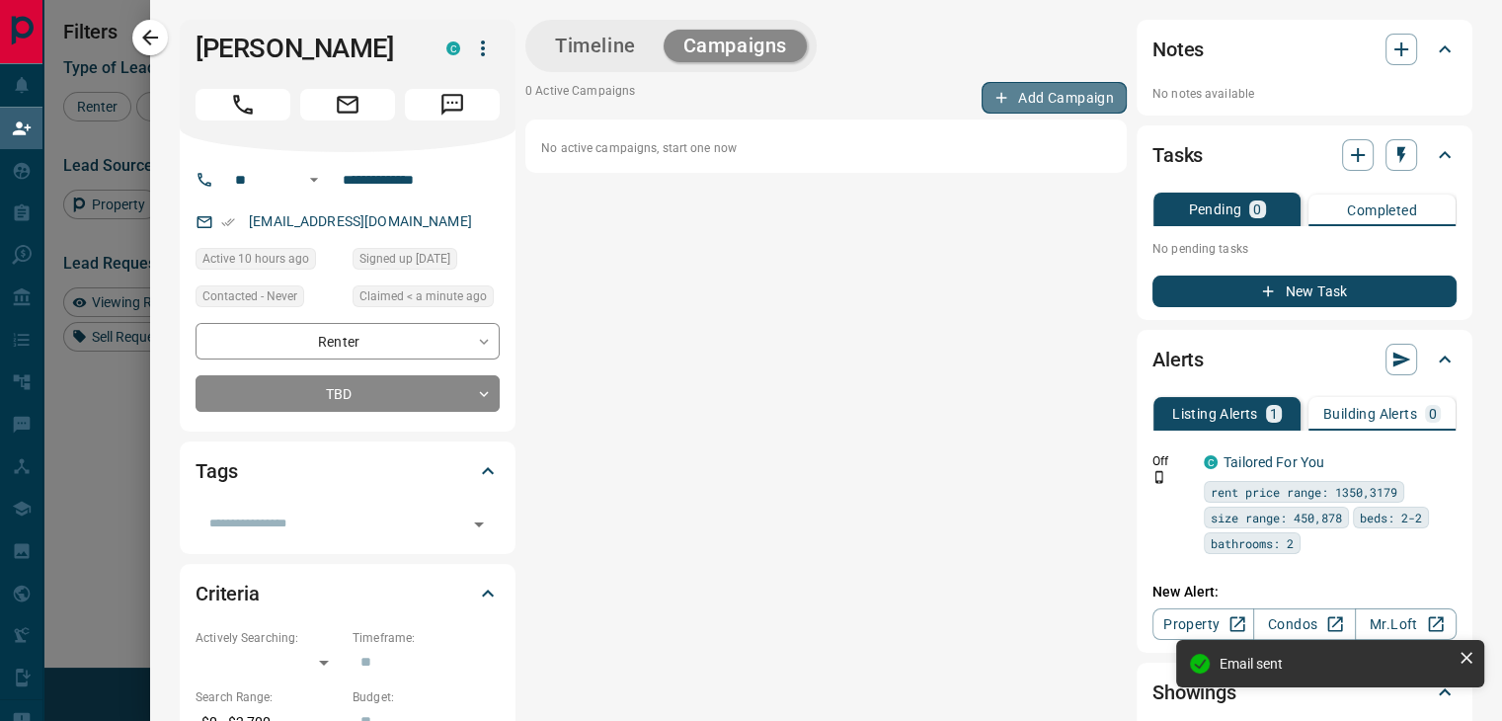
click at [1012, 97] on button "Add Campaign" at bounding box center [1053, 98] width 145 height 32
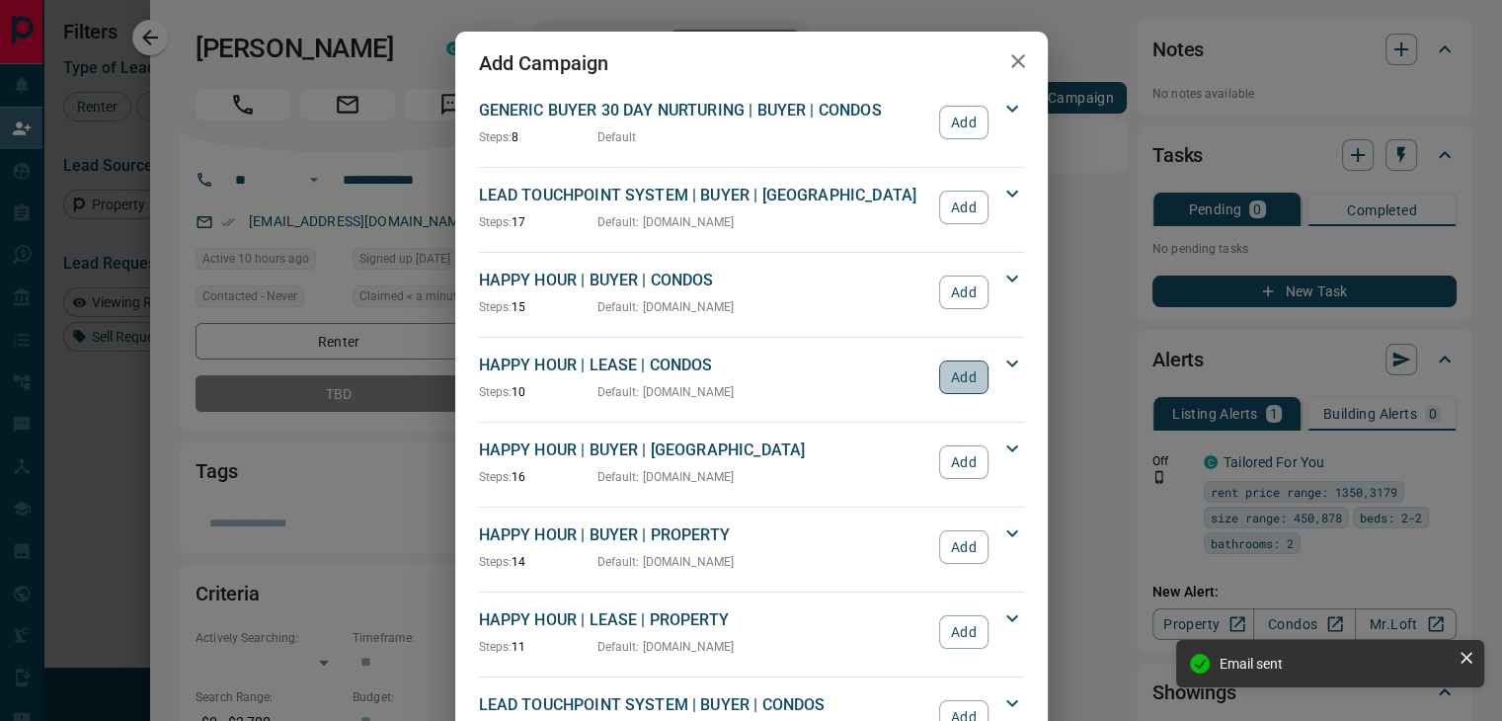
click at [956, 379] on button "Add" at bounding box center [963, 377] width 48 height 34
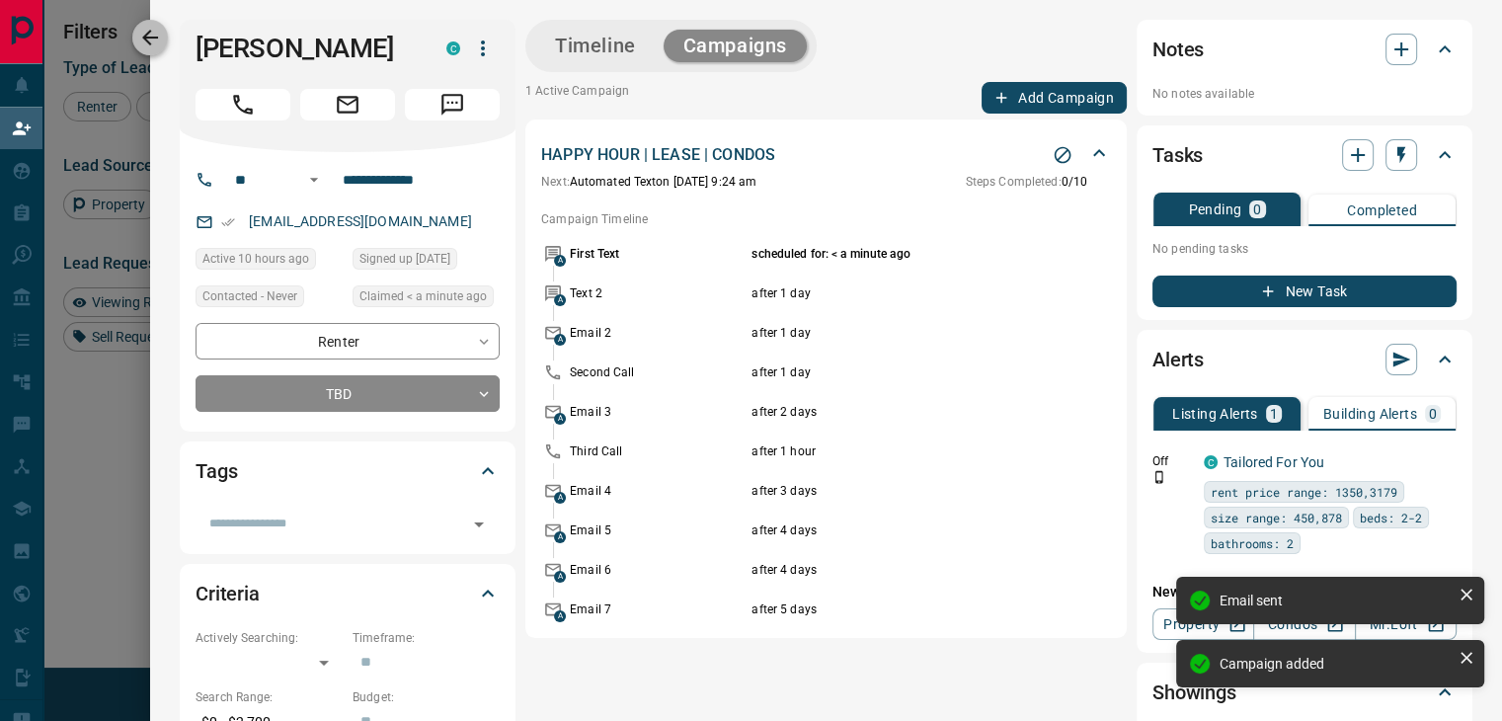
click at [145, 40] on icon "button" at bounding box center [150, 38] width 24 height 24
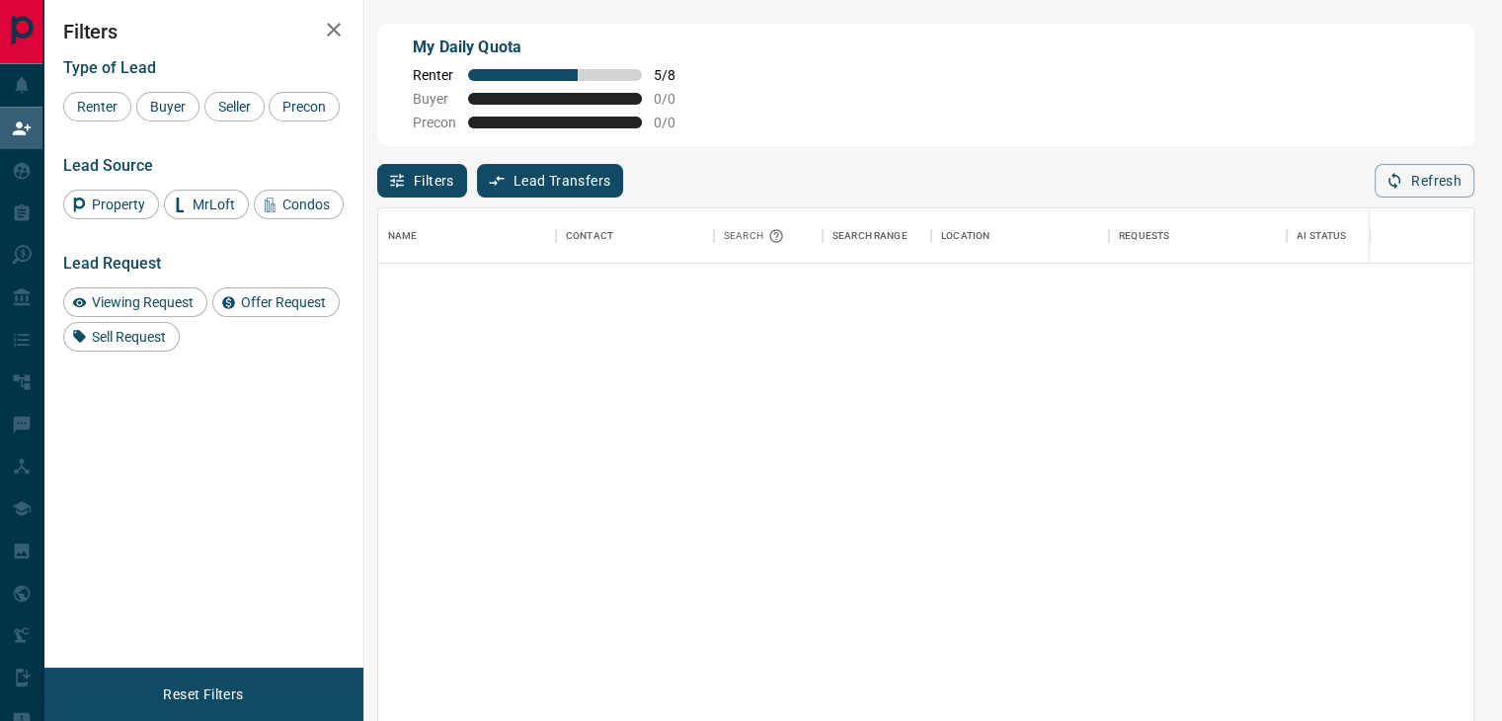
scroll to position [2138, 0]
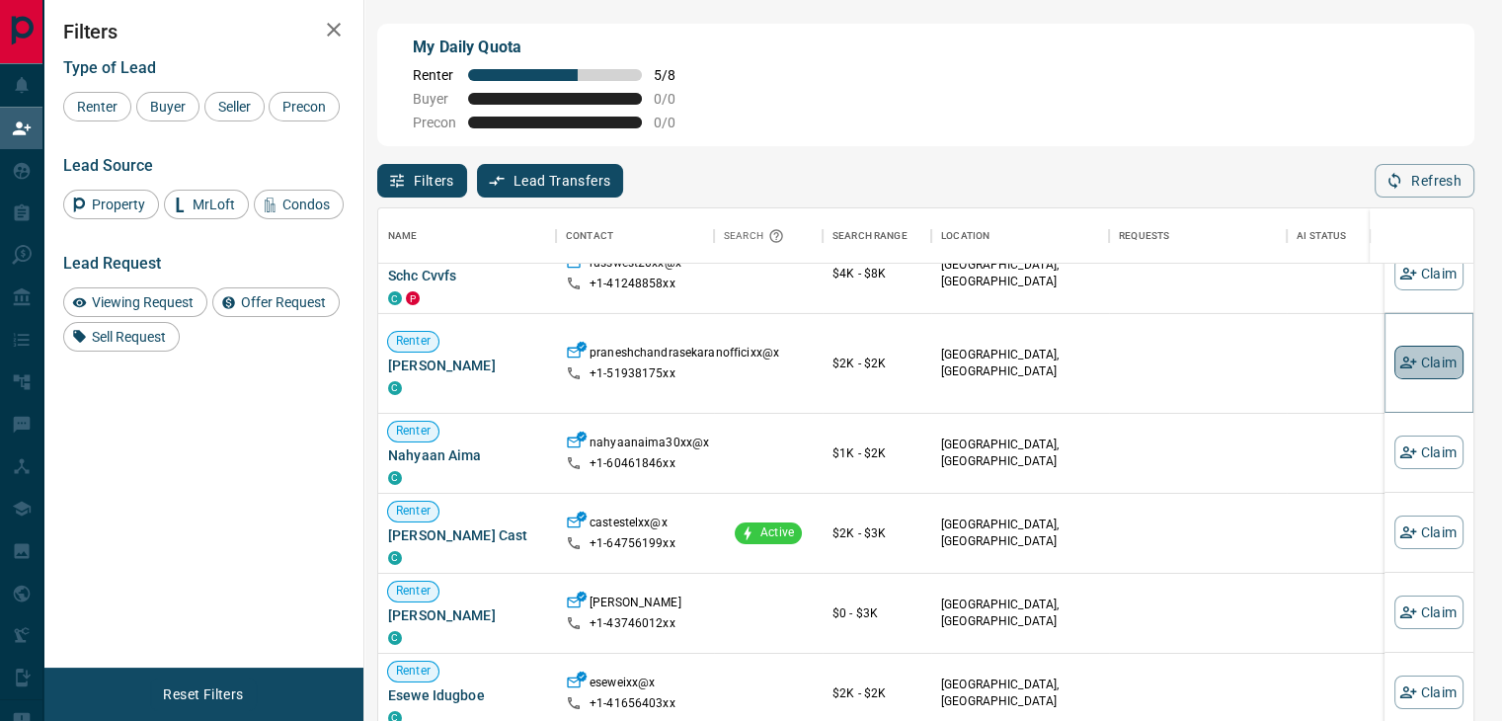
click at [1428, 356] on button "Claim" at bounding box center [1428, 363] width 69 height 34
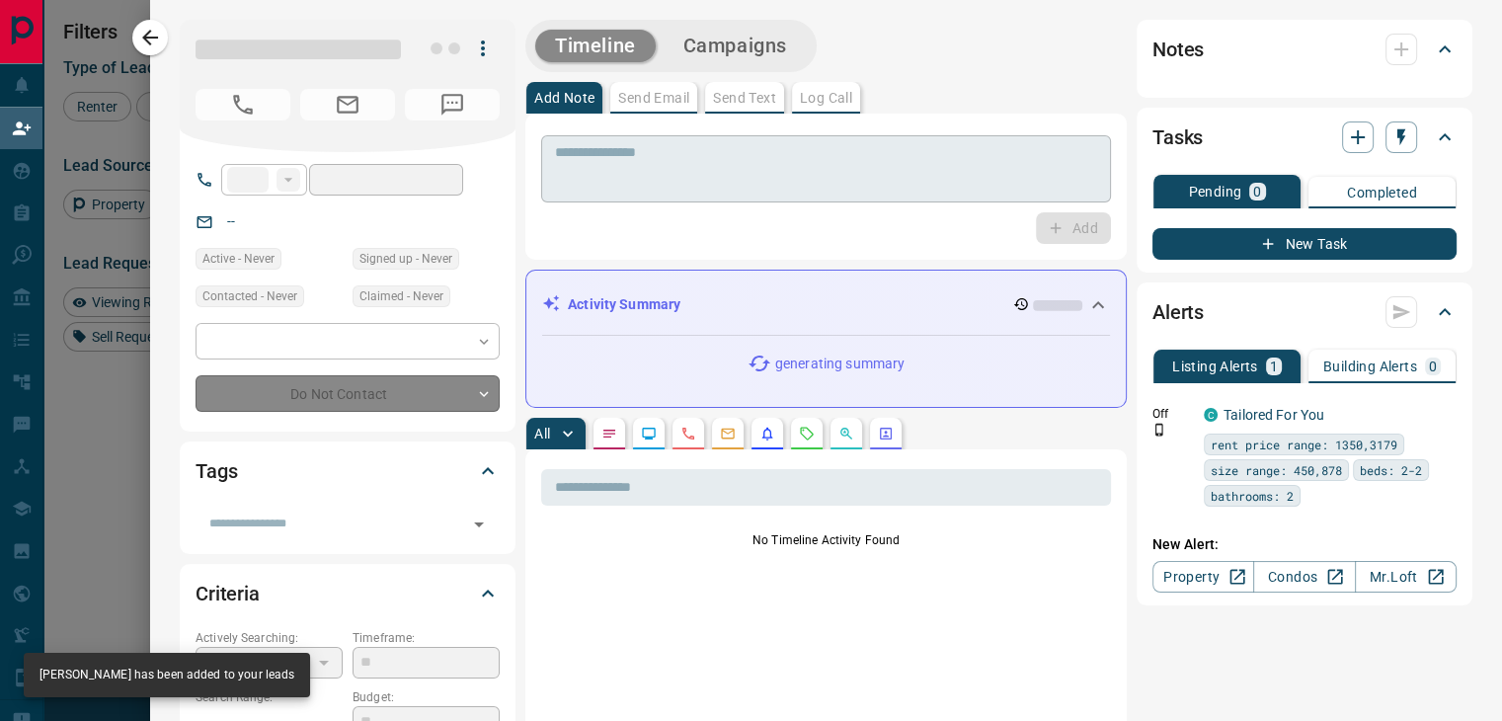
type input "**"
type input "**********"
type input "**"
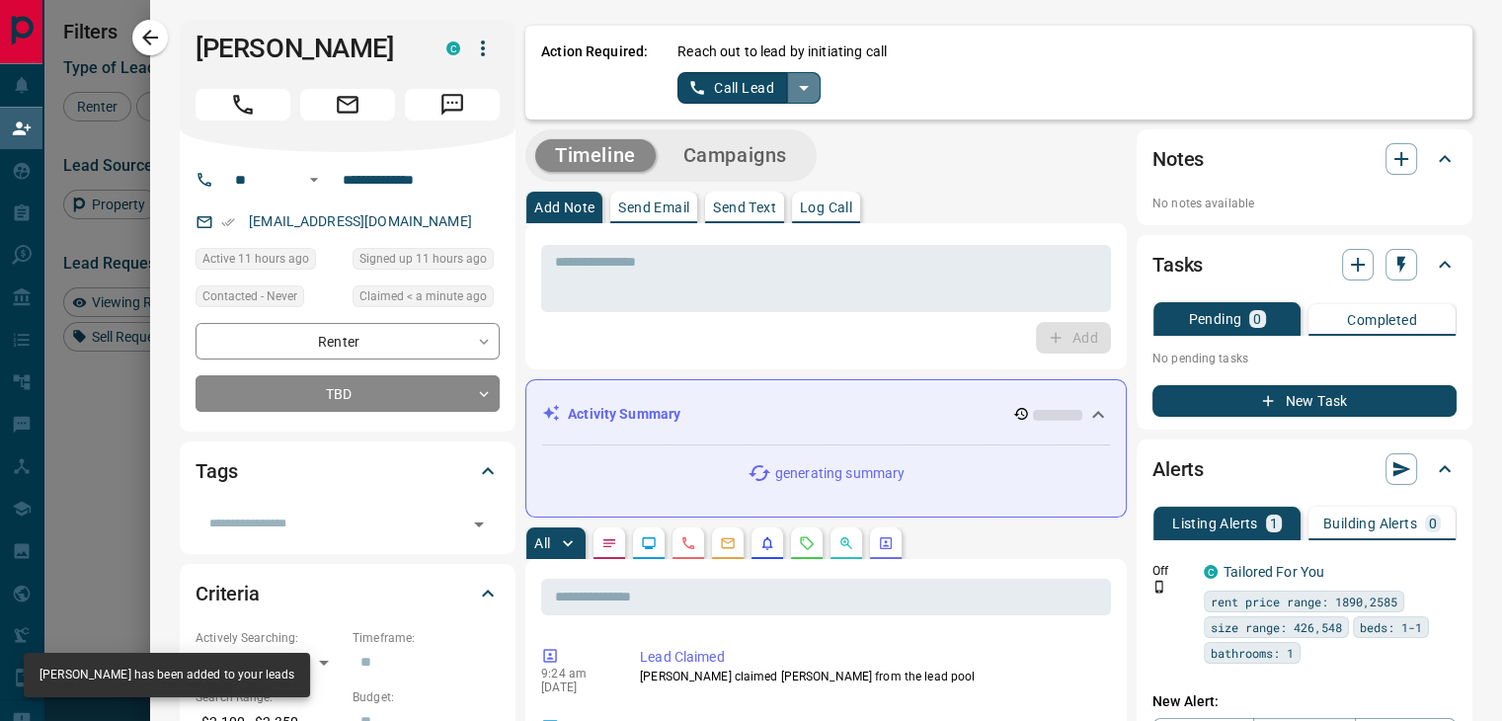
click at [792, 96] on icon "split button" at bounding box center [804, 88] width 24 height 24
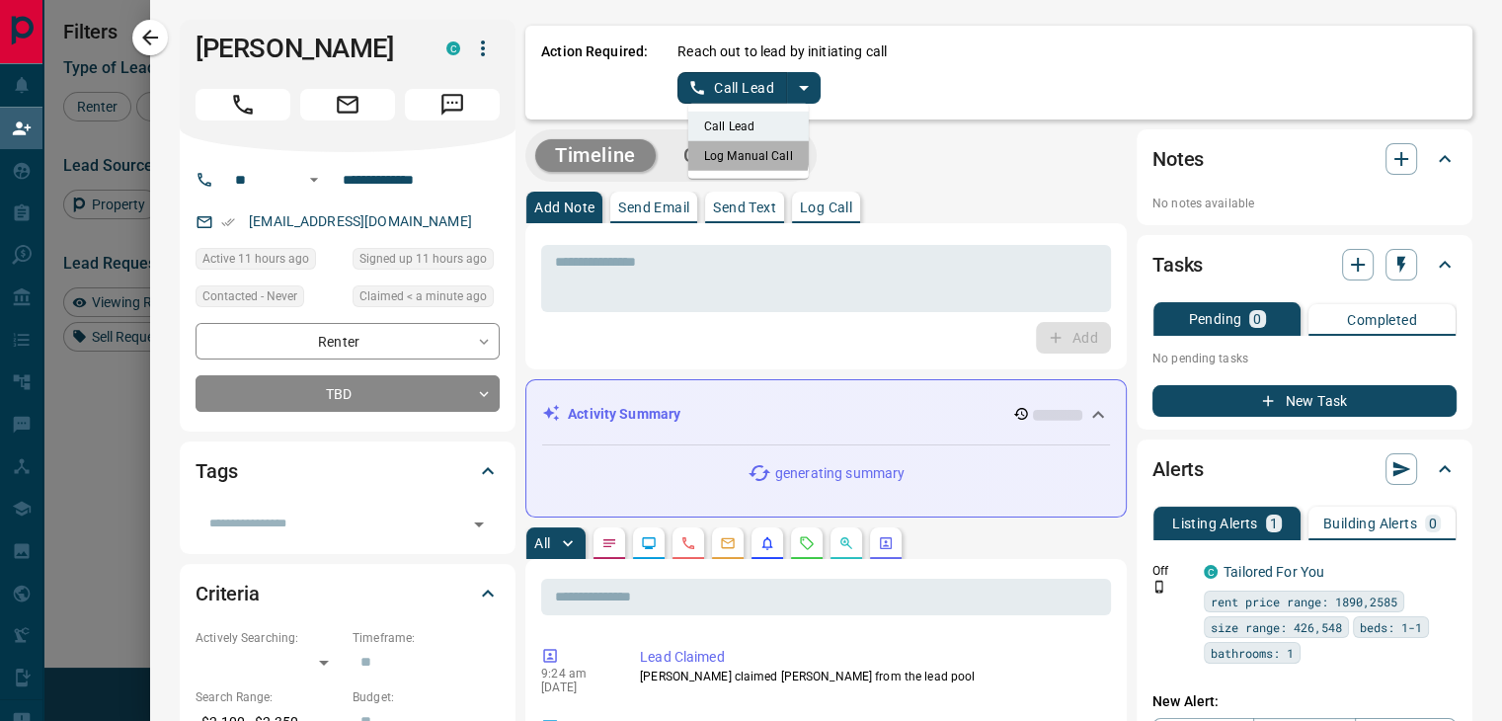
click at [720, 153] on li "Log Manual Call" at bounding box center [748, 156] width 120 height 30
click at [742, 85] on button "Log Manual Call" at bounding box center [742, 88] width 130 height 32
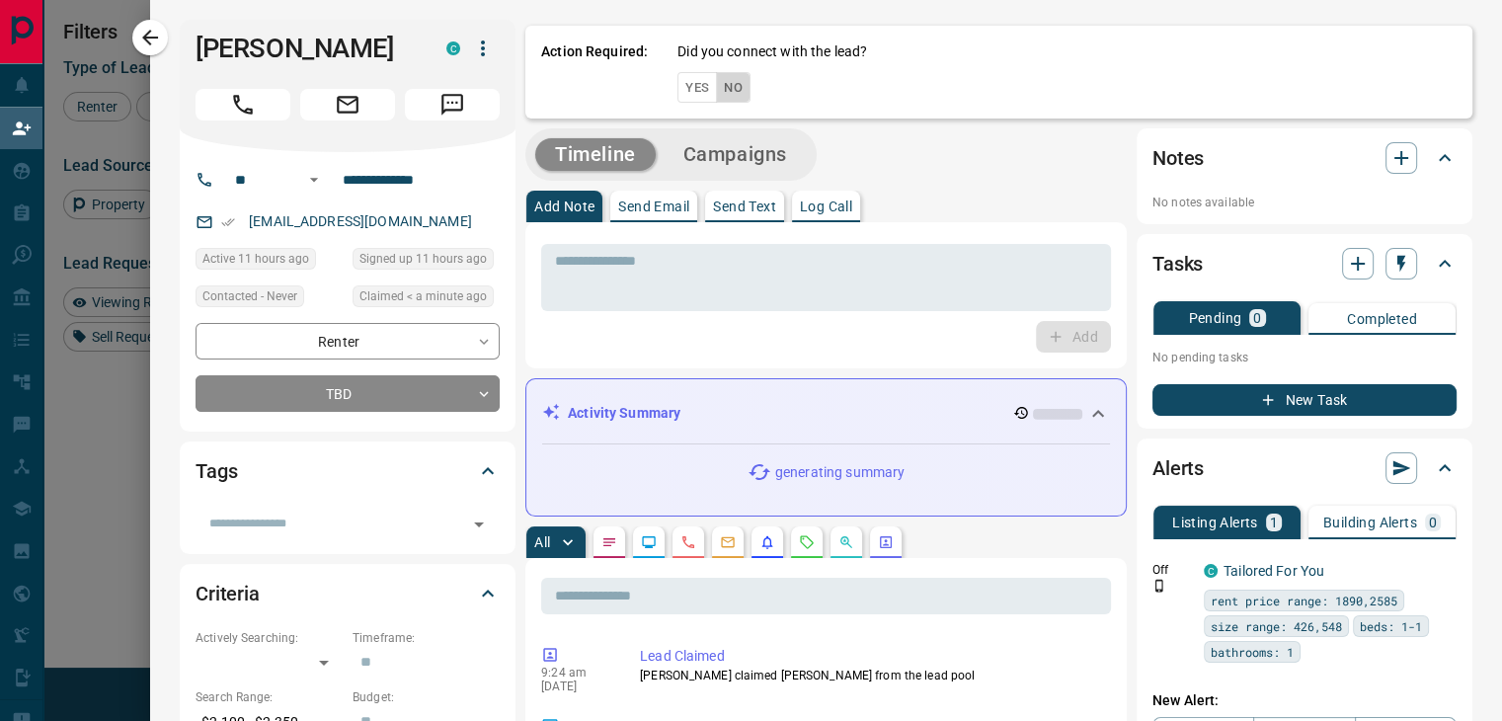
click at [716, 88] on button "No" at bounding box center [733, 87] width 35 height 31
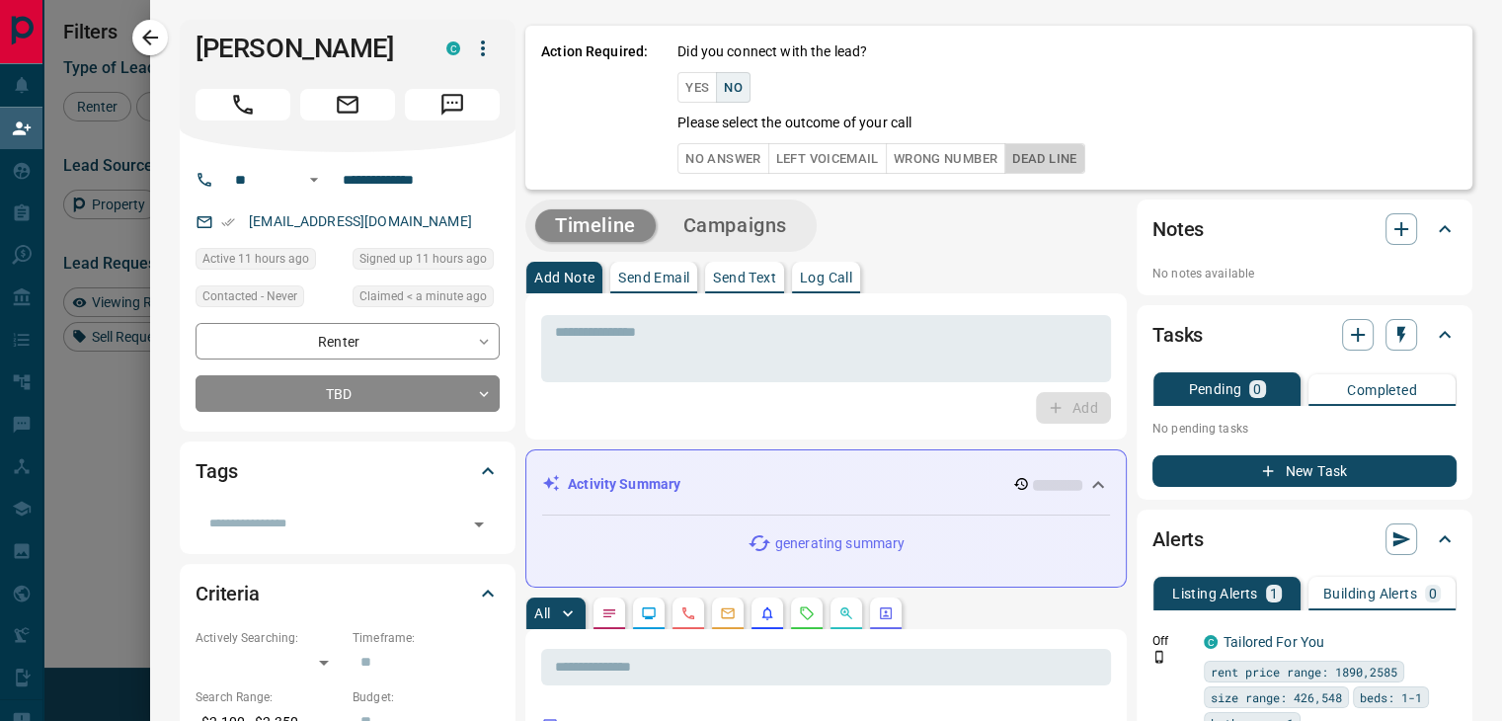
click at [1058, 163] on button "Dead Line" at bounding box center [1044, 158] width 80 height 31
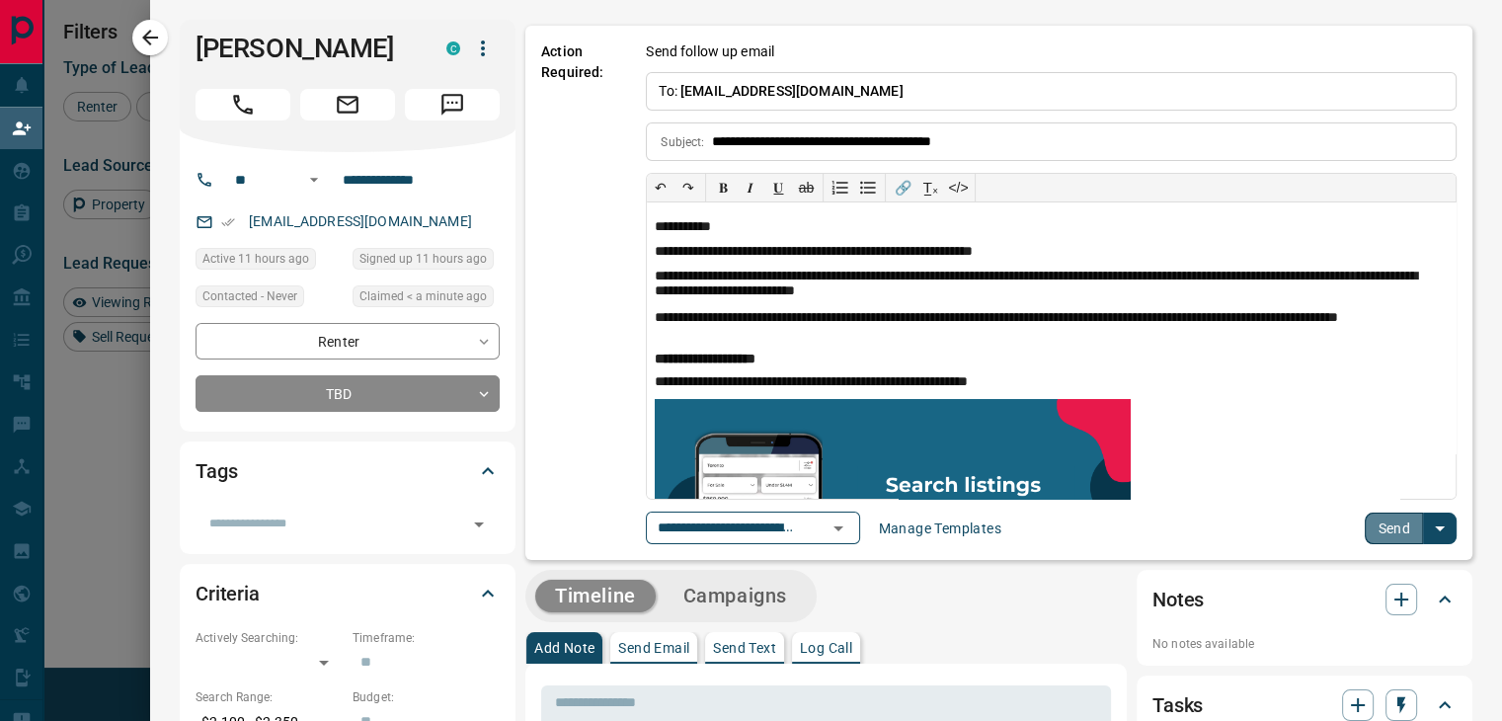
click at [1390, 534] on button "Send" at bounding box center [1394, 528] width 58 height 32
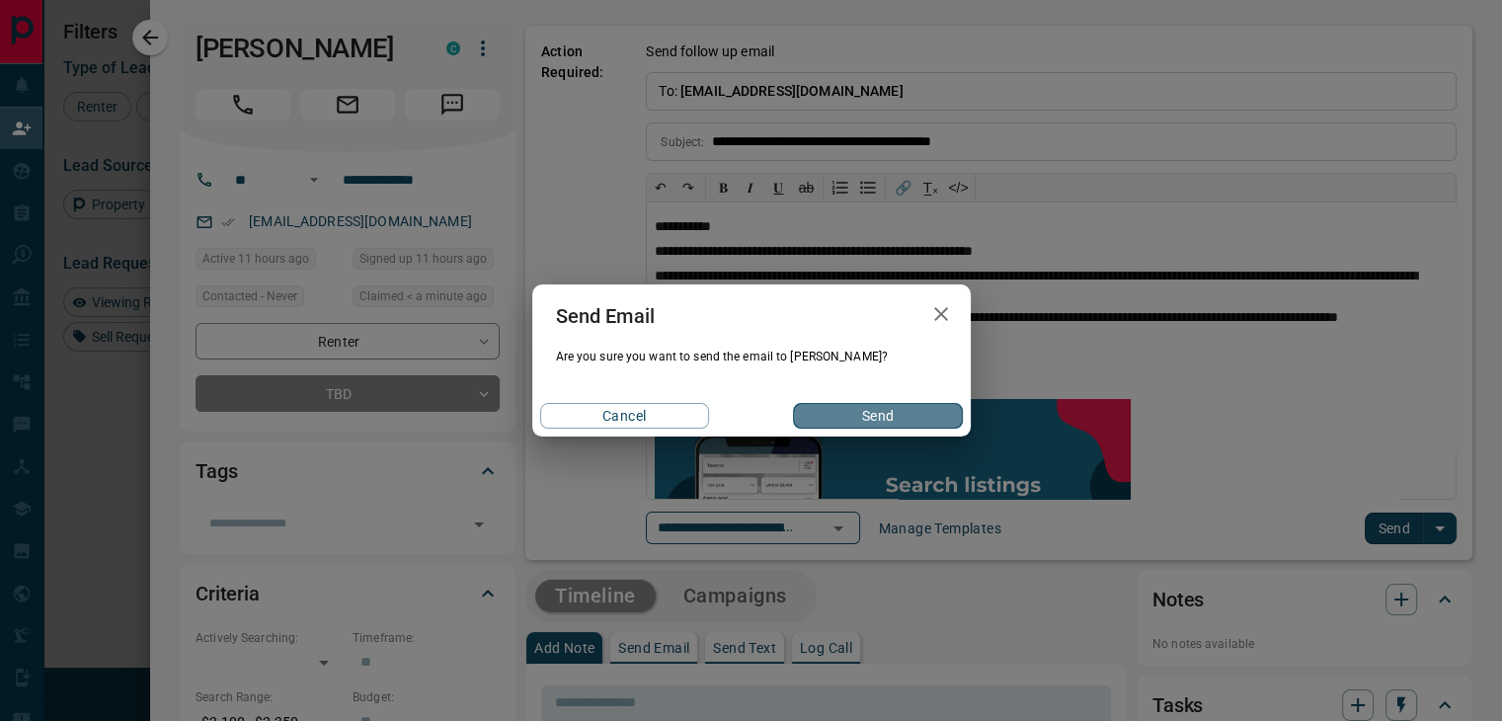
click at [858, 413] on button "Send" at bounding box center [877, 416] width 169 height 26
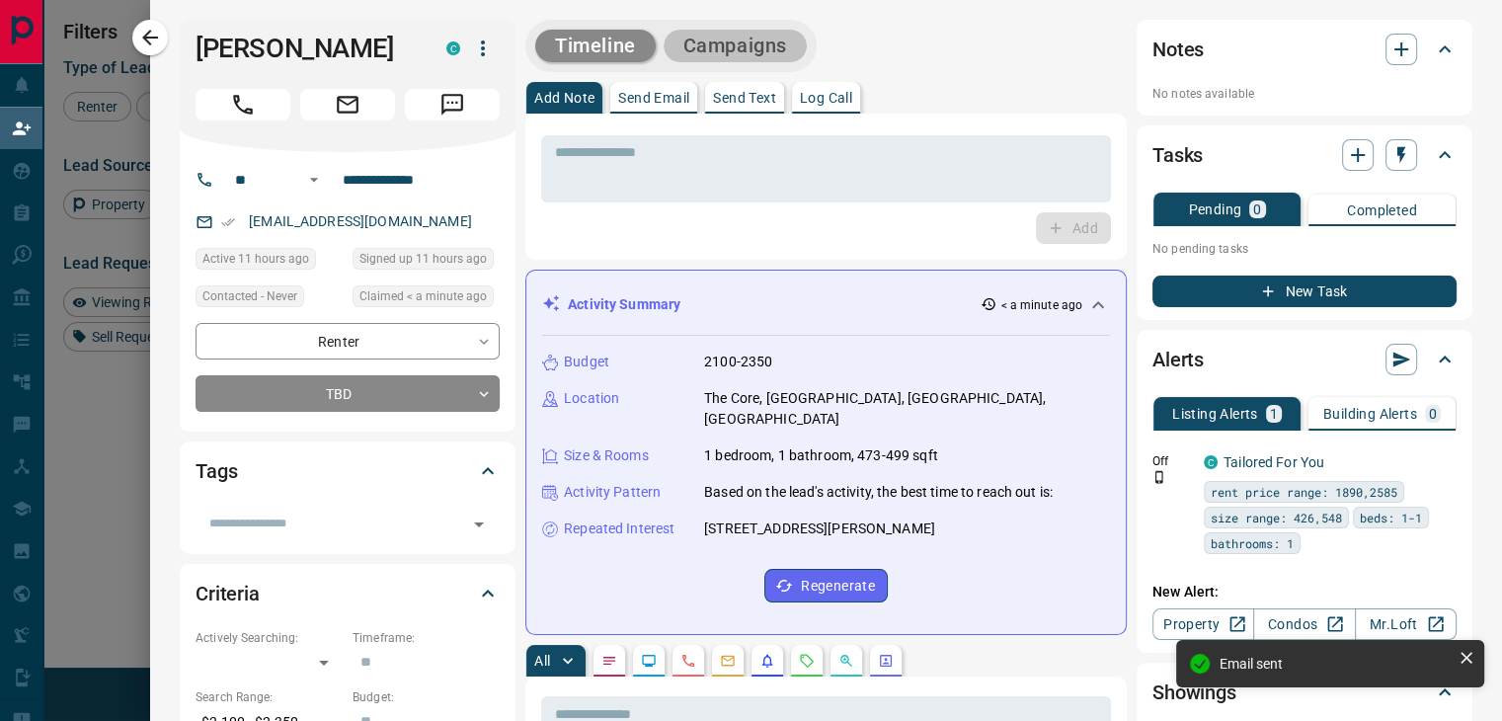
click at [745, 57] on button "Campaigns" at bounding box center [735, 46] width 143 height 33
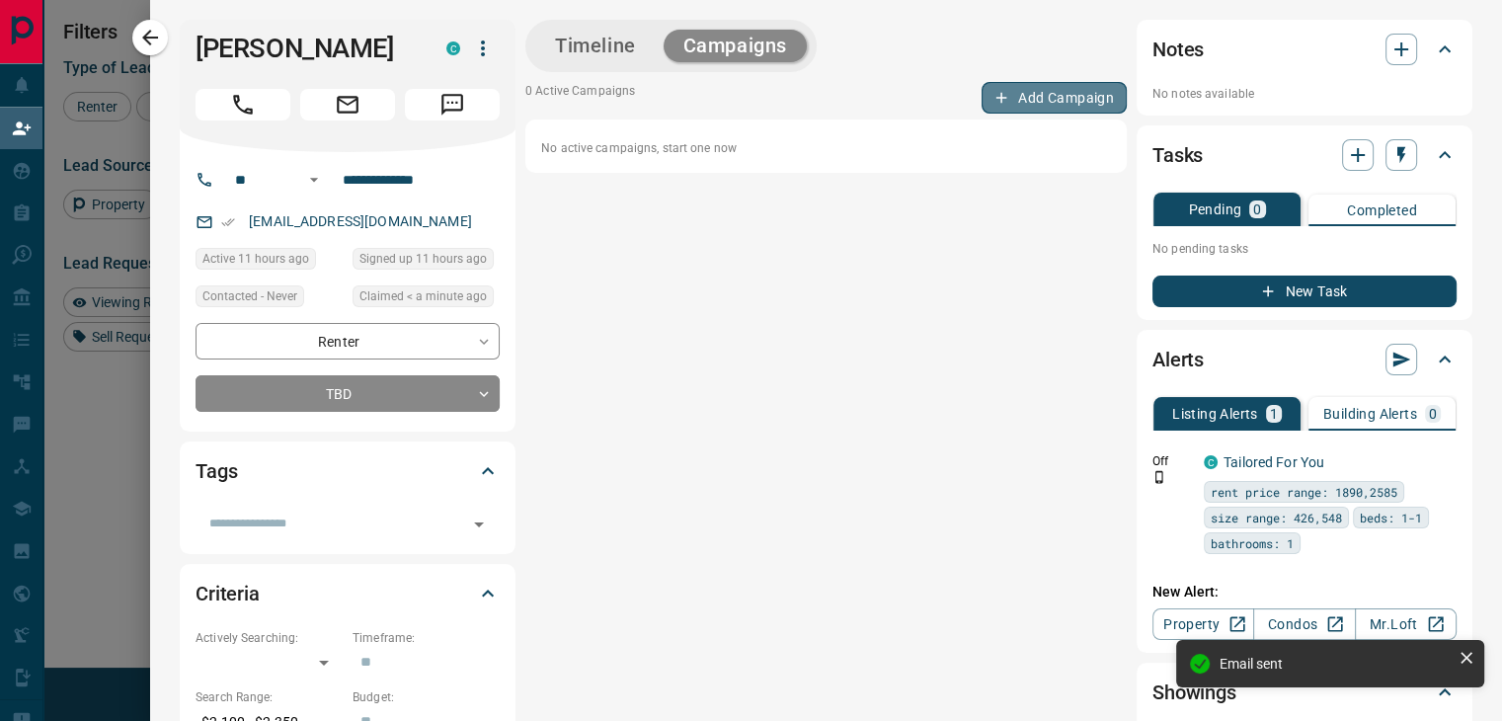
click at [1018, 108] on button "Add Campaign" at bounding box center [1053, 98] width 145 height 32
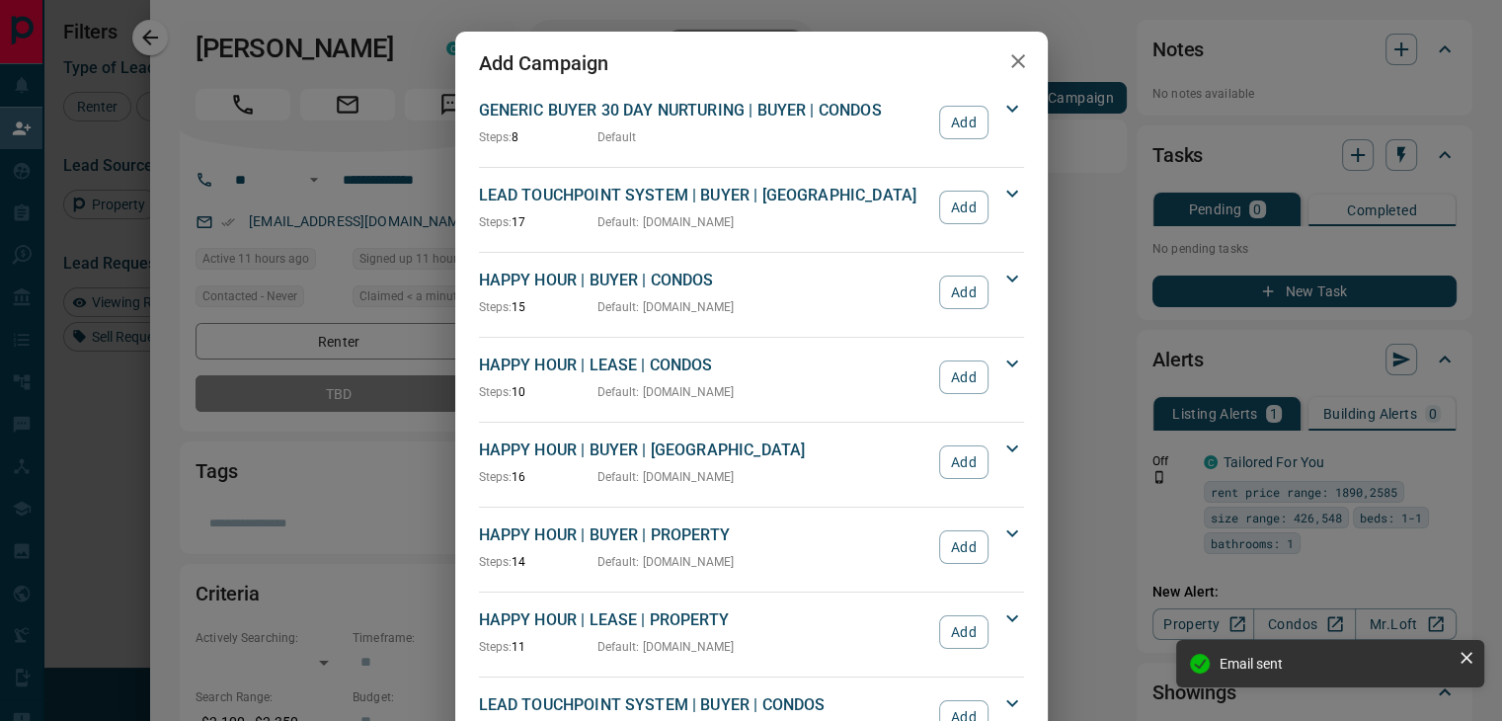
click at [964, 392] on div "HAPPY HOUR | LEASE | CONDOS Steps: 10 Default : [DOMAIN_NAME] Add" at bounding box center [739, 376] width 521 height 47
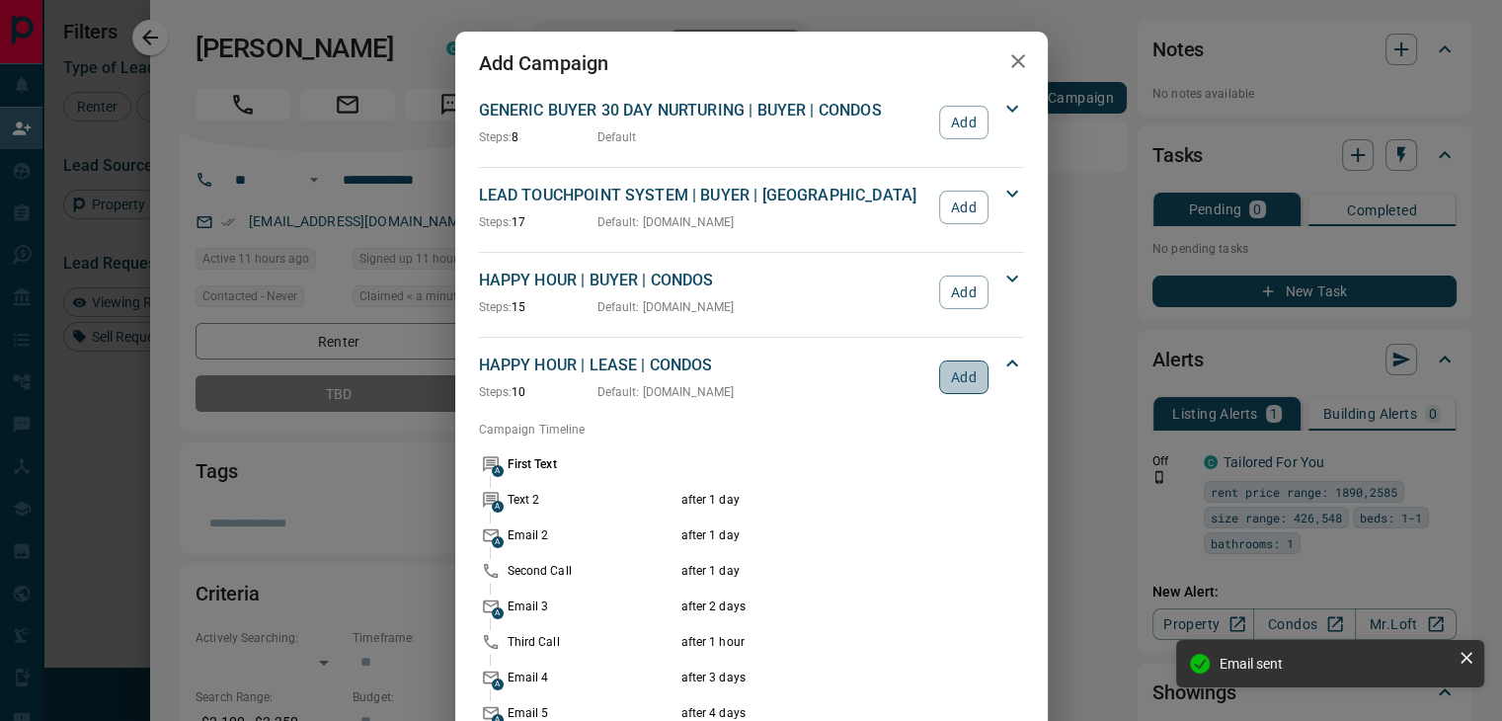
click at [961, 382] on button "Add" at bounding box center [963, 377] width 48 height 34
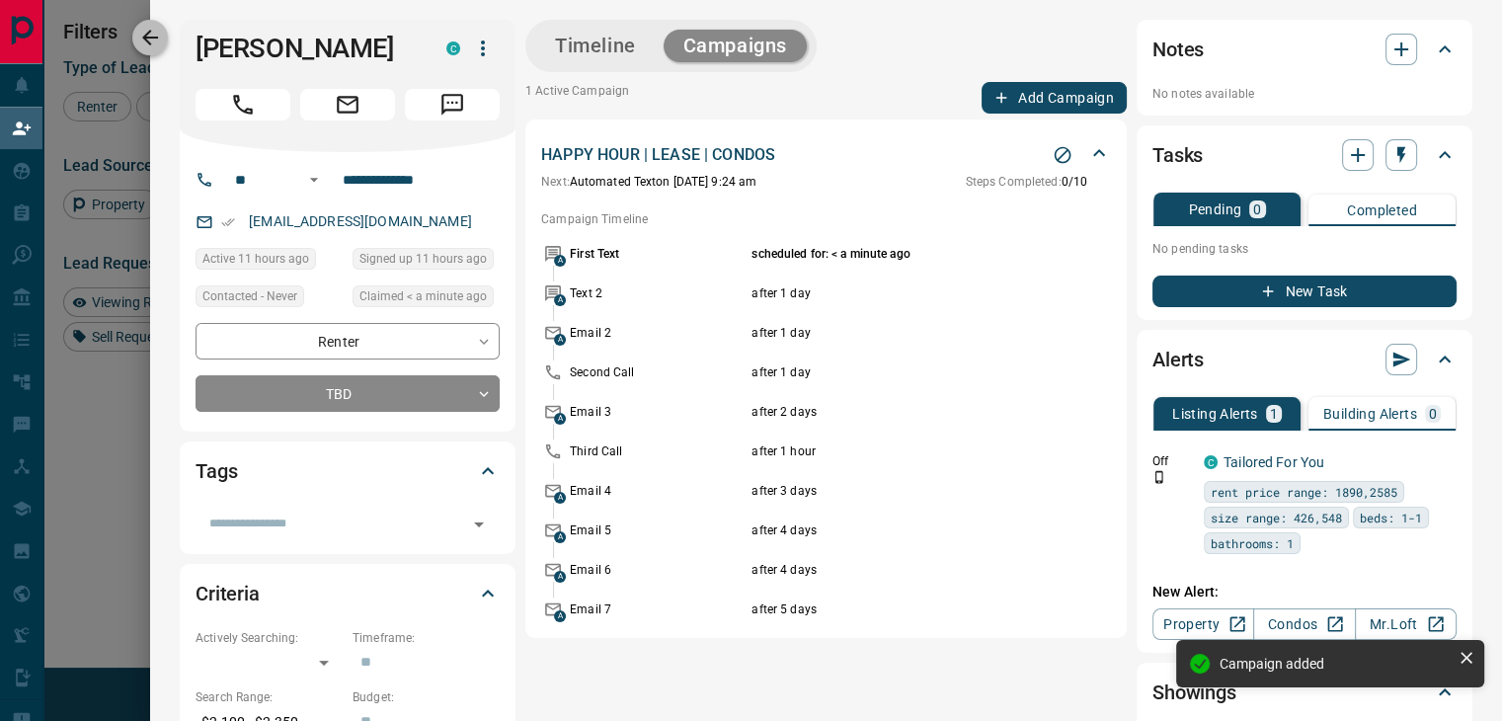
click at [138, 46] on button "button" at bounding box center [150, 38] width 36 height 36
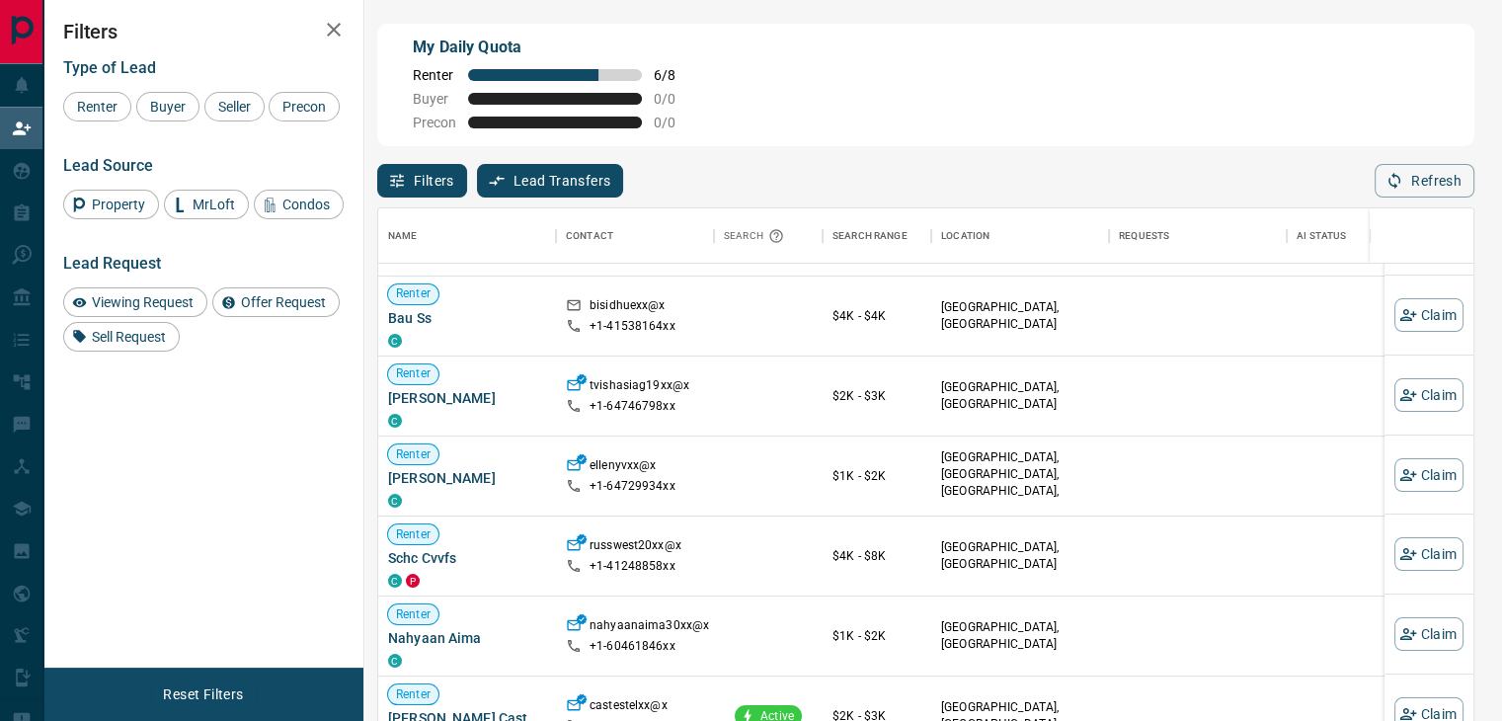
scroll to position [1854, 0]
click at [1414, 396] on button "Claim" at bounding box center [1428, 397] width 69 height 34
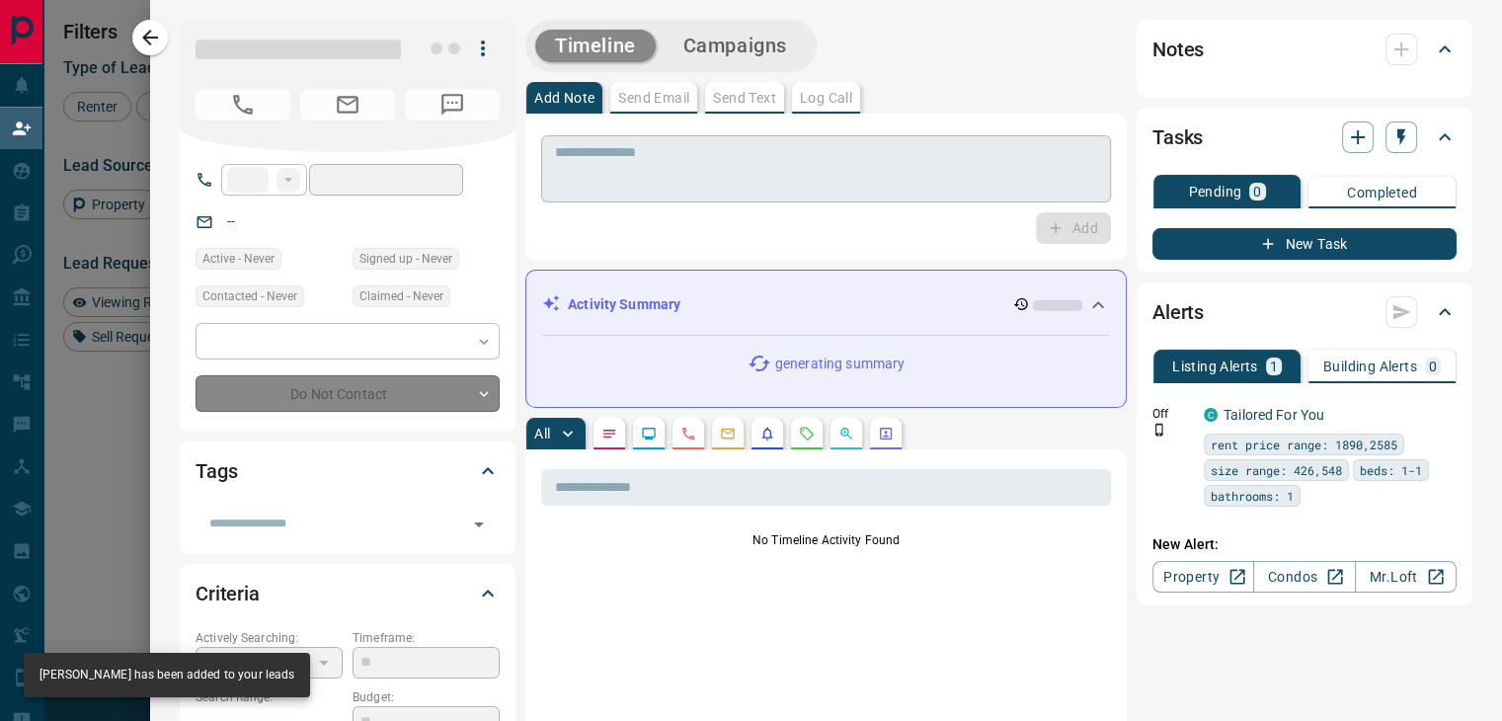
type input "**"
type input "**********"
type input "**"
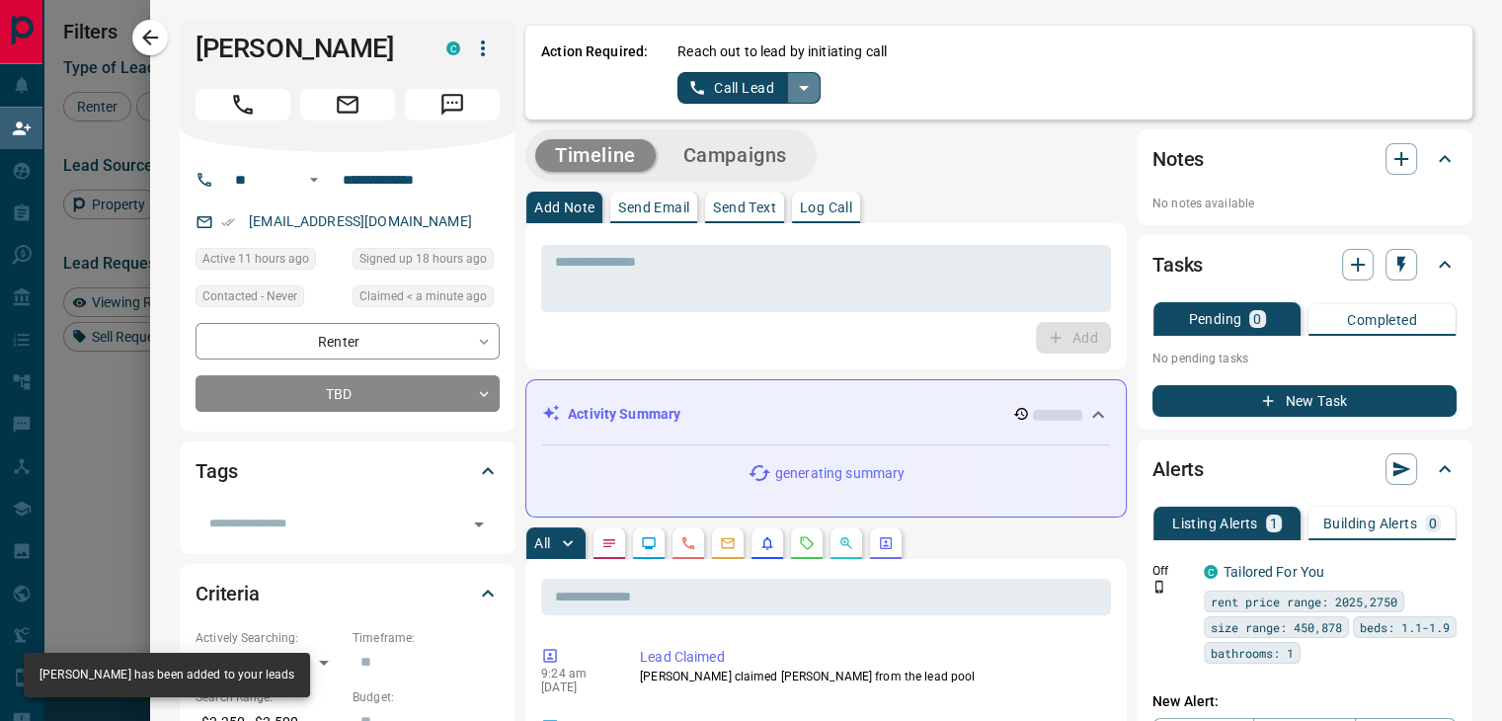
click at [792, 80] on icon "split button" at bounding box center [804, 88] width 24 height 24
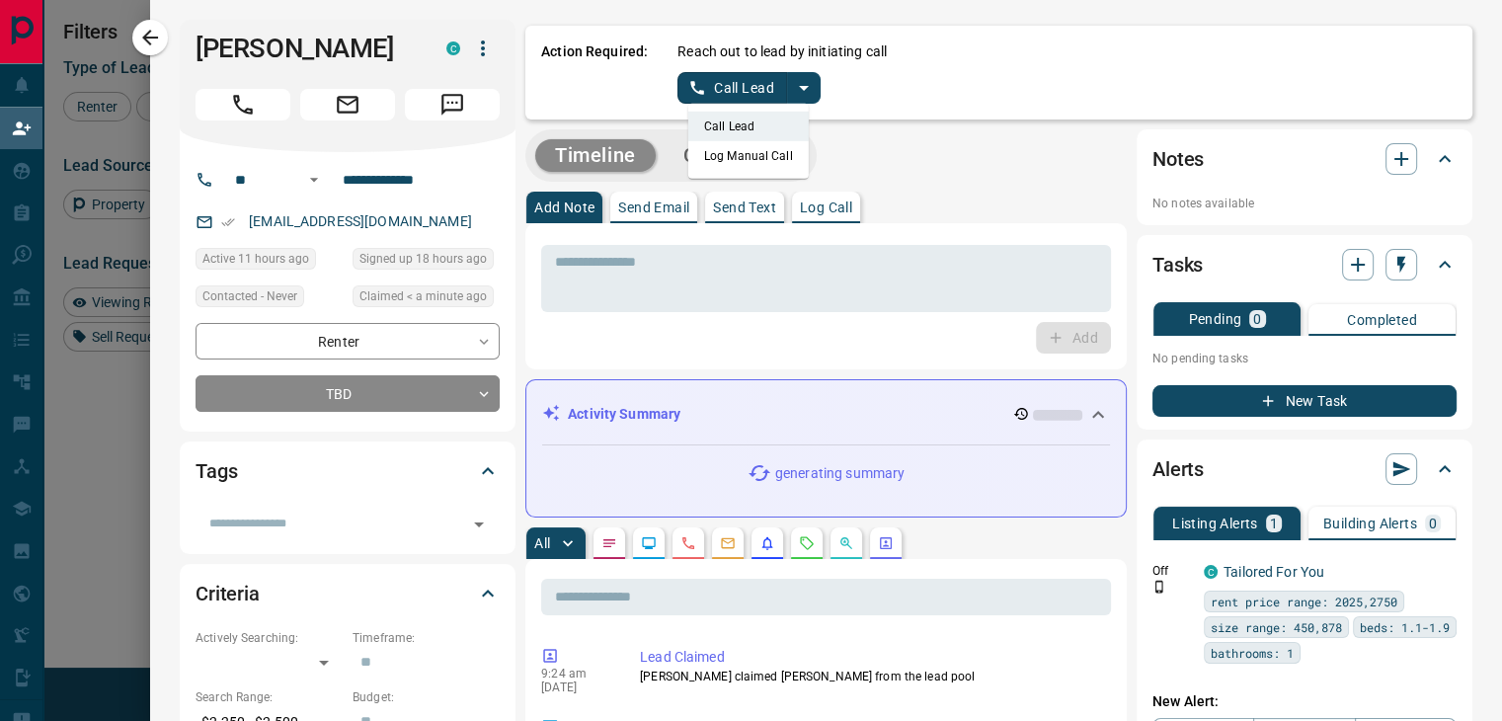
click at [716, 149] on li "Log Manual Call" at bounding box center [748, 156] width 120 height 30
click at [739, 74] on button "Log Manual Call" at bounding box center [742, 88] width 130 height 32
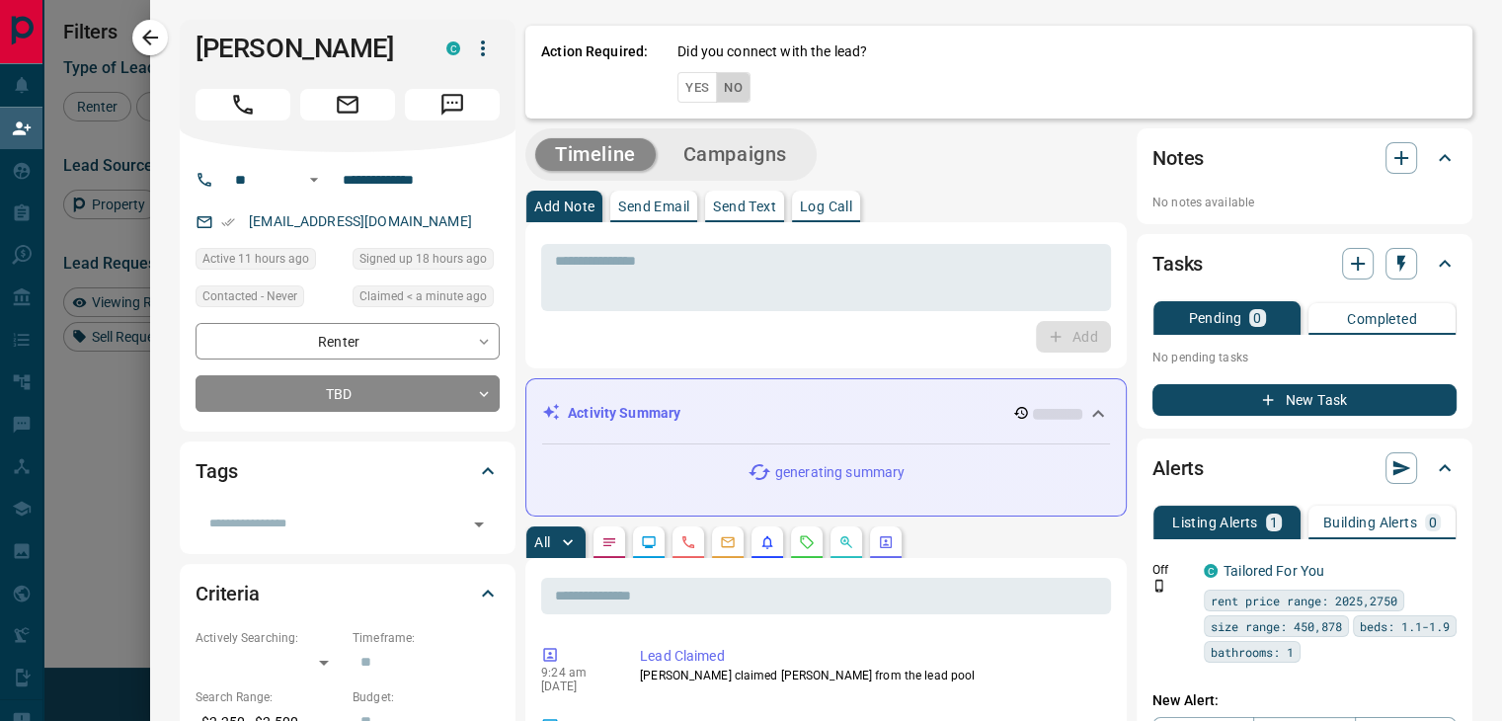
click at [722, 87] on button "No" at bounding box center [733, 87] width 35 height 31
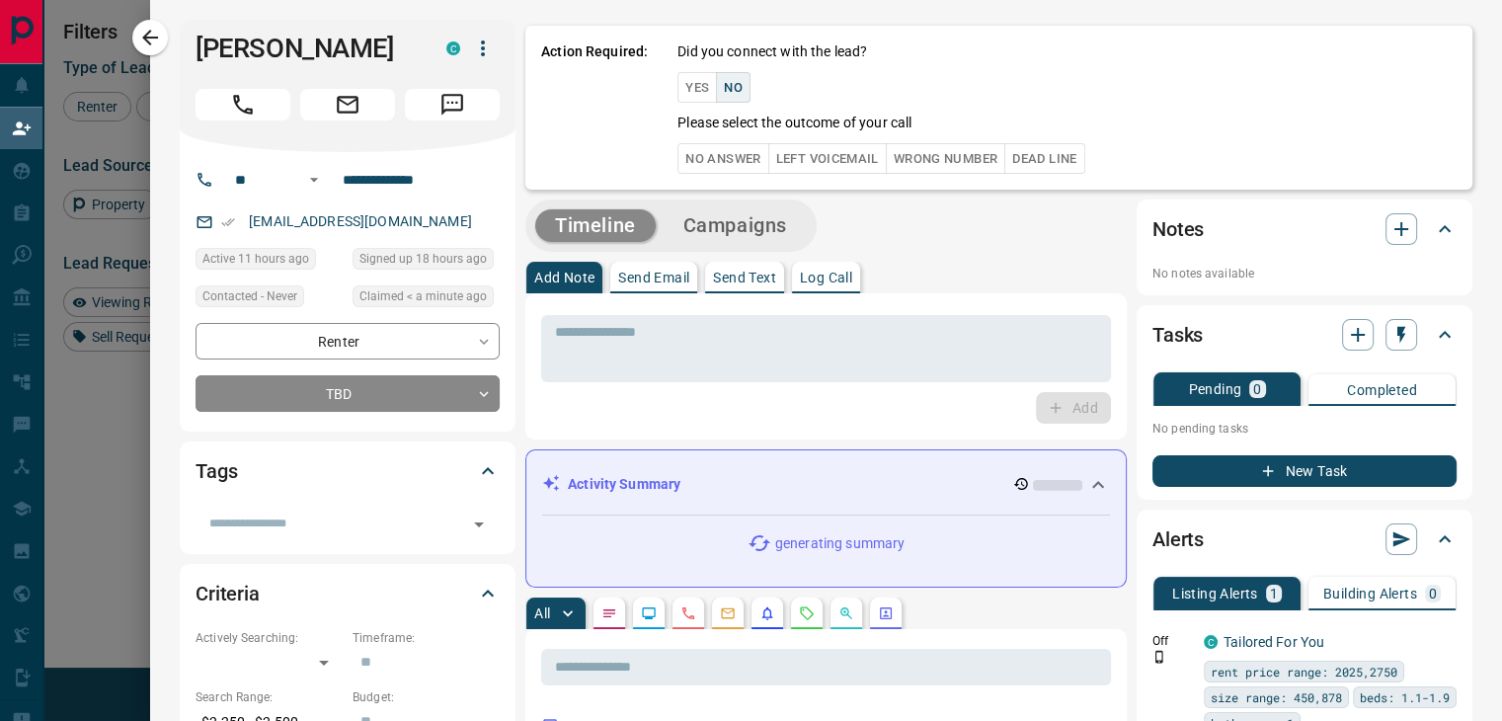
click at [1052, 168] on button "Dead Line" at bounding box center [1044, 158] width 80 height 31
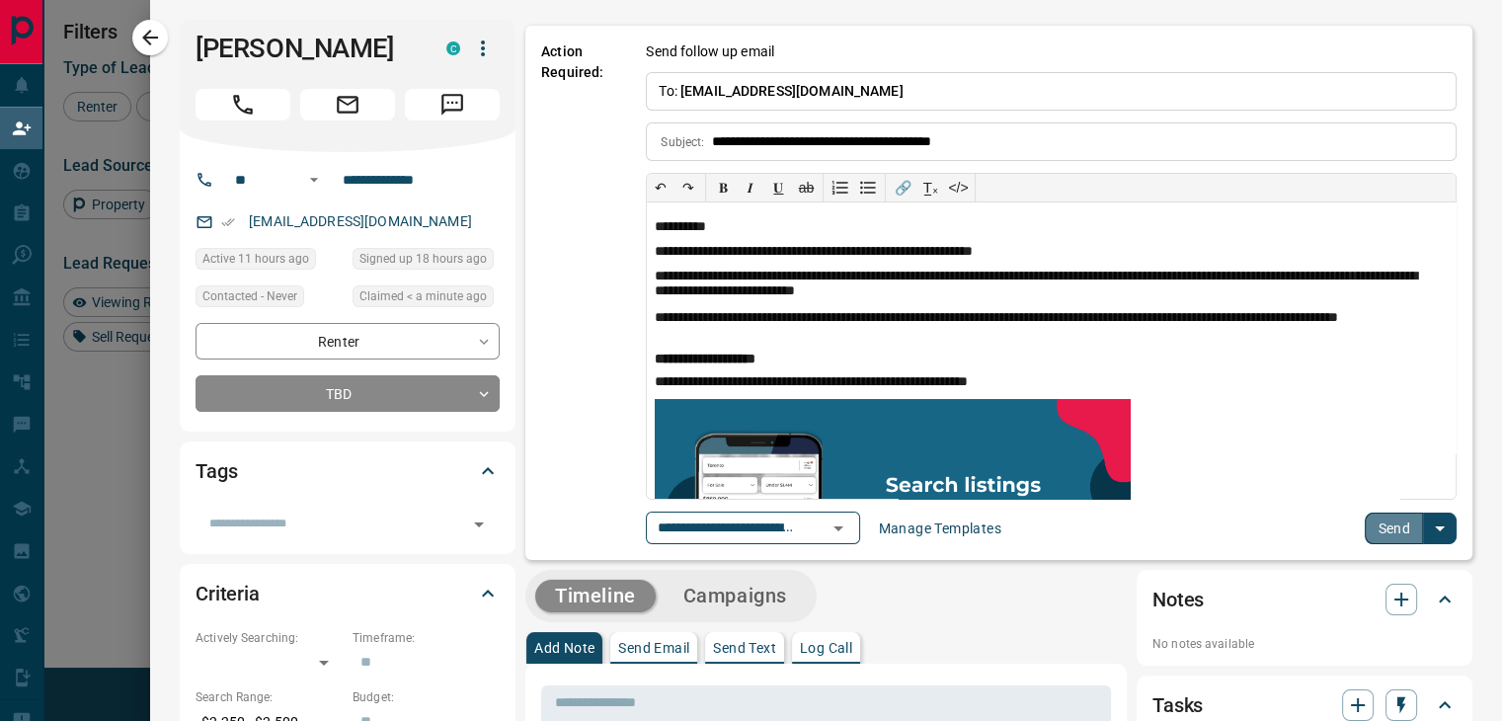
click at [1377, 516] on button "Send" at bounding box center [1394, 528] width 58 height 32
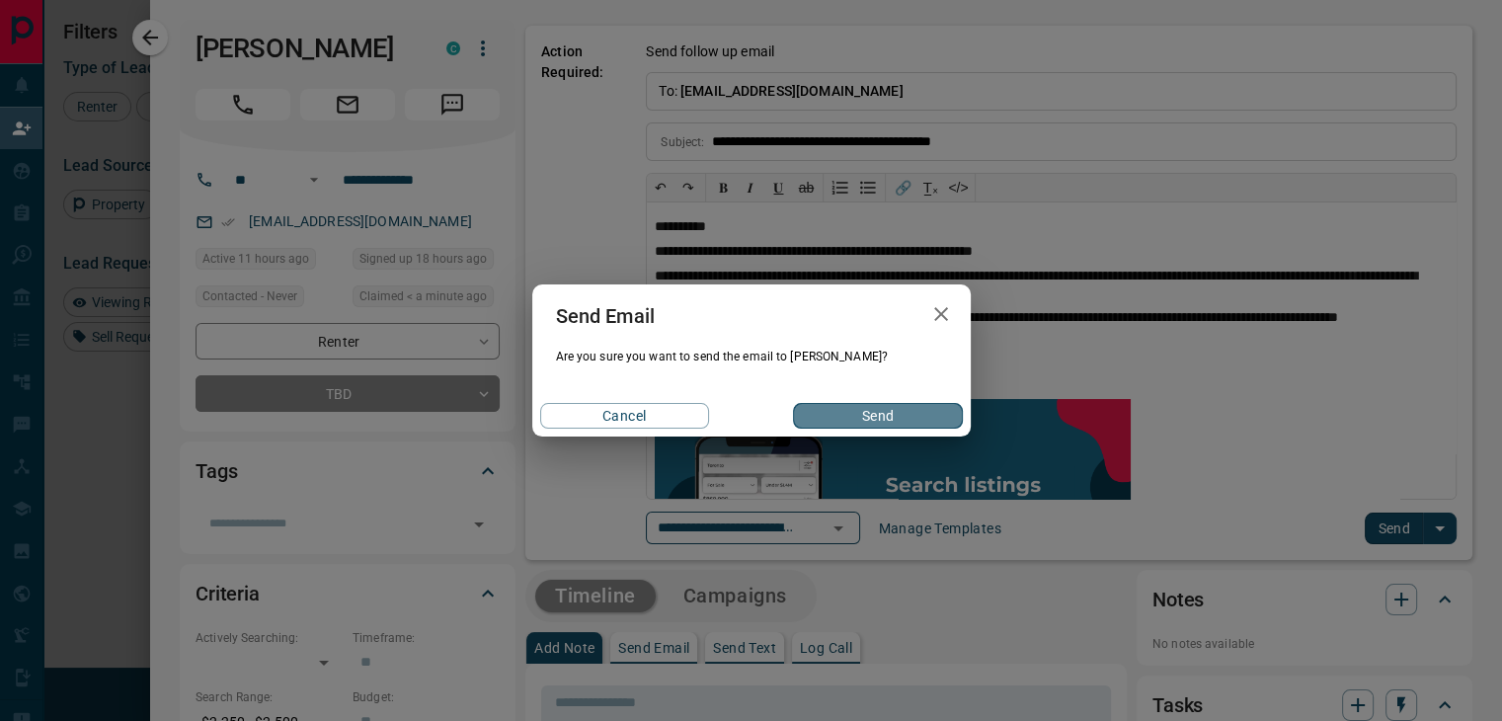
click at [887, 412] on button "Send" at bounding box center [877, 416] width 169 height 26
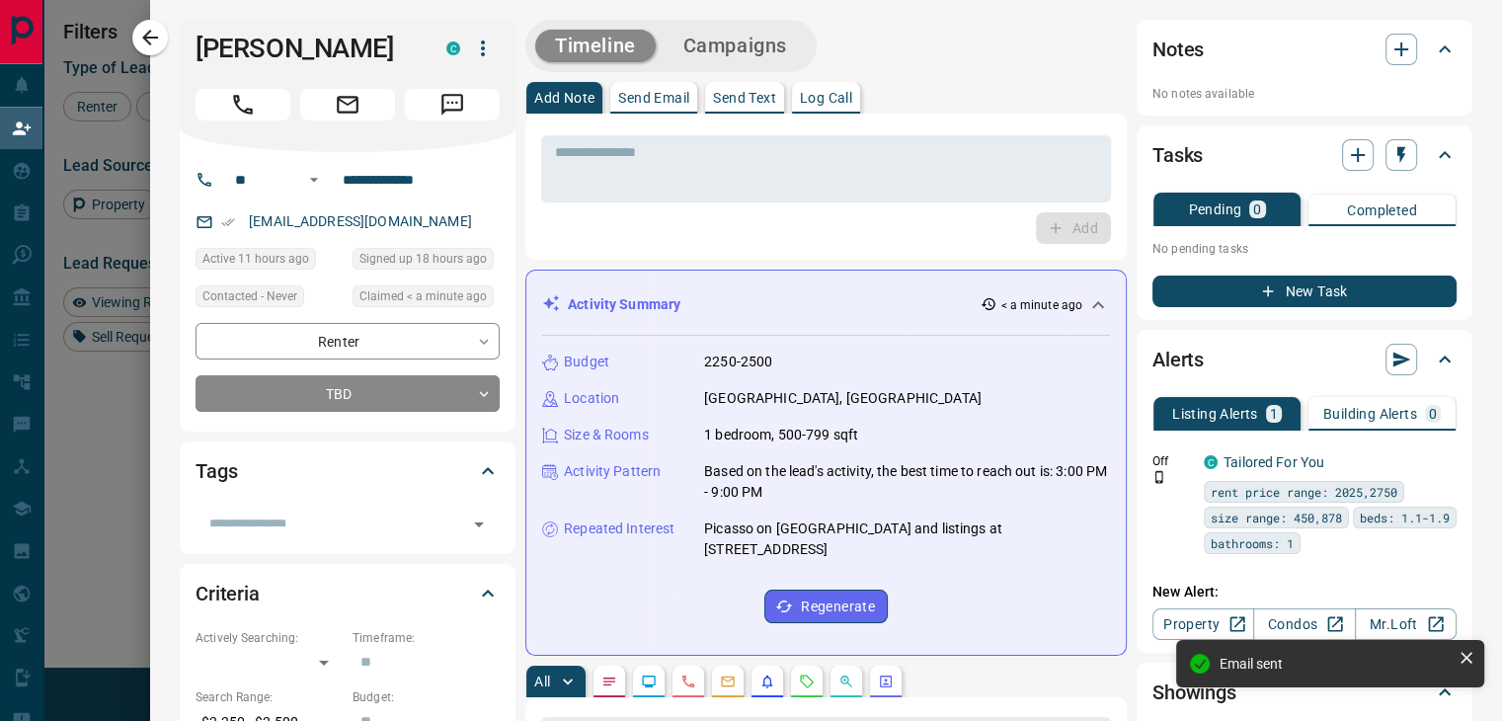
click at [743, 63] on div "Timeline Campaigns" at bounding box center [670, 46] width 279 height 40
click at [739, 44] on button "Campaigns" at bounding box center [735, 46] width 143 height 33
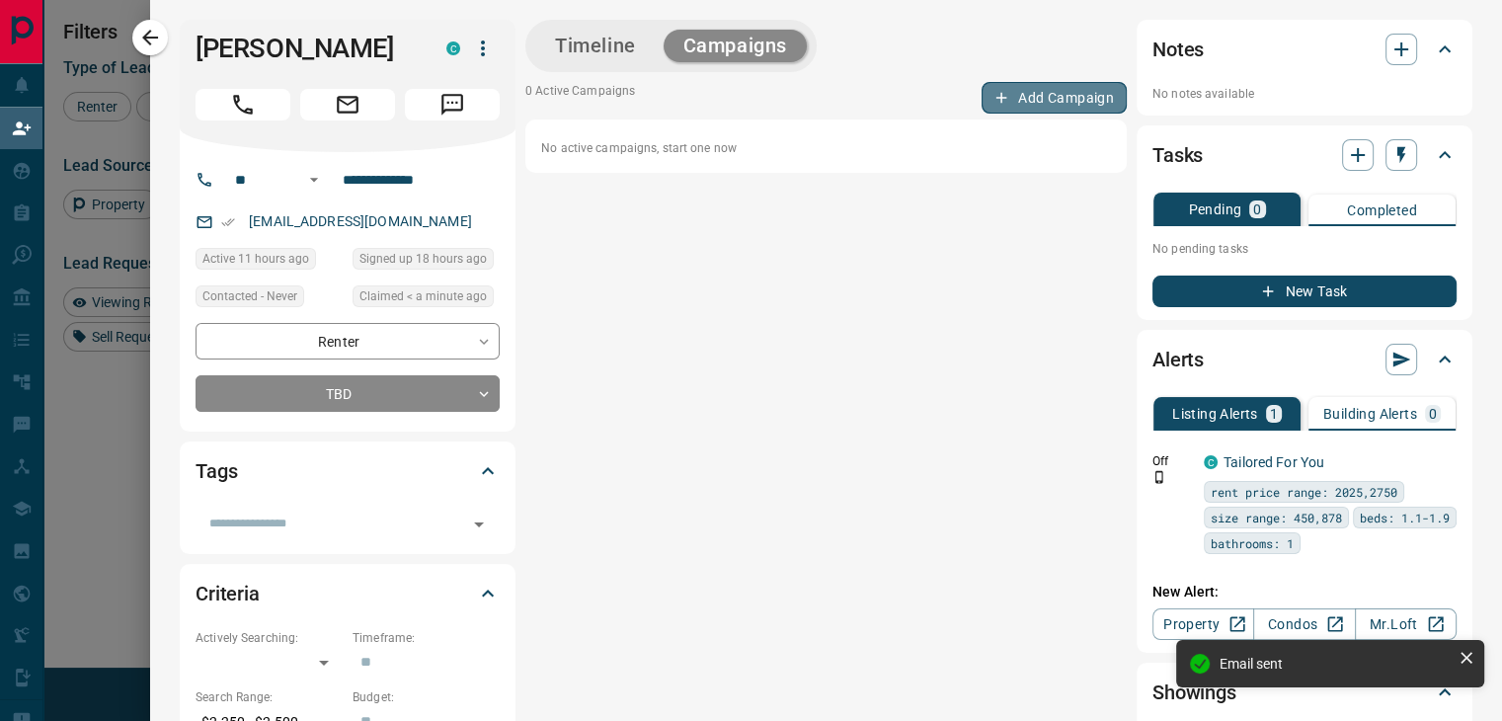
click at [1035, 108] on button "Add Campaign" at bounding box center [1053, 98] width 145 height 32
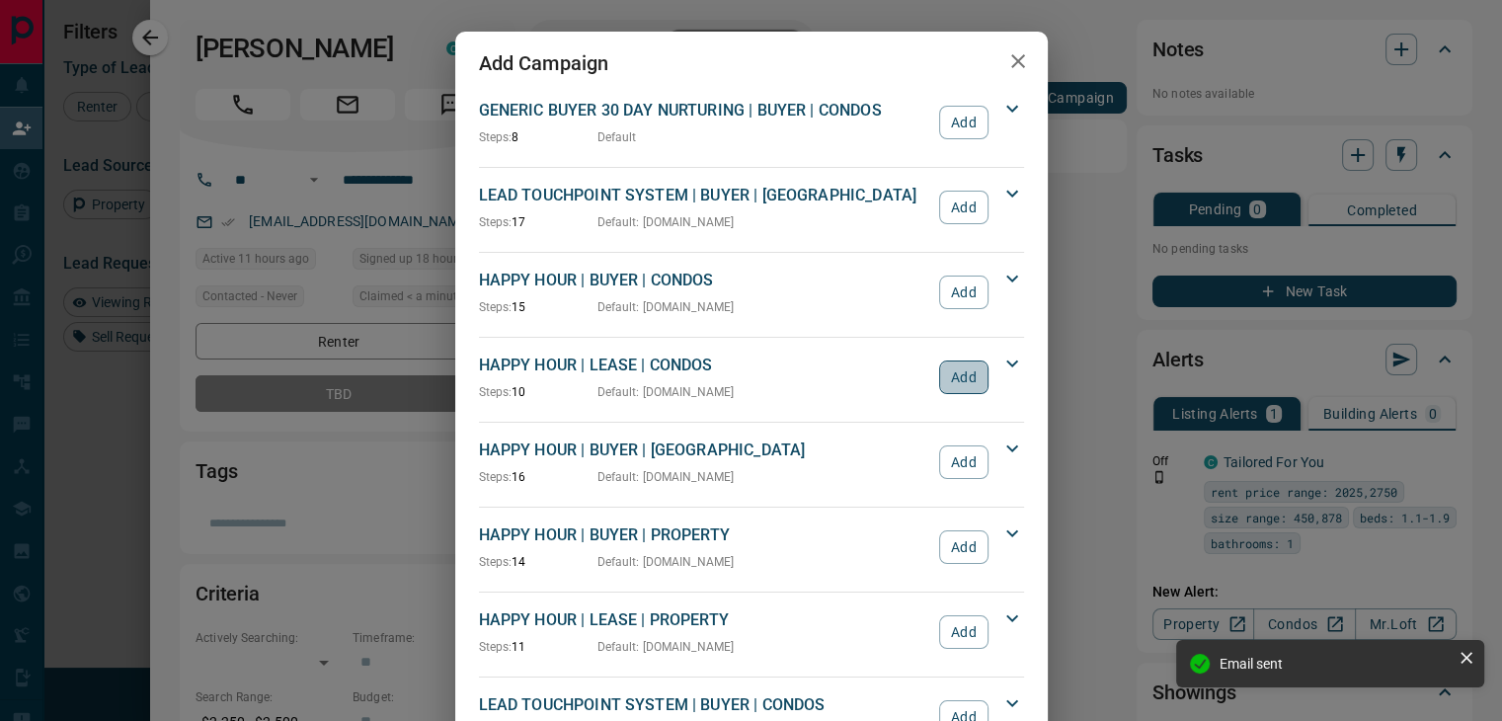
click at [960, 388] on button "Add" at bounding box center [963, 377] width 48 height 34
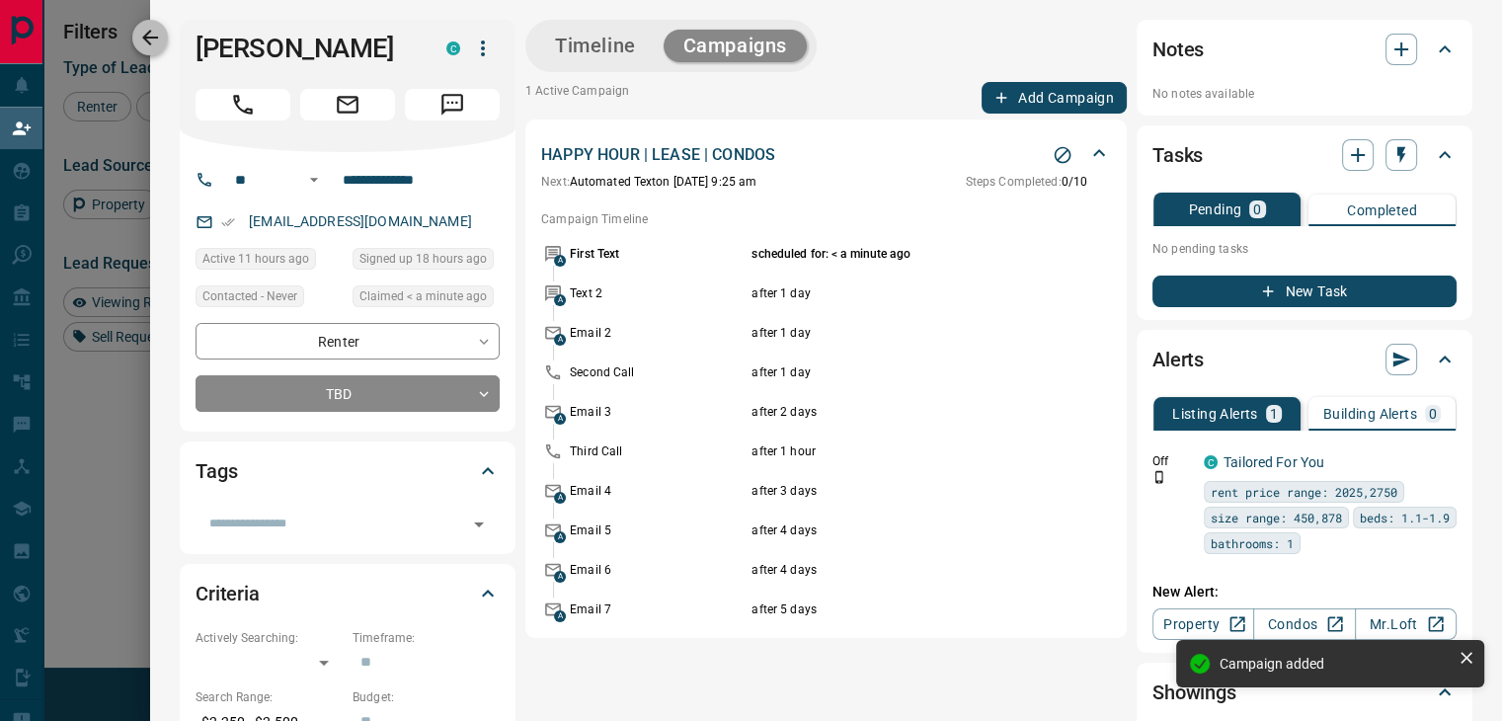
click at [141, 26] on icon "button" at bounding box center [150, 38] width 24 height 24
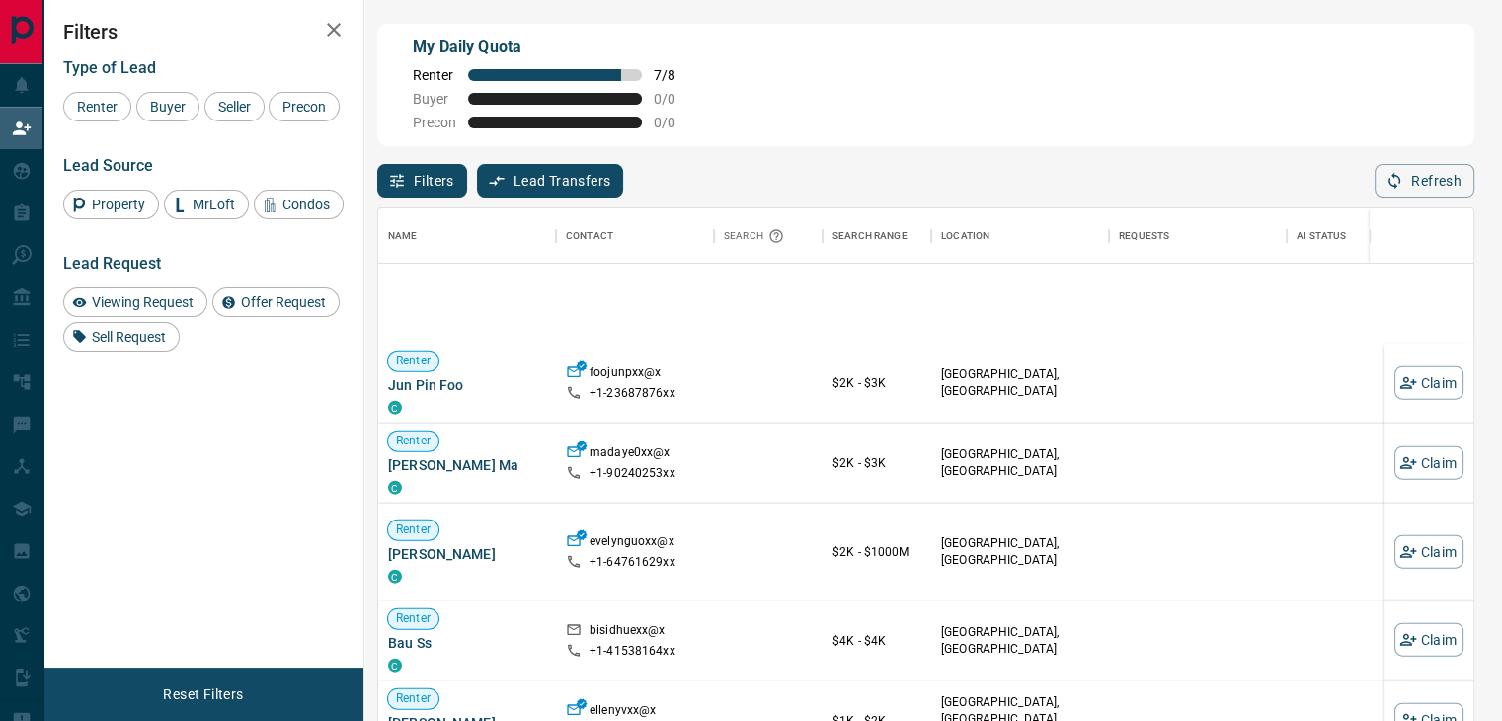
scroll to position [1919, 0]
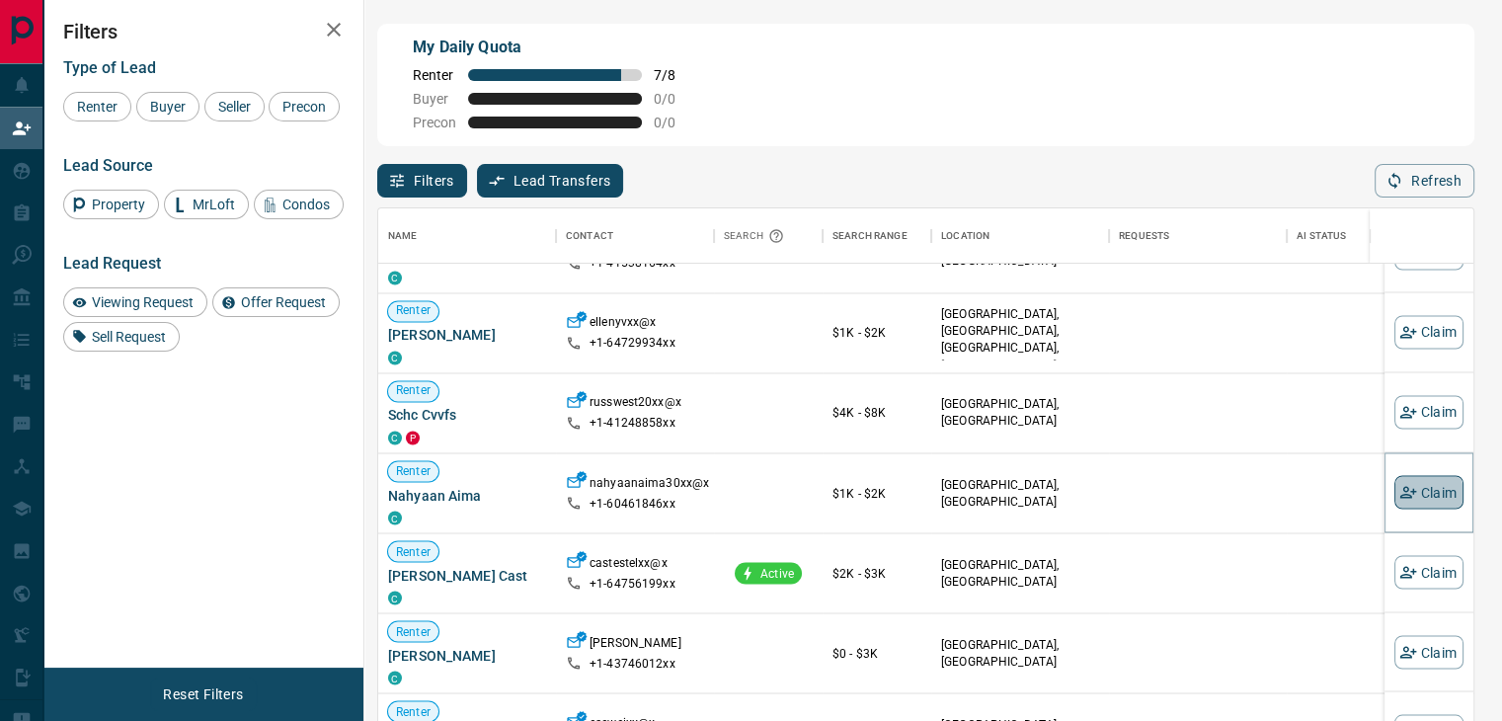
click at [1403, 491] on button "Claim" at bounding box center [1428, 492] width 69 height 34
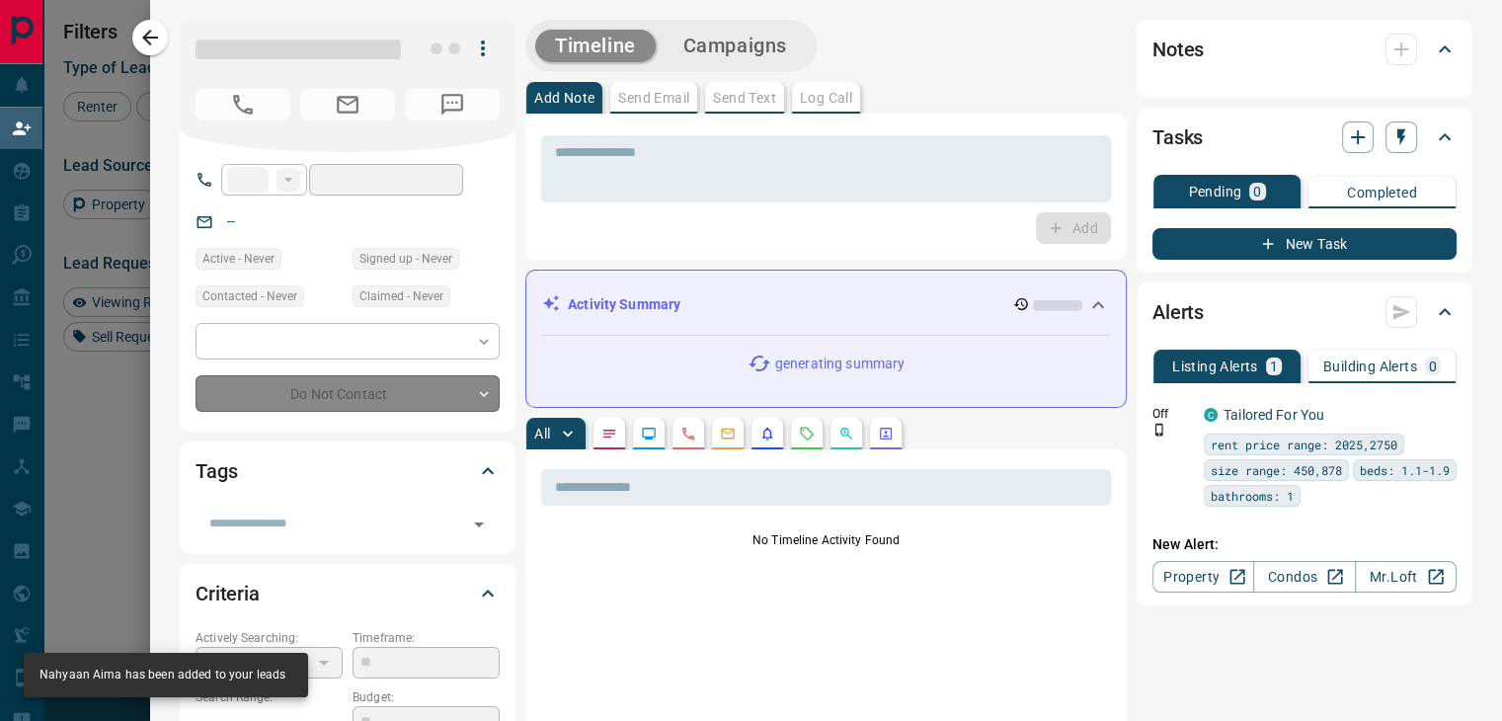
type input "**"
type input "**********"
type input "**"
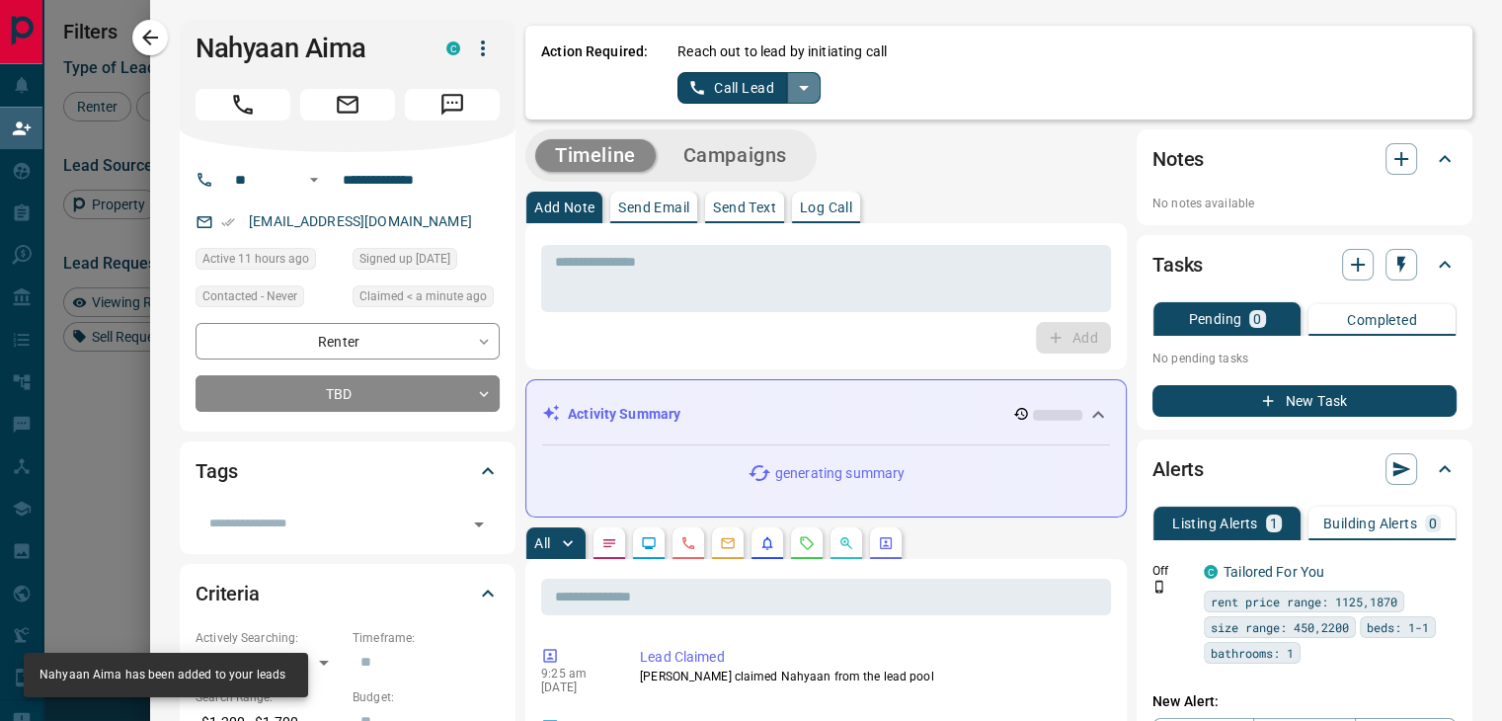
click at [792, 80] on icon "split button" at bounding box center [804, 88] width 24 height 24
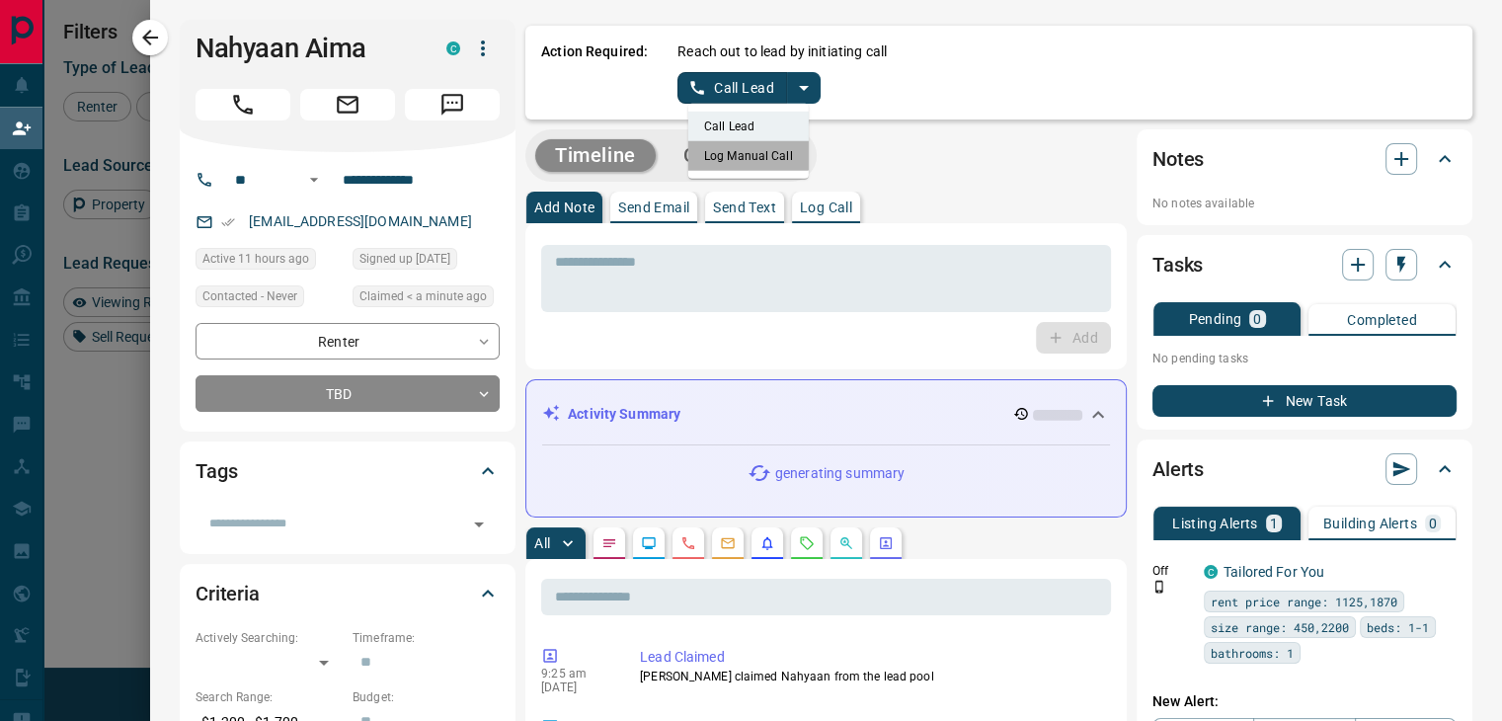
click at [704, 151] on li "Log Manual Call" at bounding box center [748, 156] width 120 height 30
click at [727, 92] on button "Log Manual Call" at bounding box center [742, 88] width 130 height 32
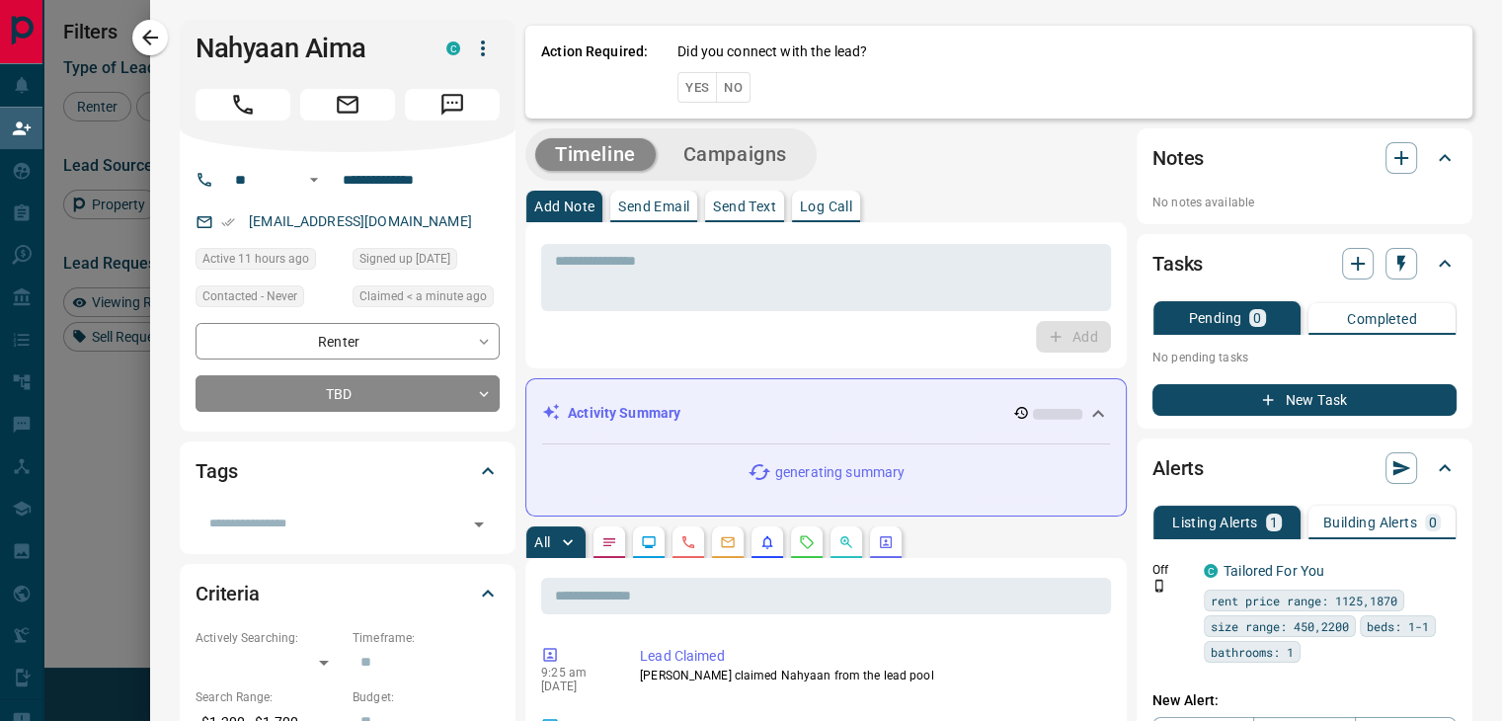
click at [729, 84] on button "No" at bounding box center [733, 87] width 35 height 31
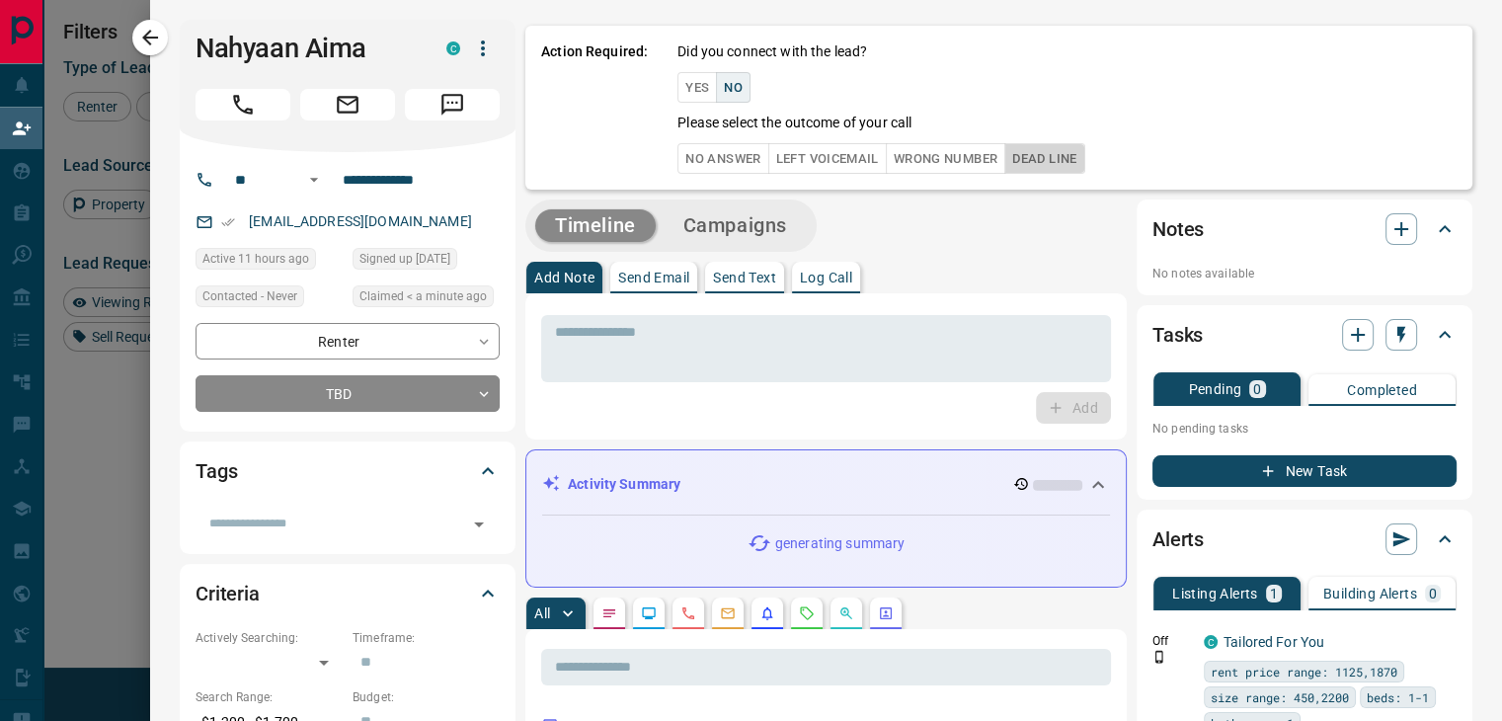
click at [1057, 153] on button "Dead Line" at bounding box center [1044, 158] width 80 height 31
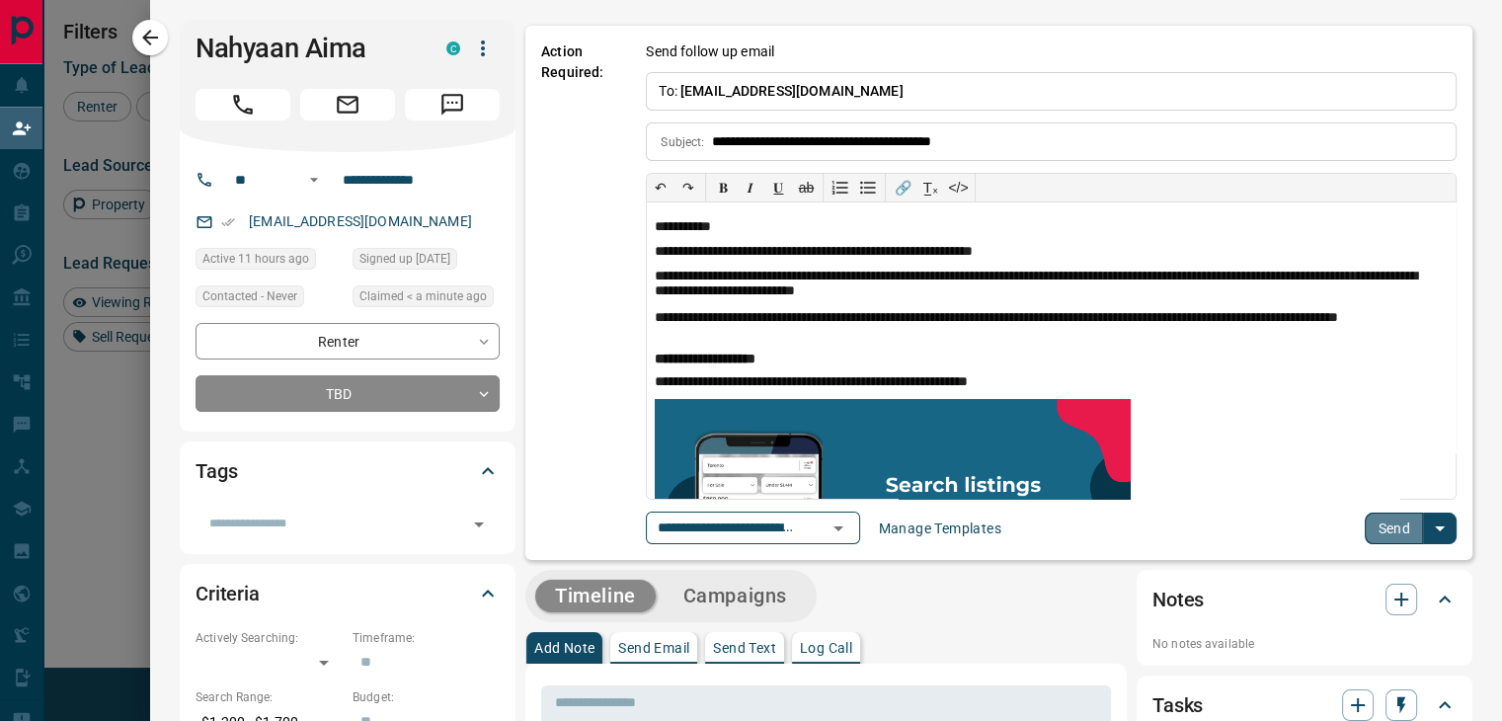
click at [1382, 530] on button "Send" at bounding box center [1394, 528] width 58 height 32
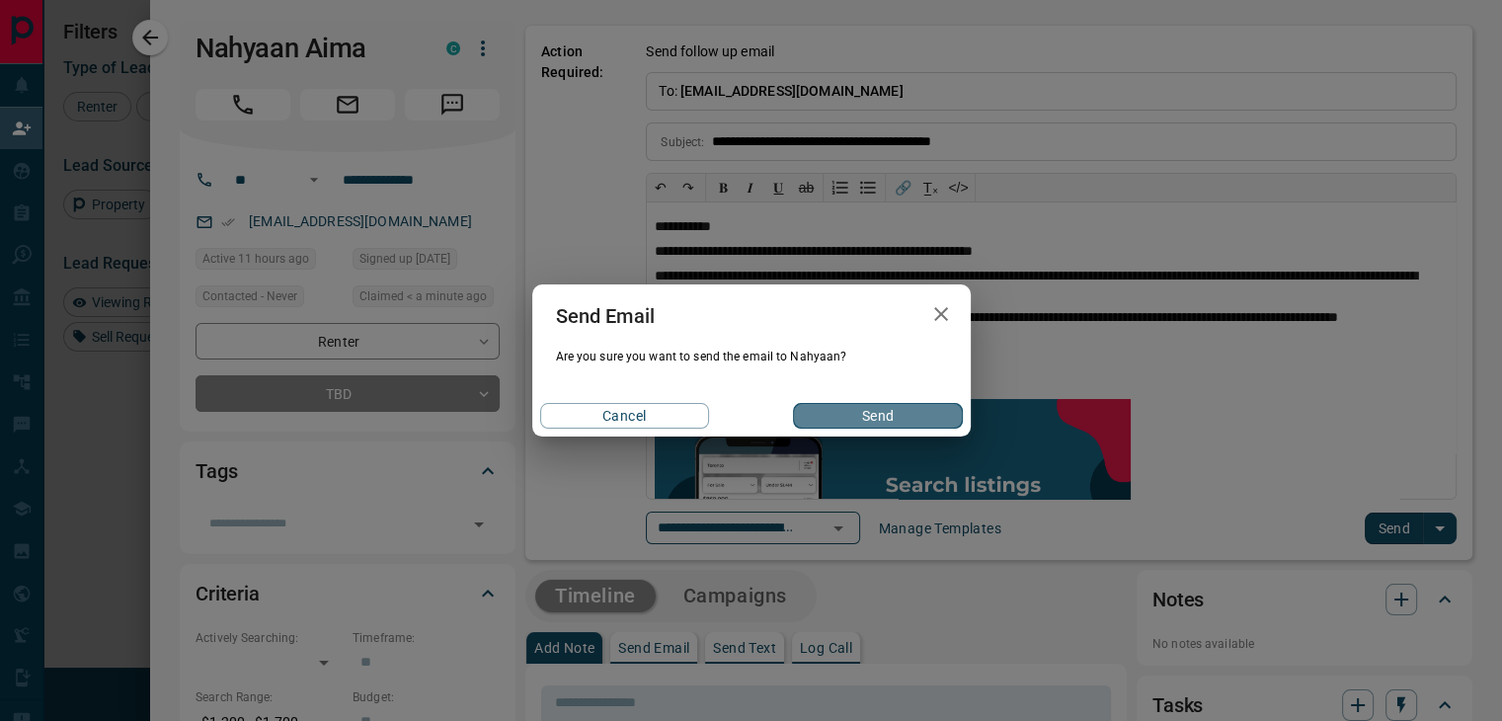
click at [908, 411] on button "Send" at bounding box center [877, 416] width 169 height 26
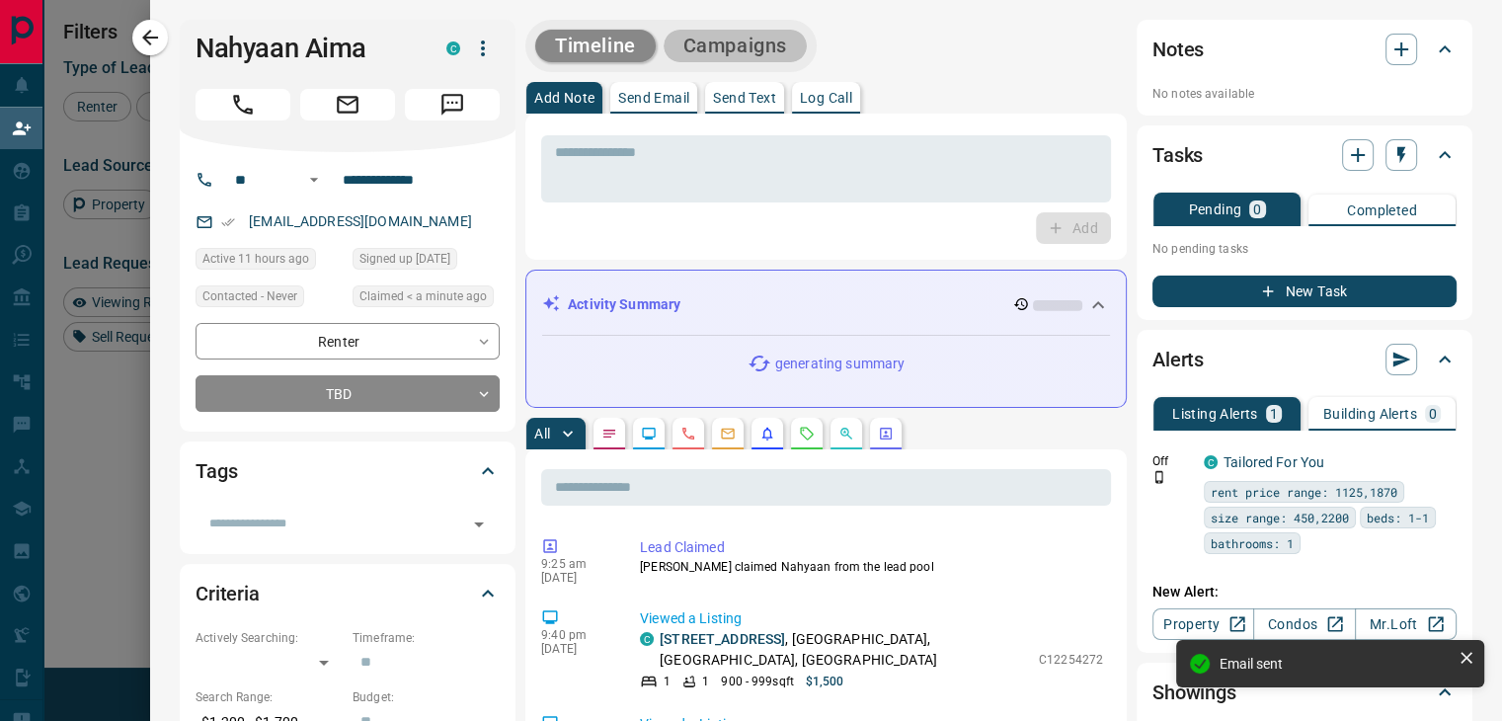
click at [739, 50] on button "Campaigns" at bounding box center [735, 46] width 143 height 33
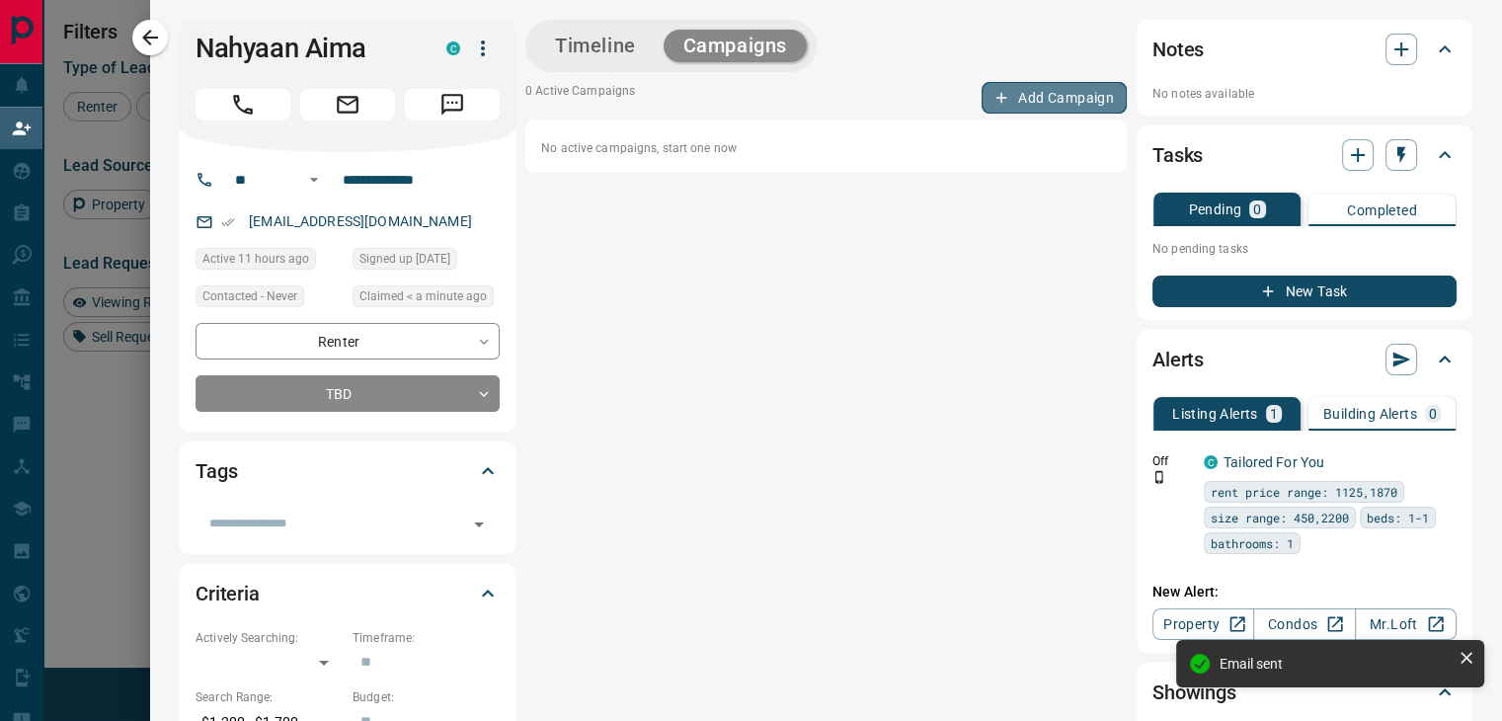
click at [1001, 99] on button "Add Campaign" at bounding box center [1053, 98] width 145 height 32
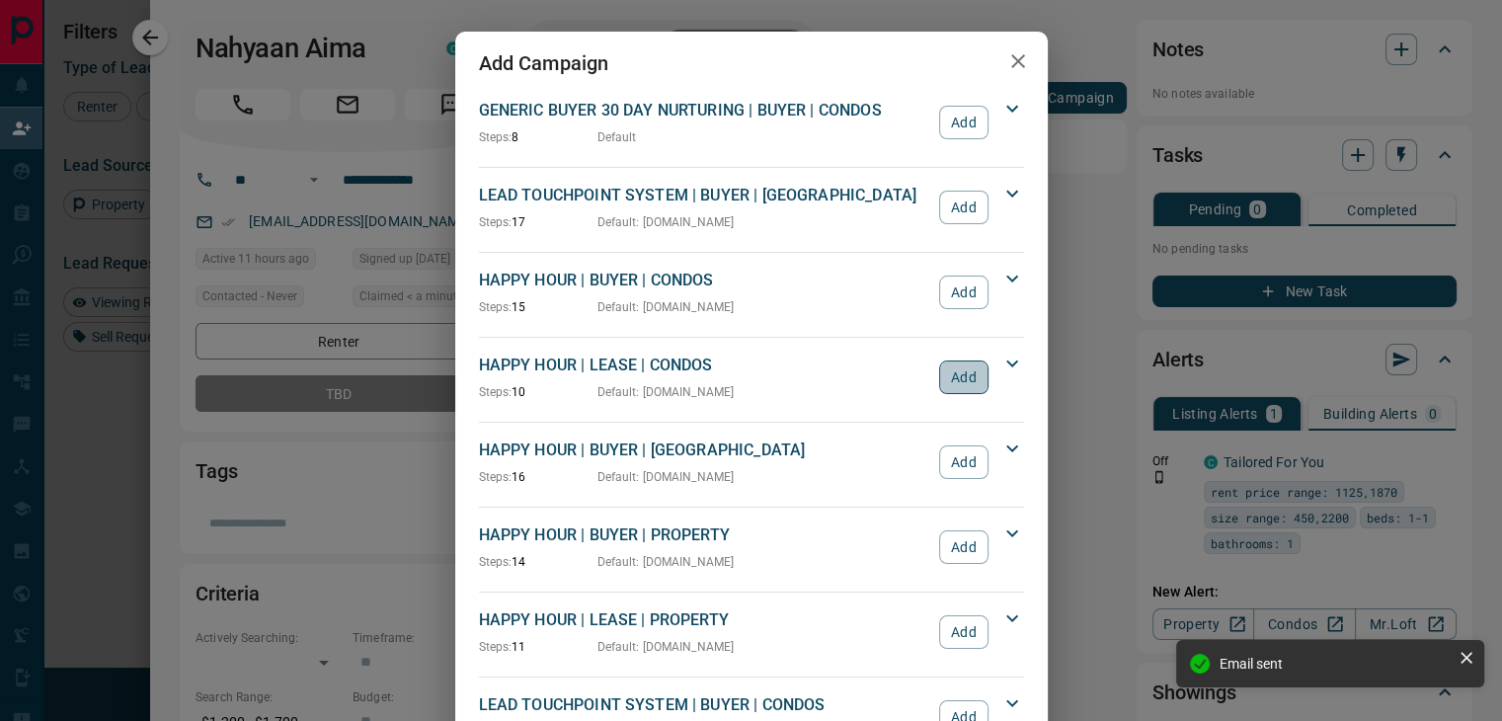
click at [950, 364] on button "Add" at bounding box center [963, 377] width 48 height 34
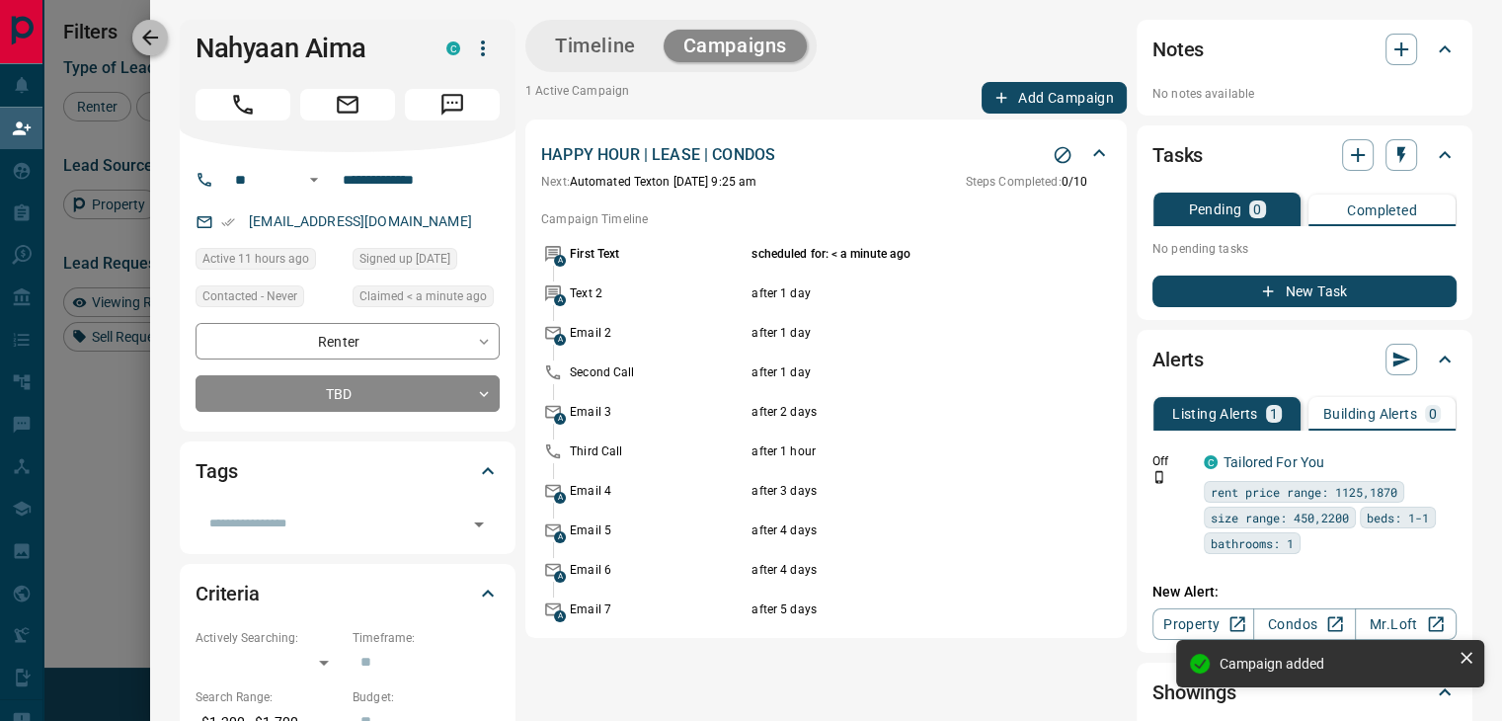
click at [161, 46] on icon "button" at bounding box center [150, 38] width 24 height 24
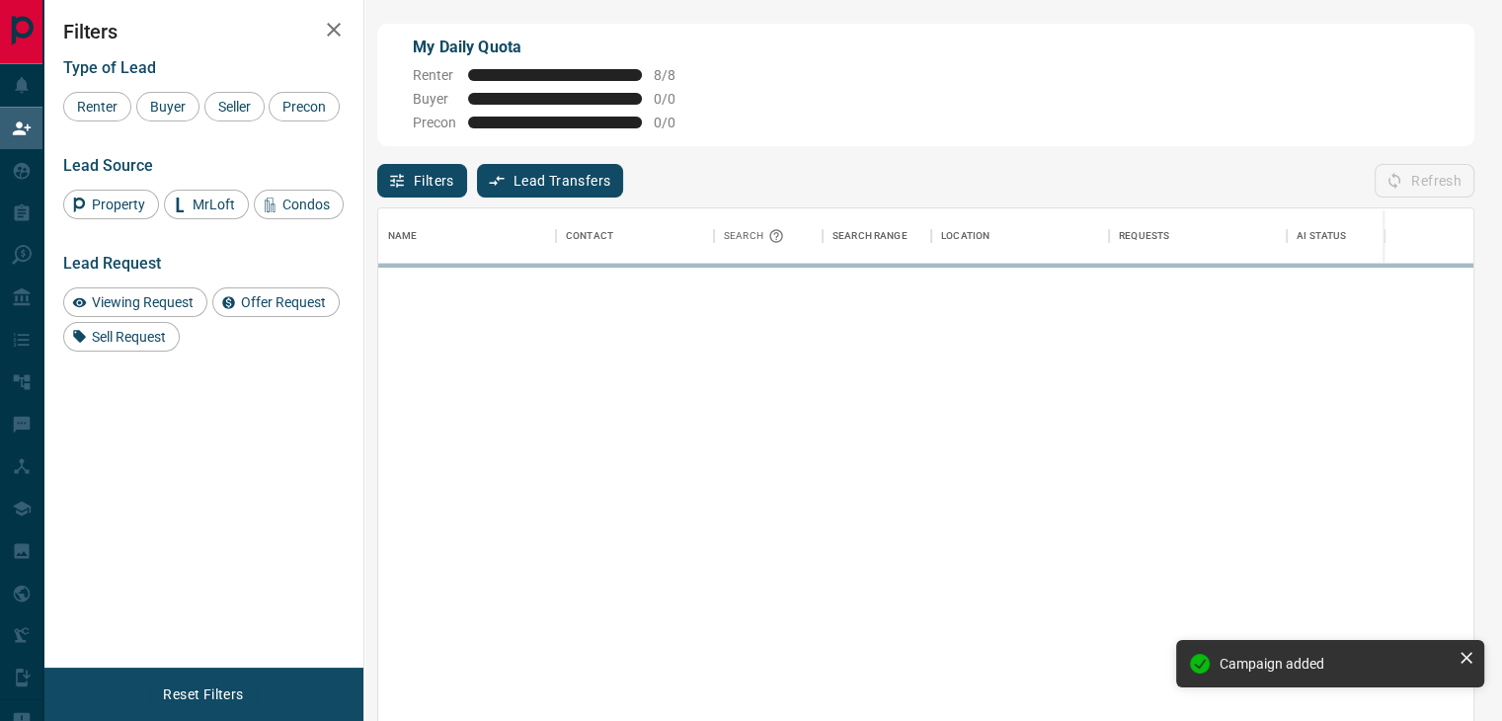
scroll to position [529, 1079]
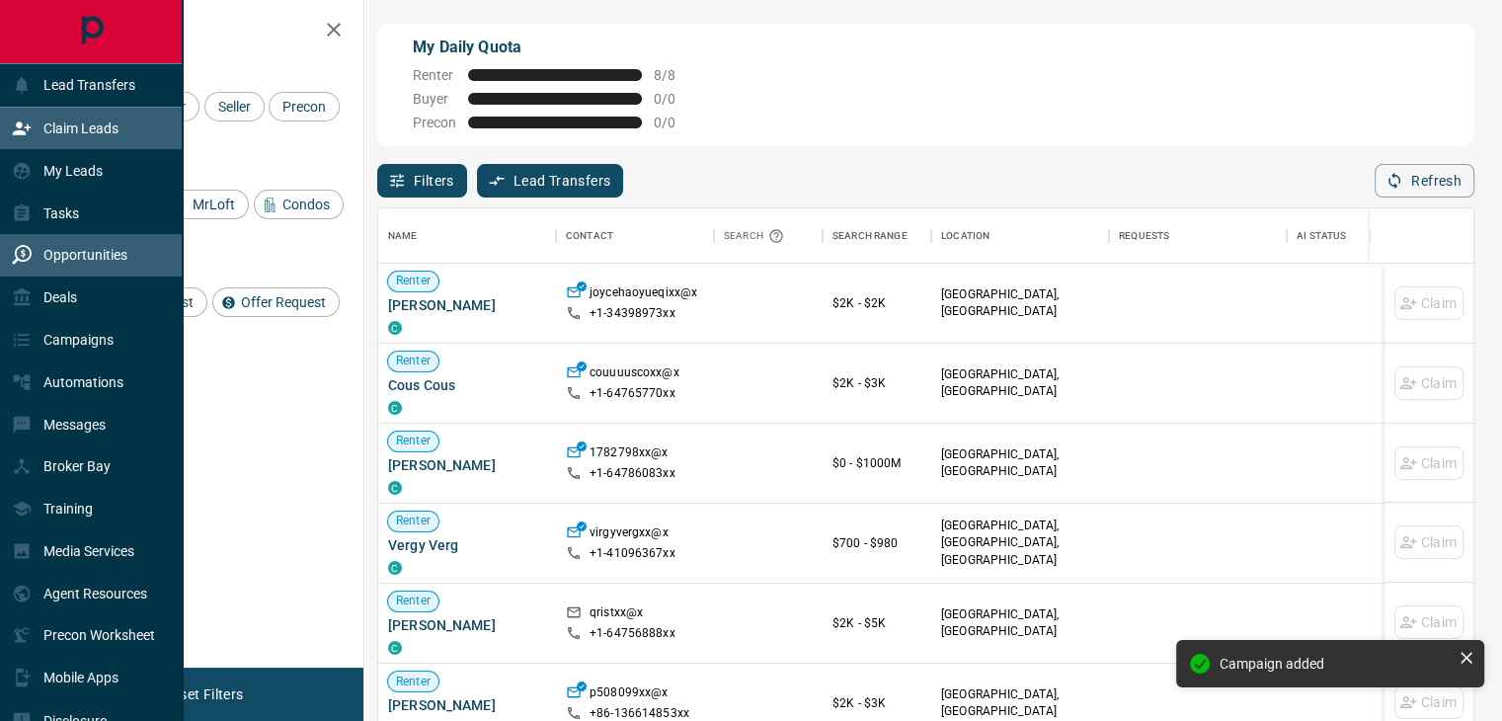
click at [83, 253] on p "Opportunities" at bounding box center [85, 255] width 84 height 16
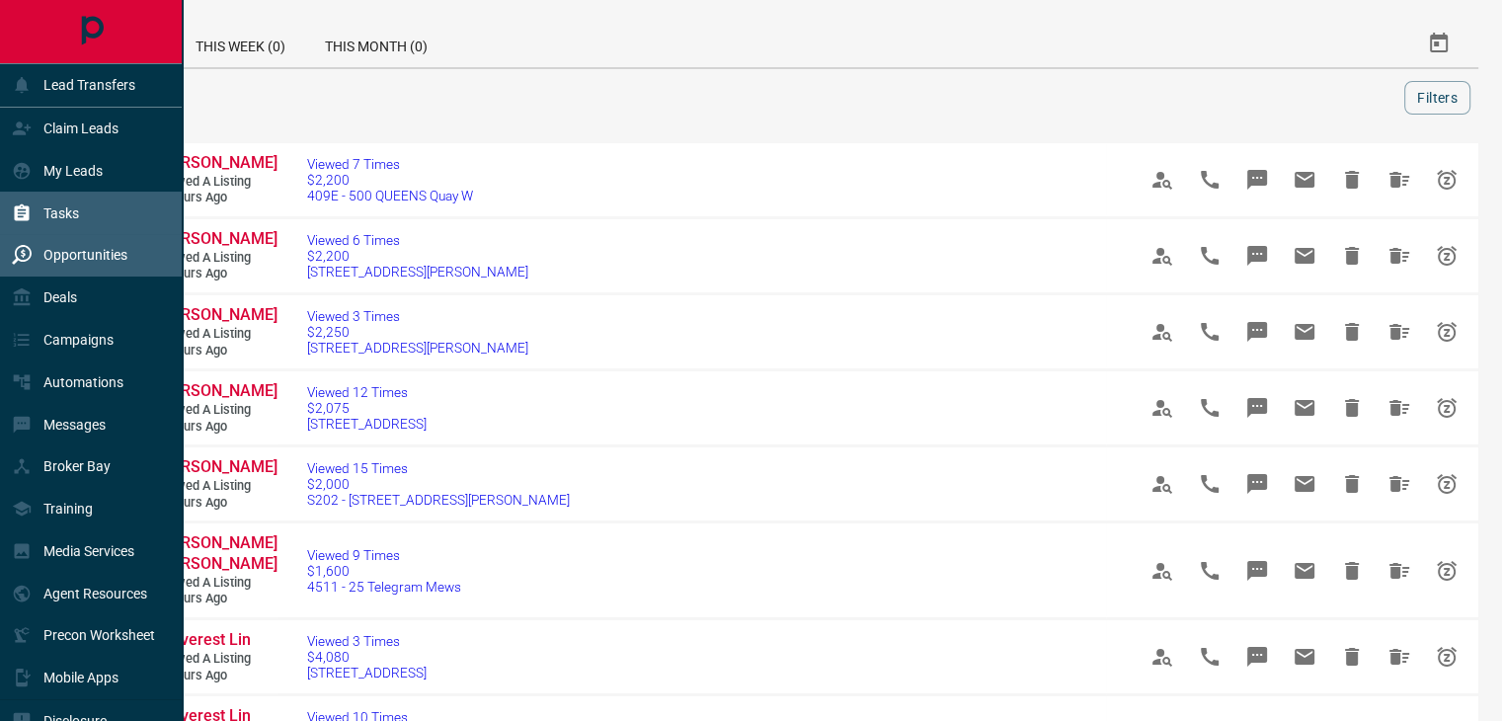
click at [62, 214] on p "Tasks" at bounding box center [61, 213] width 36 height 16
